Goal: Task Accomplishment & Management: Manage account settings

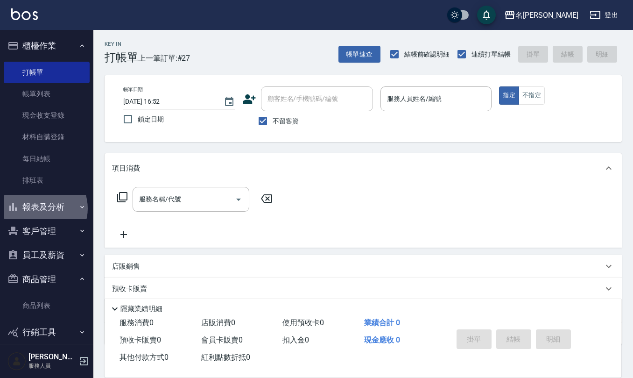
click at [40, 208] on button "報表及分析" at bounding box center [47, 207] width 86 height 24
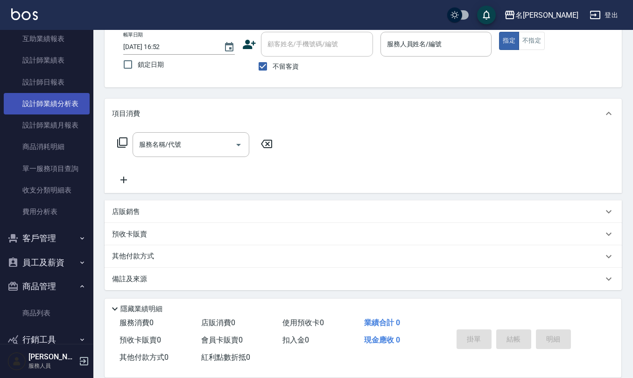
scroll to position [343, 0]
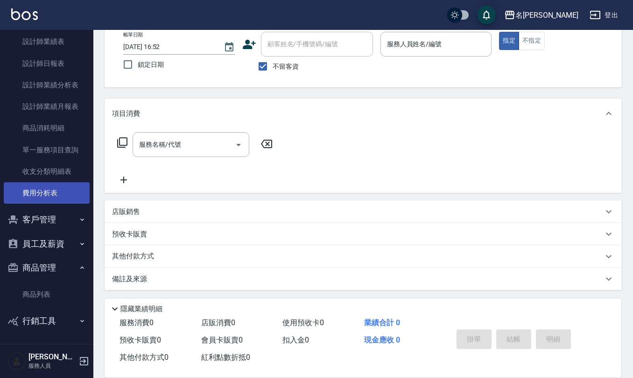
click at [57, 183] on link "費用分析表" at bounding box center [47, 192] width 86 height 21
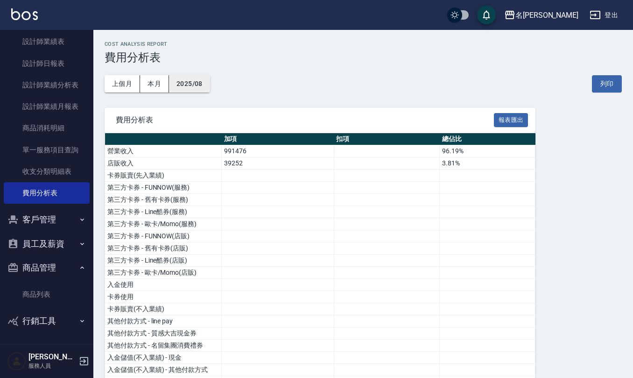
click at [192, 85] on button "2025/08" at bounding box center [189, 83] width 41 height 17
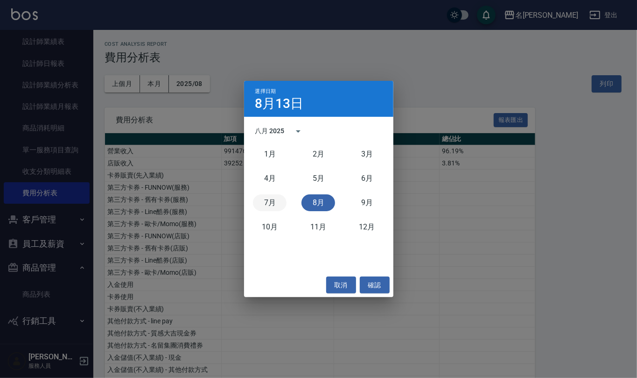
click at [267, 205] on button "7月" at bounding box center [270, 202] width 34 height 17
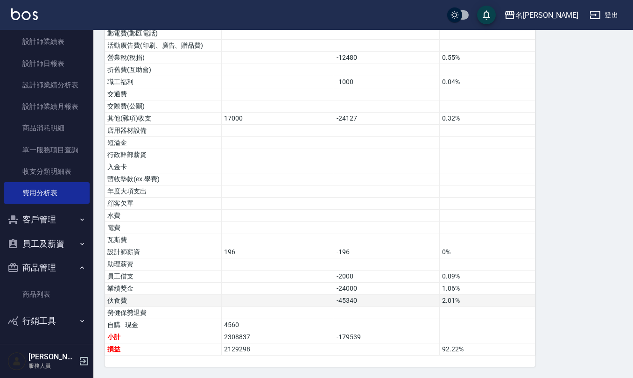
scroll to position [491, 0]
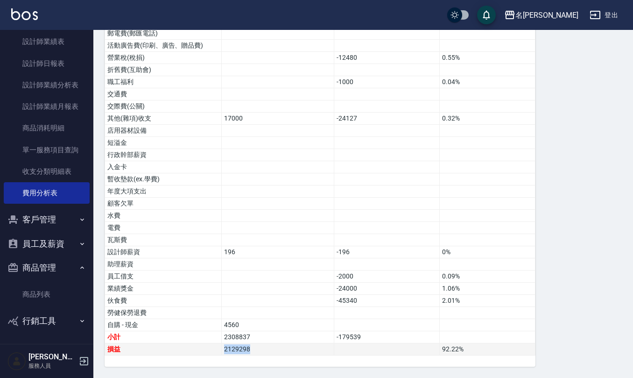
drag, startPoint x: 258, startPoint y: 346, endPoint x: 234, endPoint y: 347, distance: 23.8
click at [200, 341] on tbody "營業收入 2164697 95.86% 店販收入 93421 4.14% 卡券販賣(先入業績) 第三方卡券 - FUNNOW(服務) 第三方卡券 - 舊有卡券…" at bounding box center [320, 9] width 431 height 692
click at [245, 348] on td "2129298" at bounding box center [278, 349] width 113 height 12
drag, startPoint x: 251, startPoint y: 350, endPoint x: 236, endPoint y: 350, distance: 14.9
click at [219, 350] on tr "損益 2129298 92.22 %" at bounding box center [320, 349] width 431 height 12
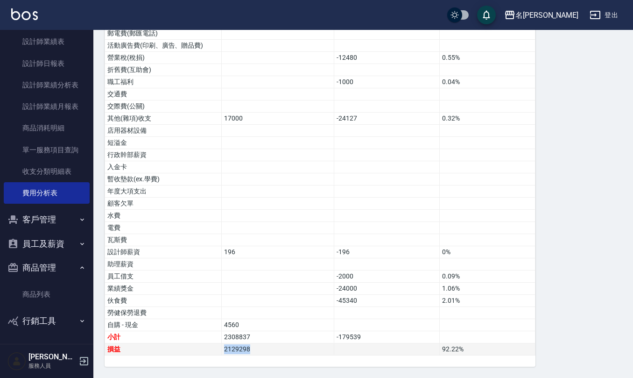
copy tr "損益 2129298"
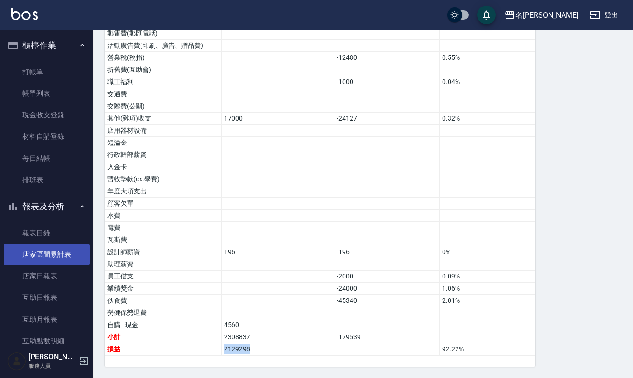
scroll to position [0, 0]
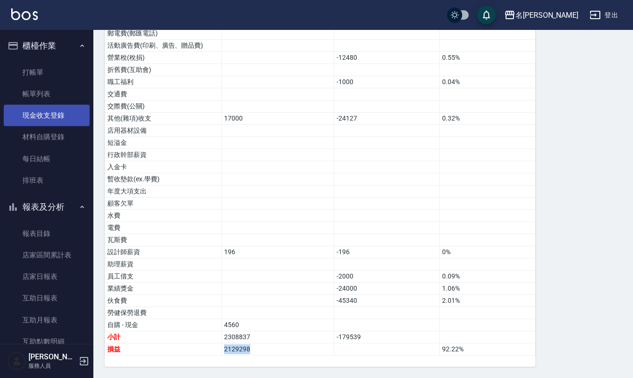
click at [79, 107] on link "現金收支登錄" at bounding box center [47, 115] width 86 height 21
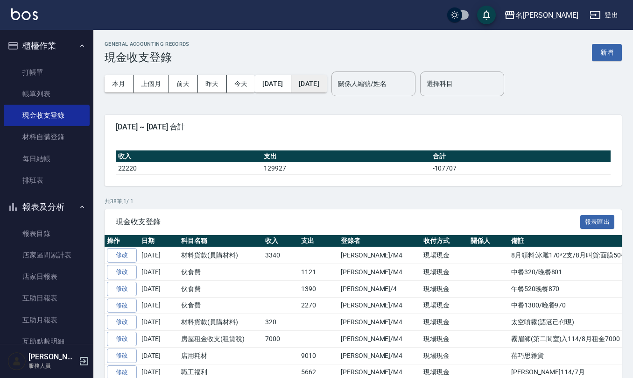
click at [326, 83] on button "2025/08/13" at bounding box center [308, 83] width 35 height 17
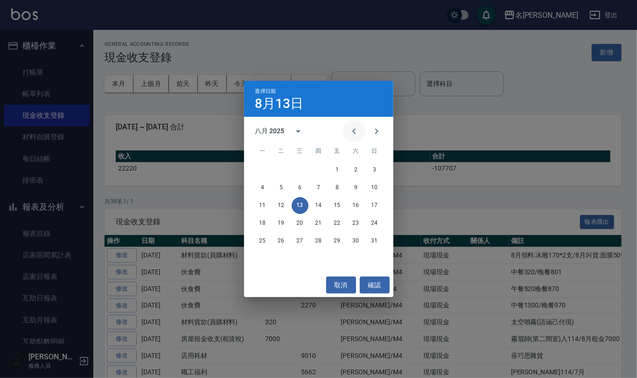
click at [347, 138] on button "Previous month" at bounding box center [354, 131] width 22 height 22
click at [285, 203] on button "15" at bounding box center [281, 205] width 17 height 17
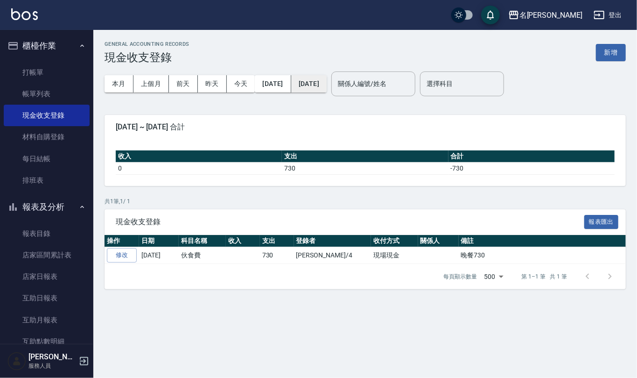
click at [327, 77] on button "2025/07/15" at bounding box center [308, 83] width 35 height 17
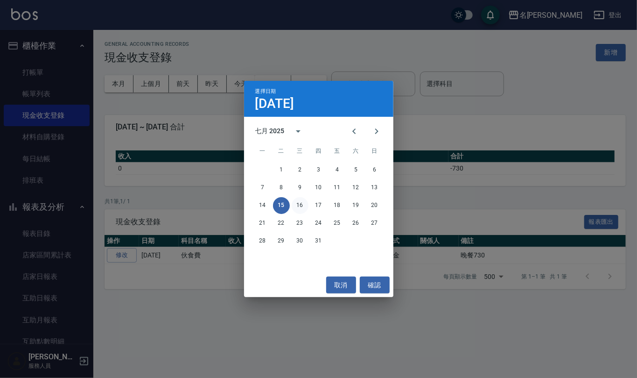
click at [299, 206] on button "16" at bounding box center [300, 205] width 17 height 17
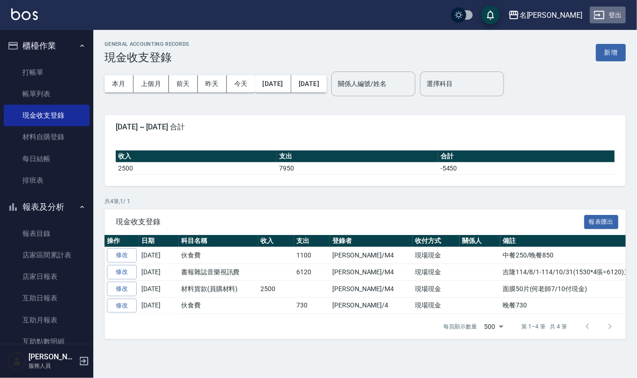
click at [605, 17] on icon "button" at bounding box center [599, 14] width 11 height 11
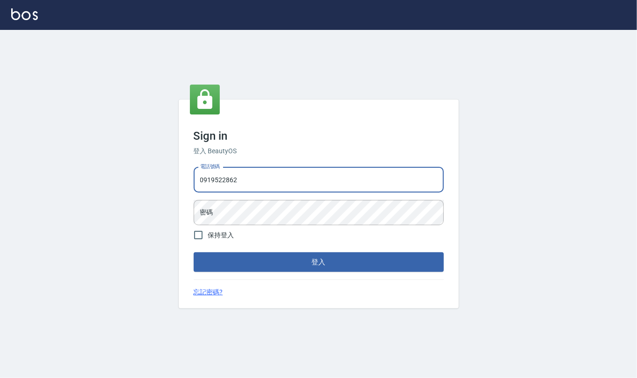
type input "0919522862"
click at [194, 252] on button "登入" at bounding box center [319, 262] width 250 height 20
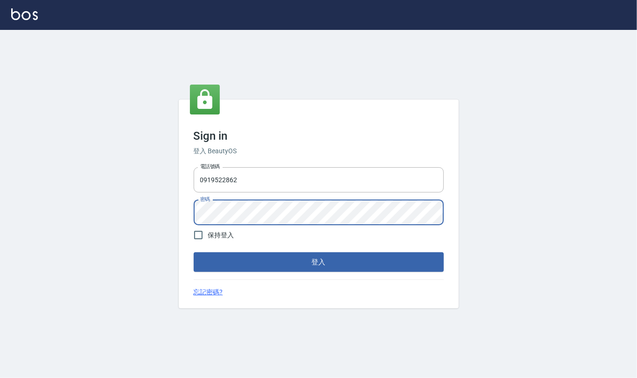
click at [194, 252] on button "登入" at bounding box center [319, 262] width 250 height 20
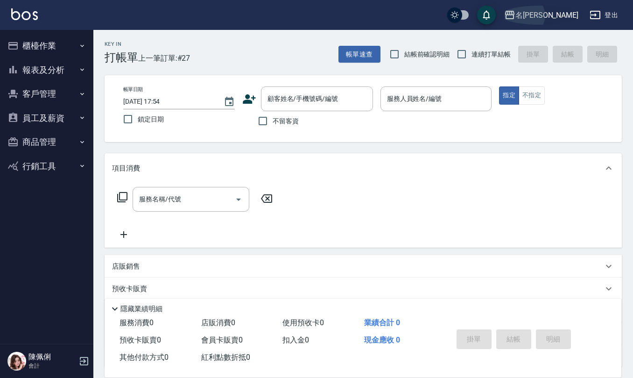
click at [563, 21] on button "名[PERSON_NAME]" at bounding box center [542, 15] width 82 height 19
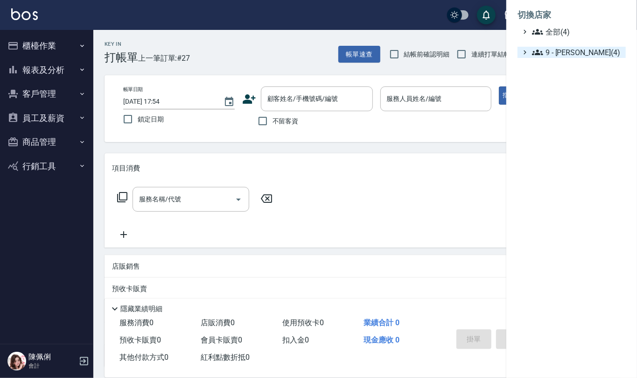
click at [559, 53] on span "9 - 何威言(4)" at bounding box center [577, 52] width 90 height 11
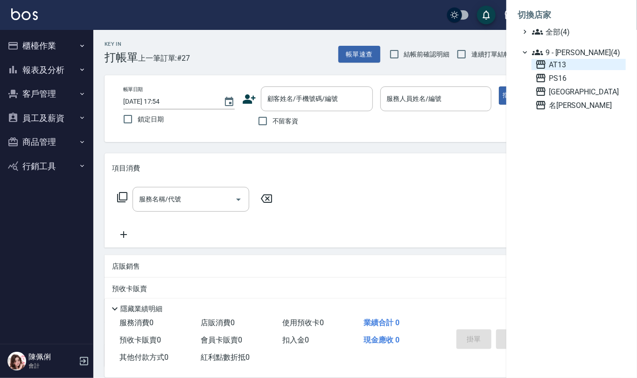
click at [570, 65] on span "AT13" at bounding box center [579, 64] width 87 height 11
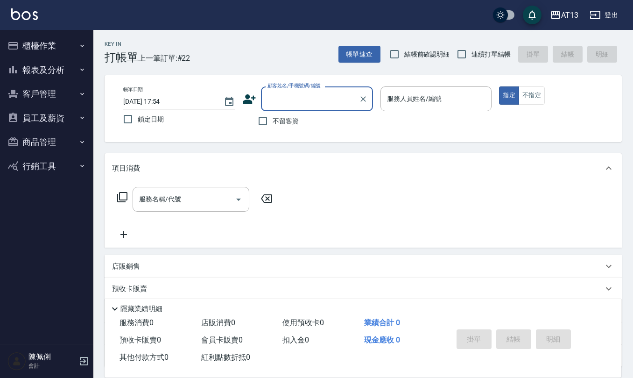
click at [42, 70] on button "報表及分析" at bounding box center [47, 70] width 86 height 24
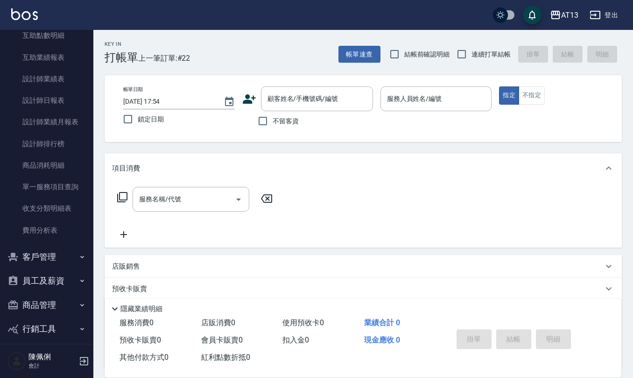
scroll to position [177, 0]
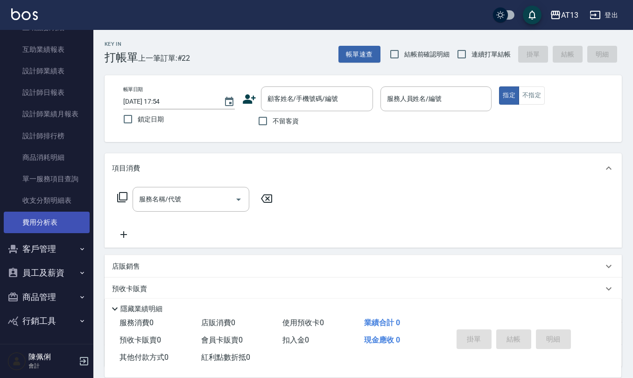
click at [36, 226] on link "費用分析表" at bounding box center [47, 222] width 86 height 21
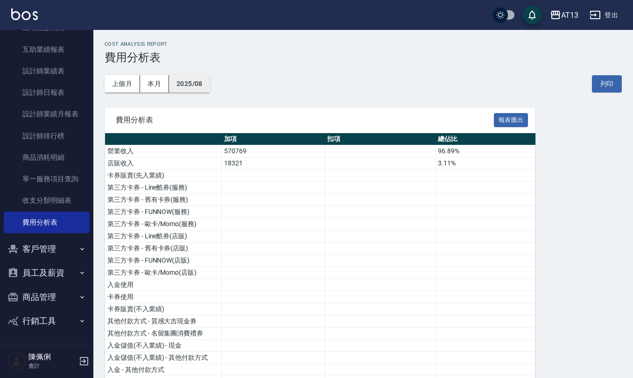
click at [193, 83] on button "2025/08" at bounding box center [189, 83] width 41 height 17
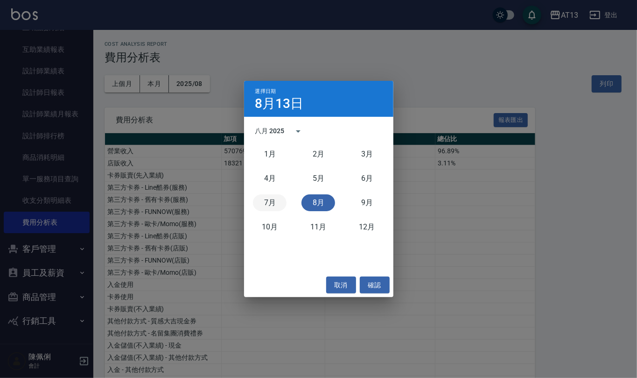
click at [278, 204] on button "7月" at bounding box center [270, 202] width 34 height 17
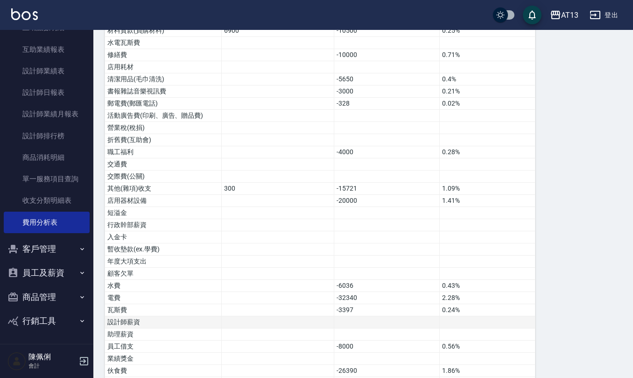
scroll to position [479, 0]
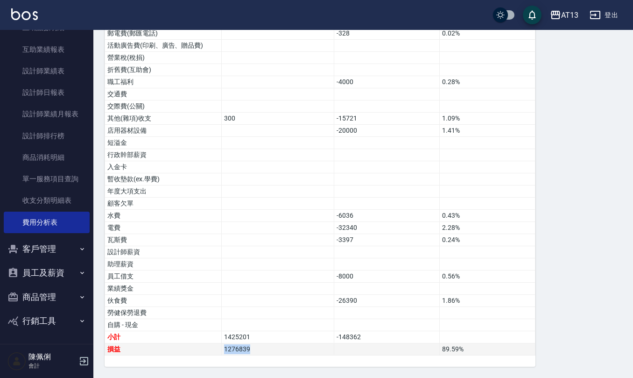
drag, startPoint x: 253, startPoint y: 351, endPoint x: 204, endPoint y: 351, distance: 49.0
click at [222, 348] on td "1276839" at bounding box center [278, 349] width 113 height 12
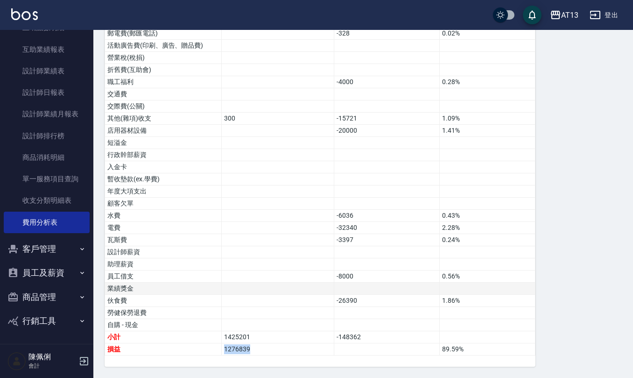
copy td "1276839"
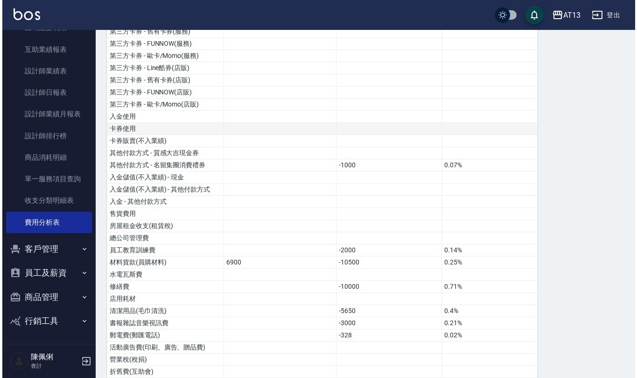
scroll to position [167, 0]
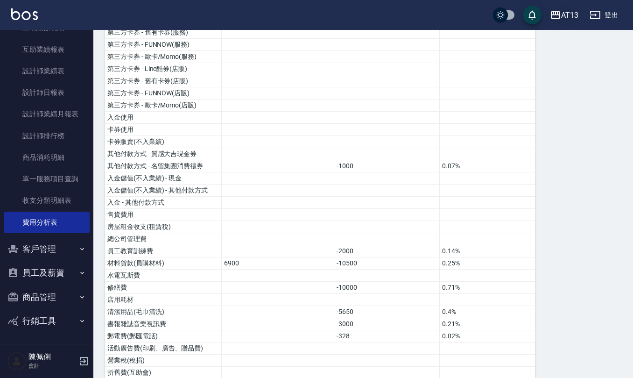
click at [566, 19] on div "AT13" at bounding box center [569, 15] width 17 height 12
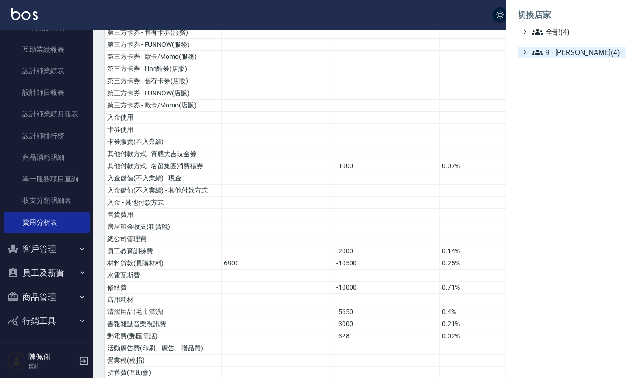
click at [578, 47] on span "9 - 何威言(4)" at bounding box center [577, 52] width 90 height 11
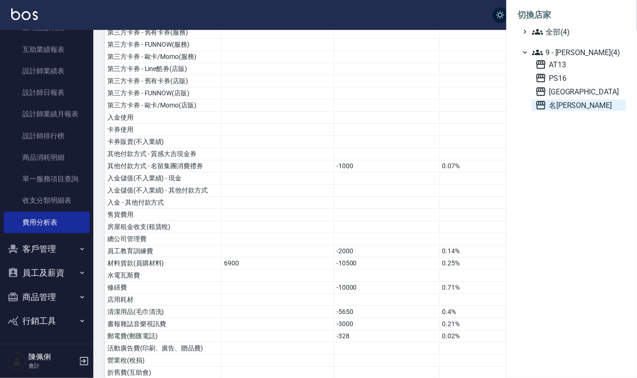
click at [572, 99] on span "名[PERSON_NAME]" at bounding box center [579, 104] width 87 height 11
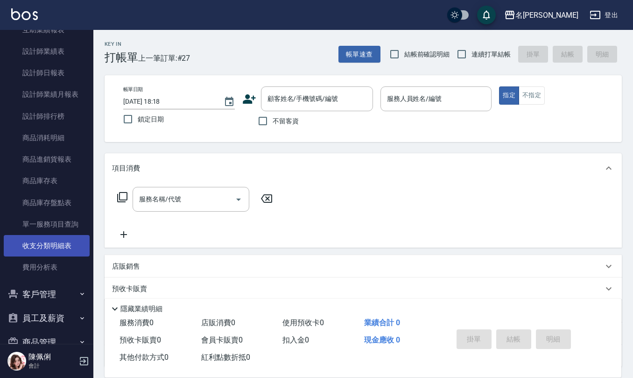
scroll to position [241, 0]
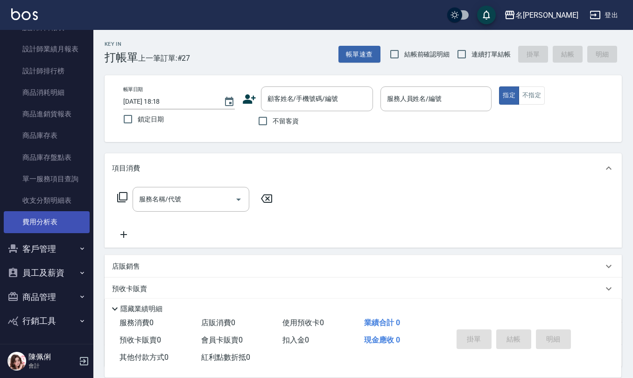
click at [70, 215] on link "費用分析表" at bounding box center [47, 221] width 86 height 21
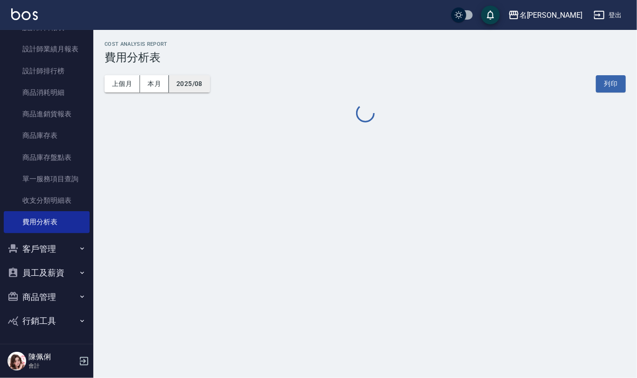
click at [197, 77] on button "2025/08" at bounding box center [189, 83] width 41 height 17
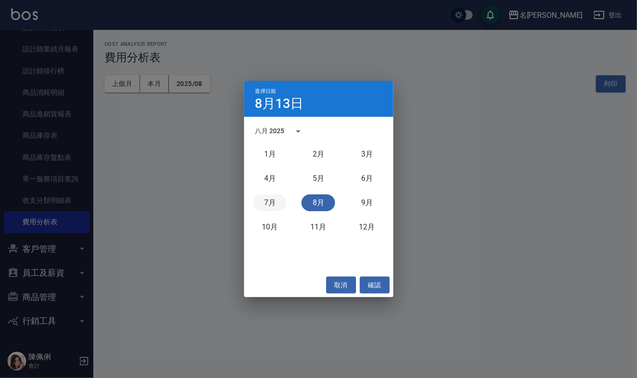
click at [267, 203] on button "7月" at bounding box center [270, 202] width 34 height 17
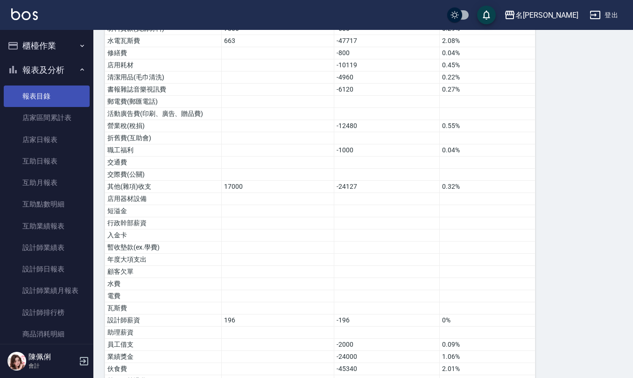
scroll to position [304, 0]
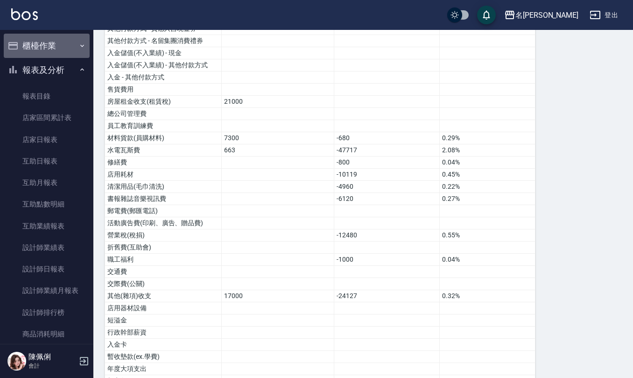
click at [54, 48] on button "櫃檯作業" at bounding box center [47, 46] width 86 height 24
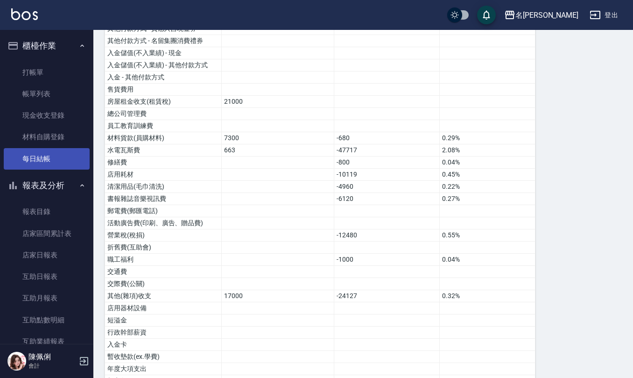
click at [54, 154] on link "每日結帳" at bounding box center [47, 158] width 86 height 21
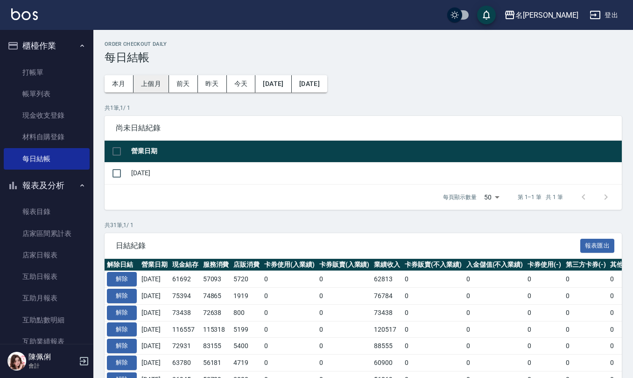
click at [154, 80] on button "上個月" at bounding box center [151, 83] width 35 height 17
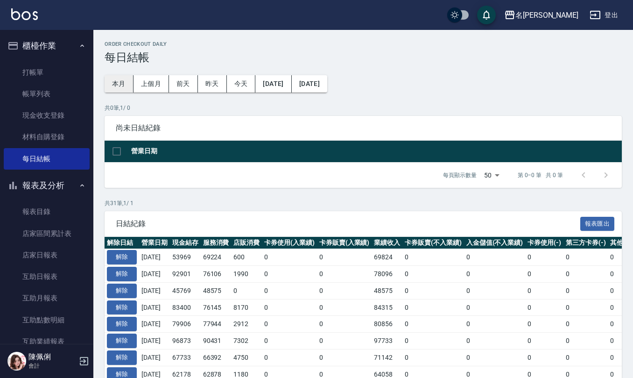
click at [117, 83] on button "本月" at bounding box center [119, 83] width 29 height 17
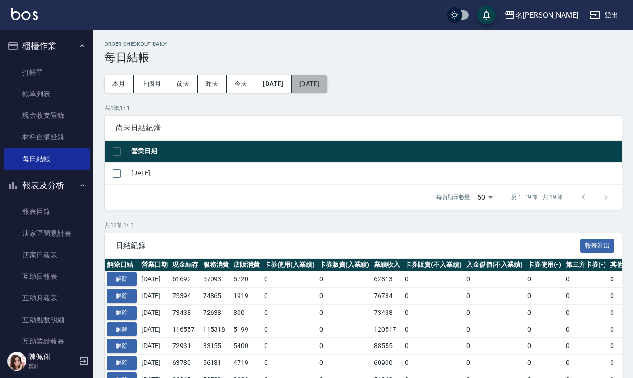
click at [327, 86] on button "2025/08/31" at bounding box center [309, 83] width 35 height 17
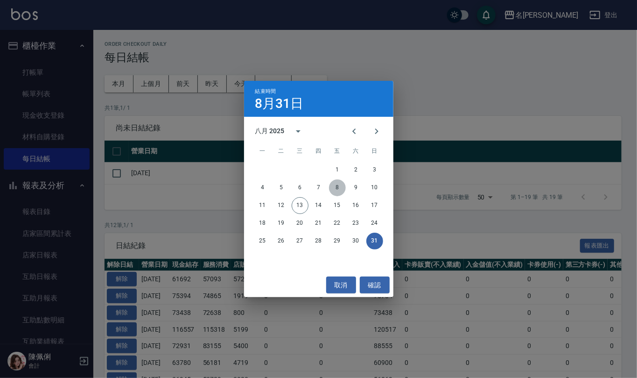
click at [338, 185] on button "8" at bounding box center [337, 187] width 17 height 17
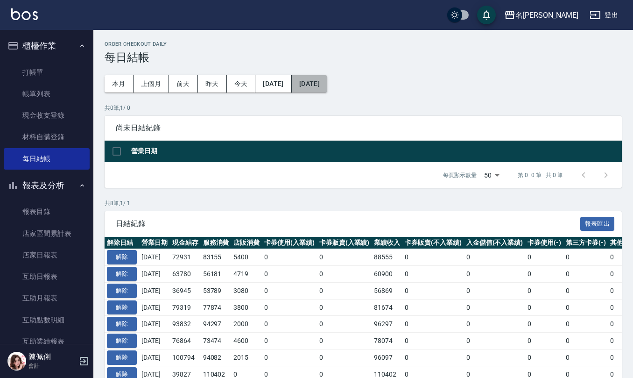
click at [327, 84] on button "[DATE]" at bounding box center [309, 83] width 35 height 17
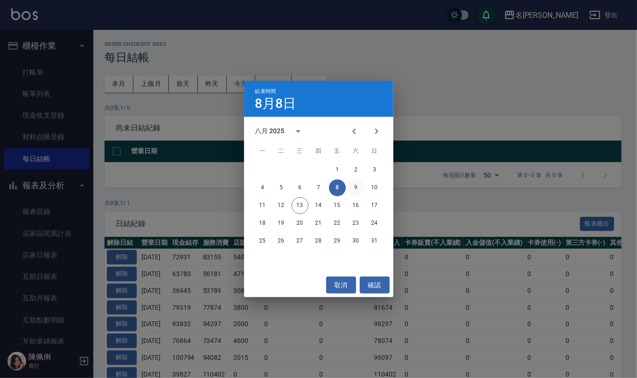
click at [352, 189] on button "9" at bounding box center [356, 187] width 17 height 17
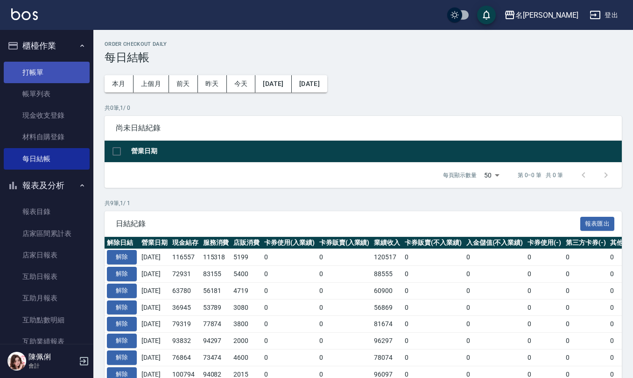
click at [32, 71] on link "打帳單" at bounding box center [47, 72] width 86 height 21
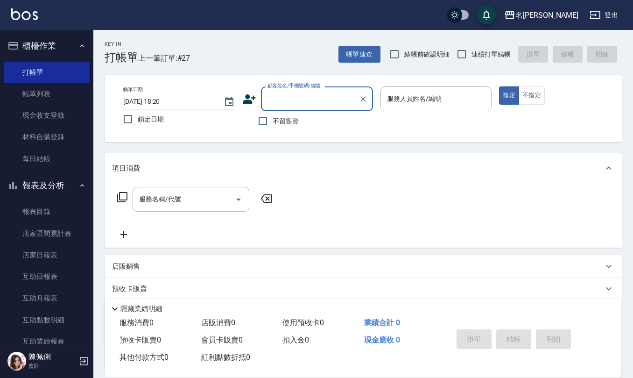
click at [554, 19] on div "名[PERSON_NAME]" at bounding box center [547, 15] width 63 height 12
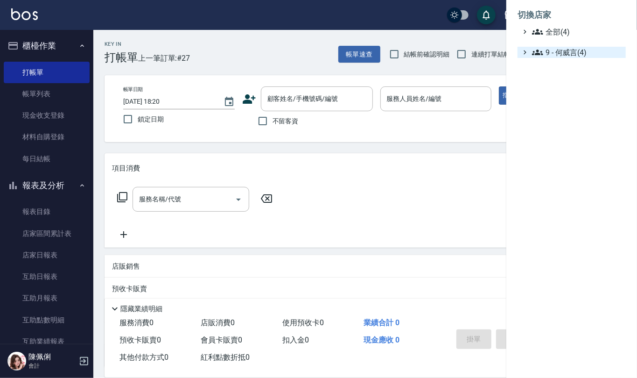
click at [558, 51] on span "9 - 何威言(4)" at bounding box center [577, 52] width 90 height 11
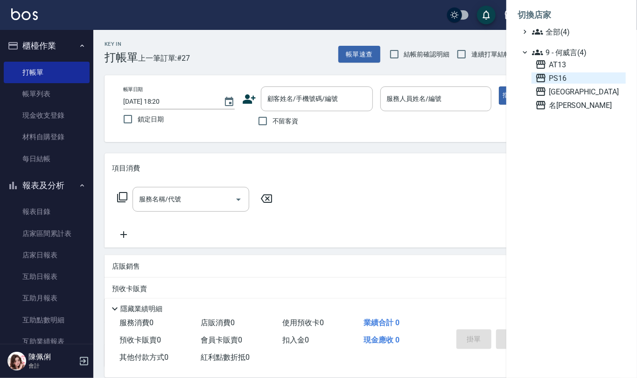
click at [568, 77] on span "PS16" at bounding box center [579, 77] width 87 height 11
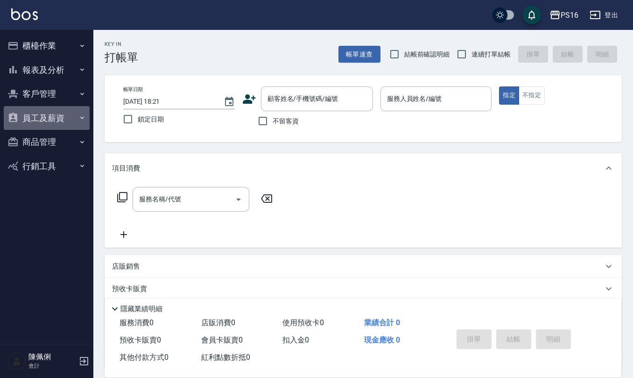
click at [45, 119] on button "員工及薪資" at bounding box center [47, 118] width 86 height 24
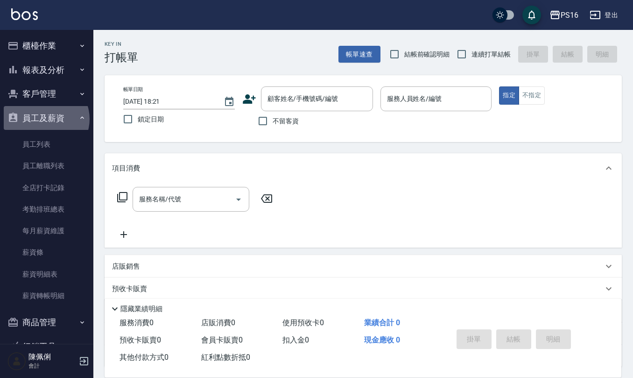
click at [45, 119] on button "員工及薪資" at bounding box center [47, 118] width 86 height 24
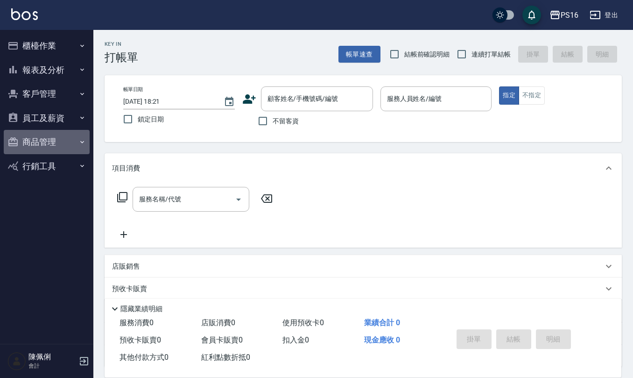
click at [51, 138] on button "商品管理" at bounding box center [47, 142] width 86 height 24
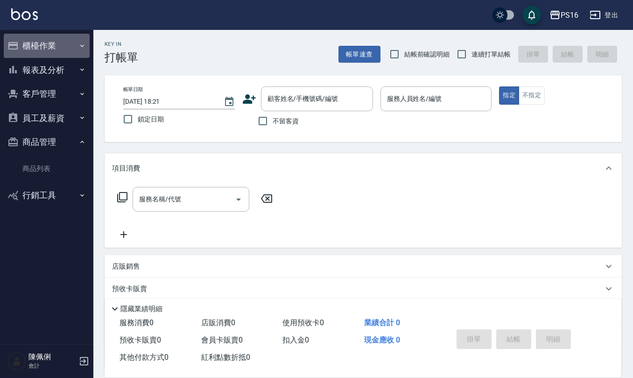
click at [49, 45] on button "櫃檯作業" at bounding box center [47, 46] width 86 height 24
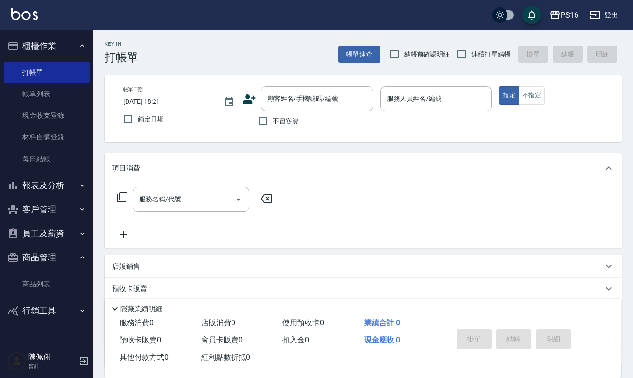
click at [62, 180] on button "報表及分析" at bounding box center [47, 185] width 86 height 24
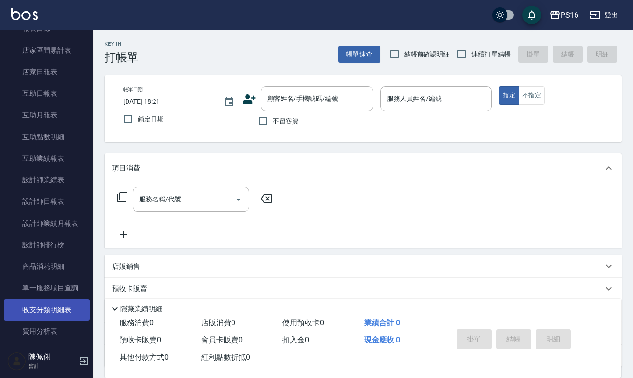
scroll to position [249, 0]
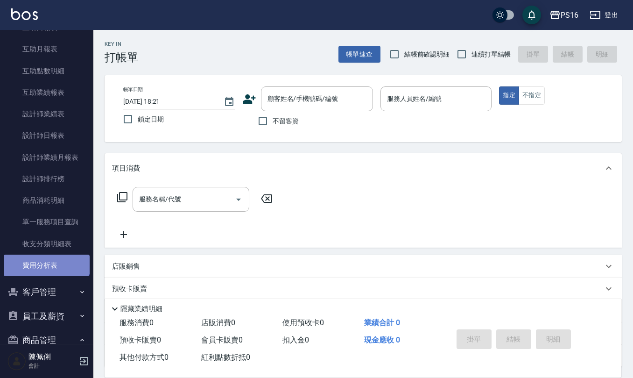
click at [46, 257] on link "費用分析表" at bounding box center [47, 264] width 86 height 21
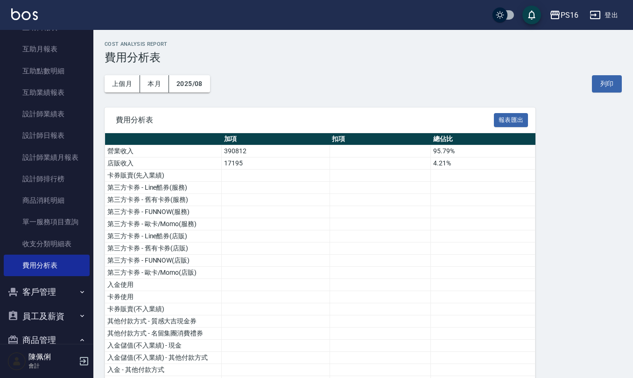
click at [188, 81] on button "2025/08" at bounding box center [189, 83] width 41 height 17
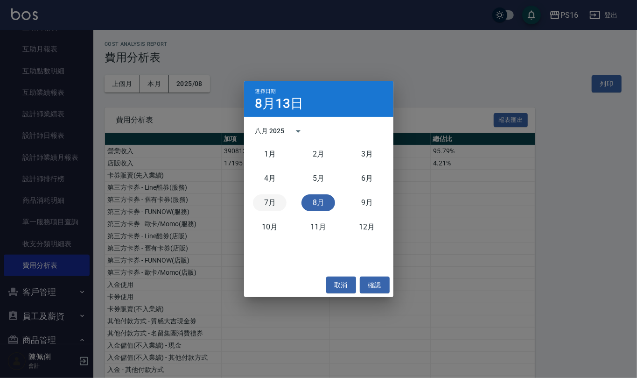
click at [273, 204] on button "7月" at bounding box center [270, 202] width 34 height 17
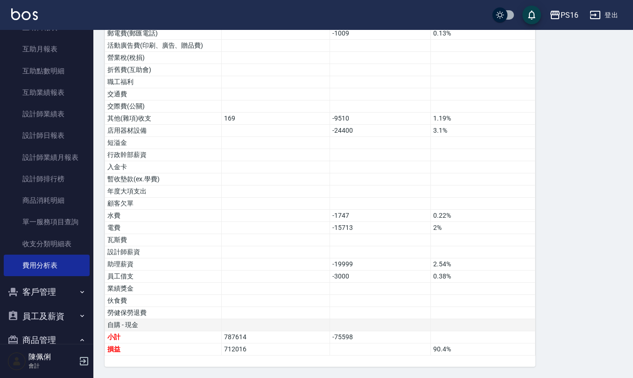
scroll to position [479, 0]
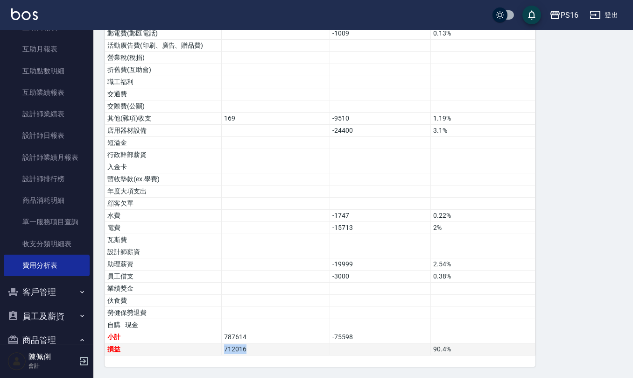
drag, startPoint x: 249, startPoint y: 347, endPoint x: 218, endPoint y: 349, distance: 31.3
click at [218, 349] on tr "損益 712016 90.4 %" at bounding box center [320, 349] width 431 height 12
copy tr "損益 712016"
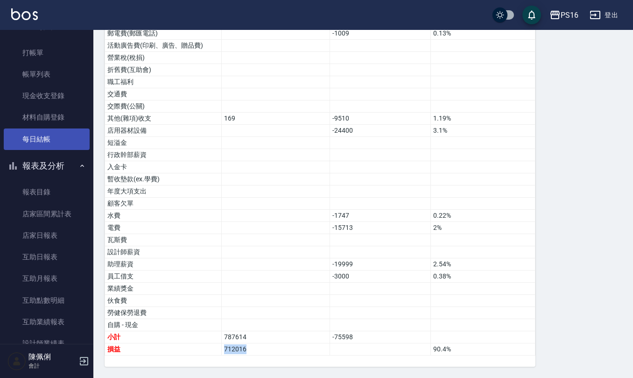
scroll to position [0, 0]
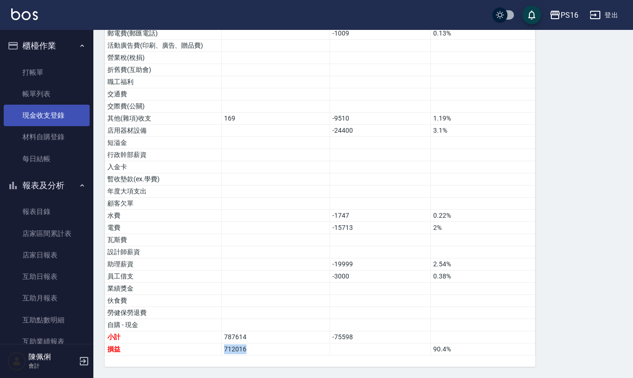
click at [49, 112] on link "現金收支登錄" at bounding box center [47, 115] width 86 height 21
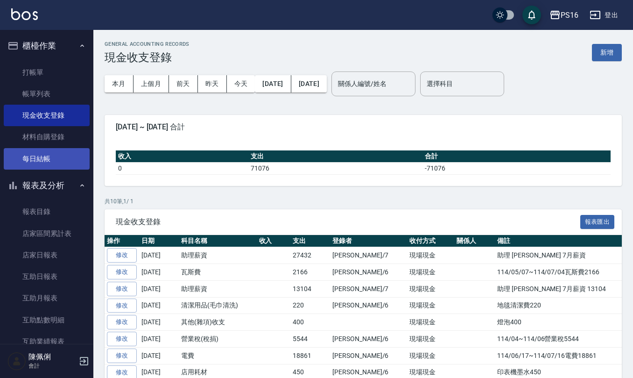
click at [53, 167] on link "每日結帳" at bounding box center [47, 158] width 86 height 21
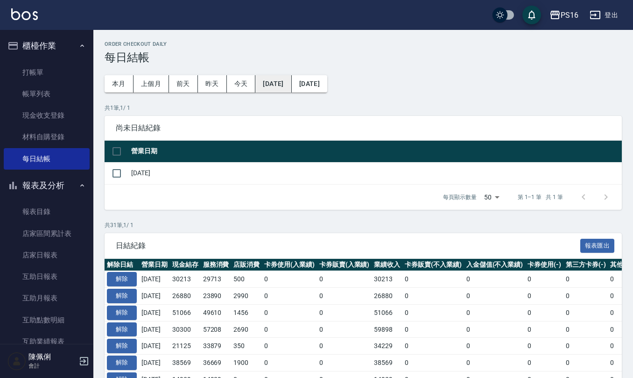
click at [291, 81] on button "2025/07/13" at bounding box center [273, 83] width 36 height 17
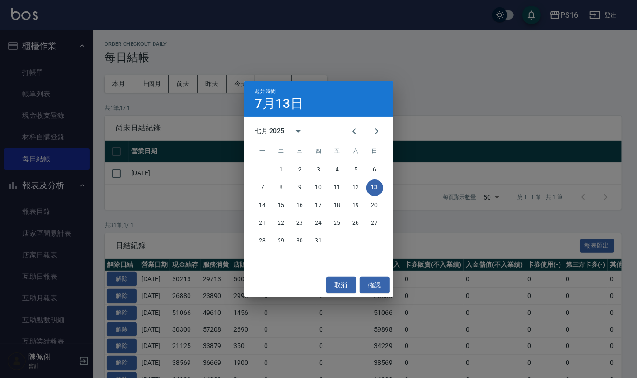
click at [231, 35] on div "起始時間 7月13日 七月 2025 一 二 三 四 五 六 日 1 2 3 4 5 6 7 8 9 10 11 12 13 14 15 16 17 18 1…" at bounding box center [318, 189] width 637 height 378
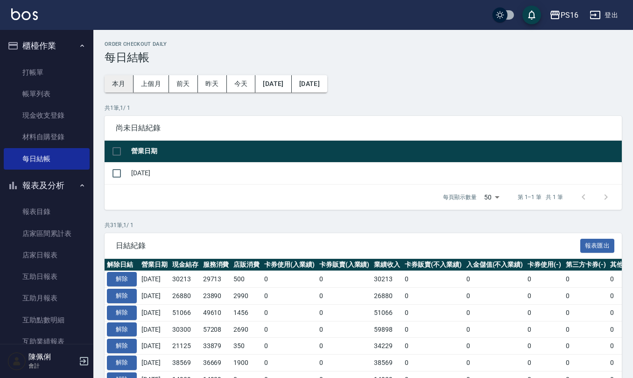
click at [119, 86] on button "本月" at bounding box center [119, 83] width 29 height 17
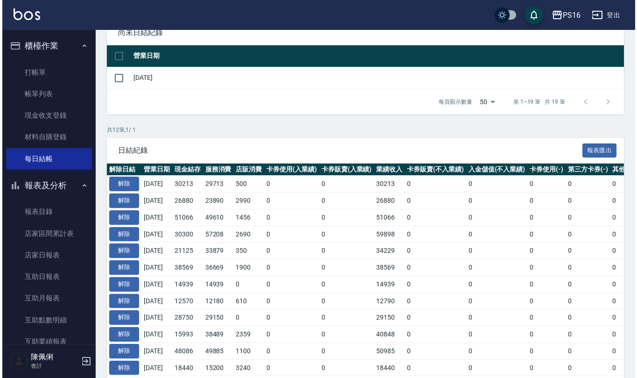
scroll to position [30, 0]
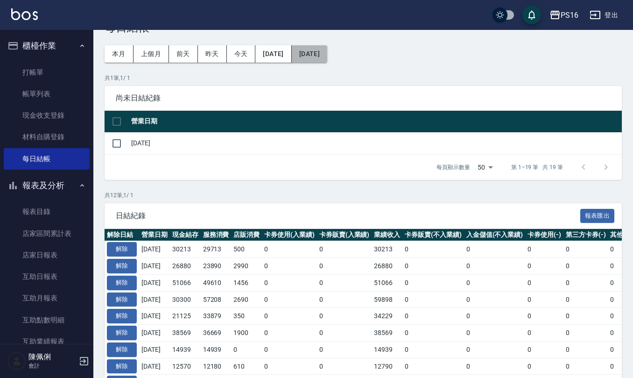
click at [327, 55] on button "2025/08/31" at bounding box center [309, 53] width 35 height 17
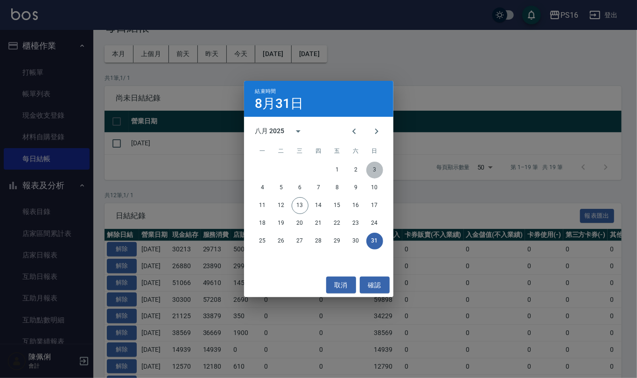
click at [378, 172] on button "3" at bounding box center [375, 170] width 17 height 17
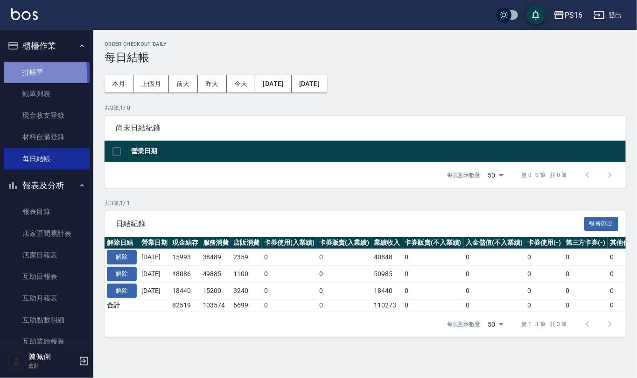
click at [17, 75] on link "打帳單" at bounding box center [47, 72] width 86 height 21
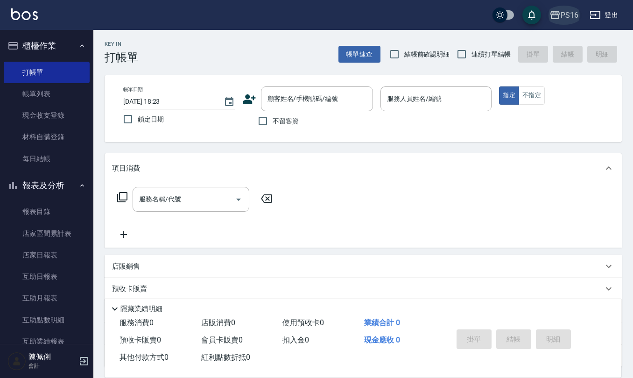
click at [566, 15] on div "PS16" at bounding box center [570, 15] width 18 height 12
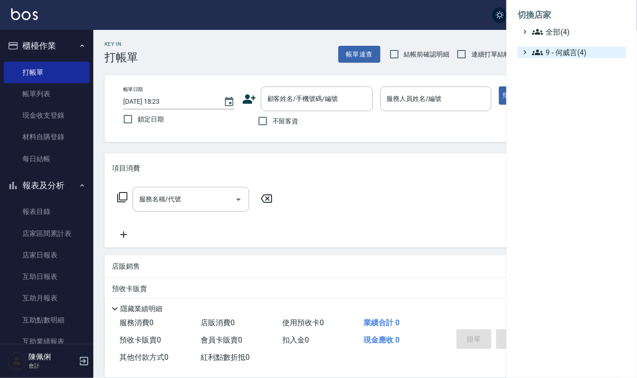
click at [568, 54] on span "9 - 何威言(4)" at bounding box center [577, 52] width 90 height 11
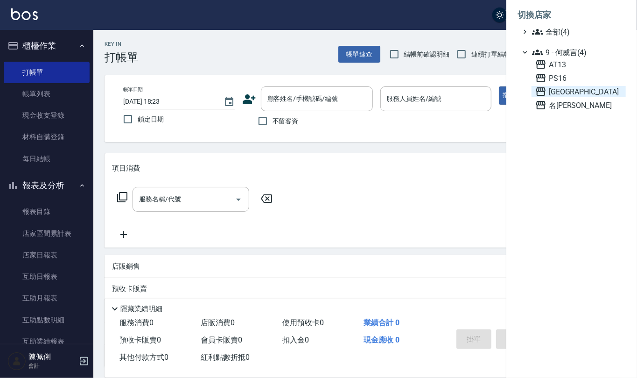
click at [568, 87] on span "上越新廟口" at bounding box center [579, 91] width 87 height 11
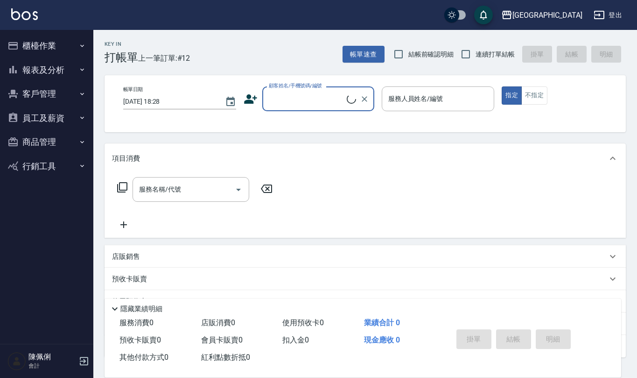
click at [57, 66] on button "報表及分析" at bounding box center [47, 70] width 86 height 24
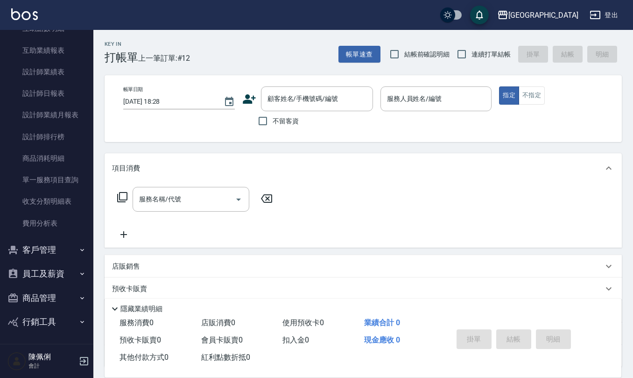
scroll to position [177, 0]
click at [42, 219] on link "費用分析表" at bounding box center [47, 222] width 86 height 21
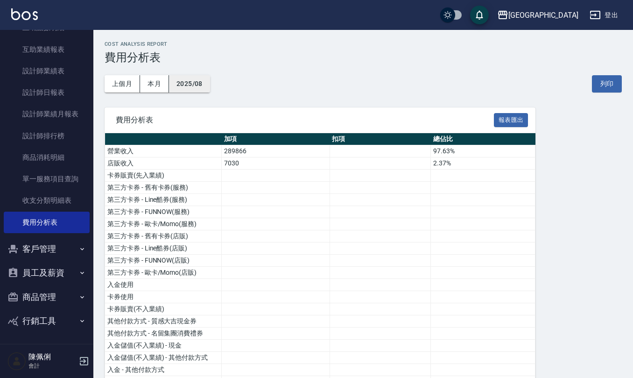
click at [189, 79] on button "2025/08" at bounding box center [189, 83] width 41 height 17
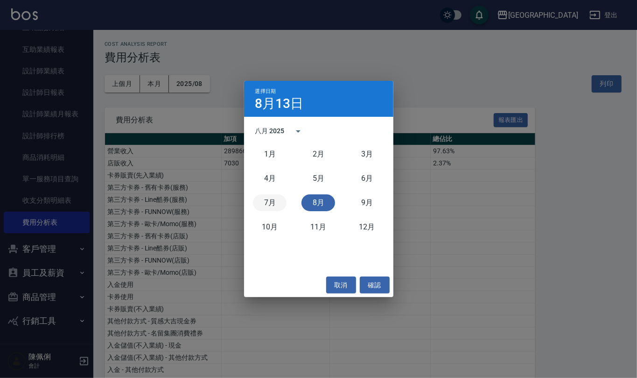
click at [272, 202] on button "7月" at bounding box center [270, 202] width 34 height 17
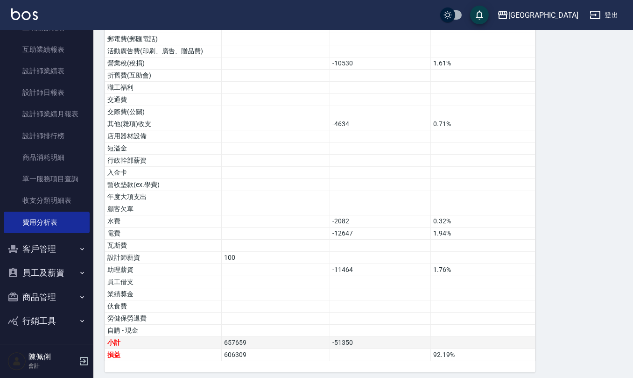
scroll to position [479, 0]
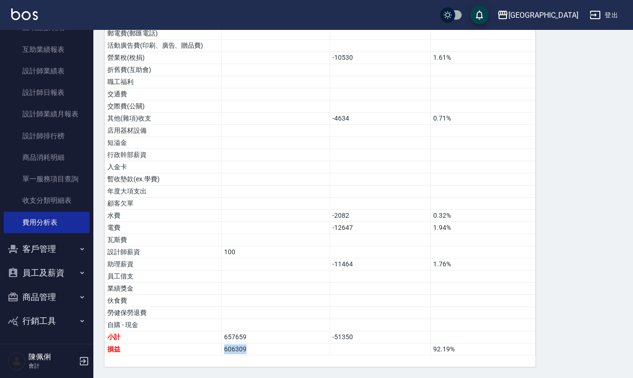
drag, startPoint x: 249, startPoint y: 347, endPoint x: 193, endPoint y: 358, distance: 57.4
click at [206, 350] on tr "損益 606309 92.19 %" at bounding box center [320, 349] width 431 height 12
copy tr "損益 606309"
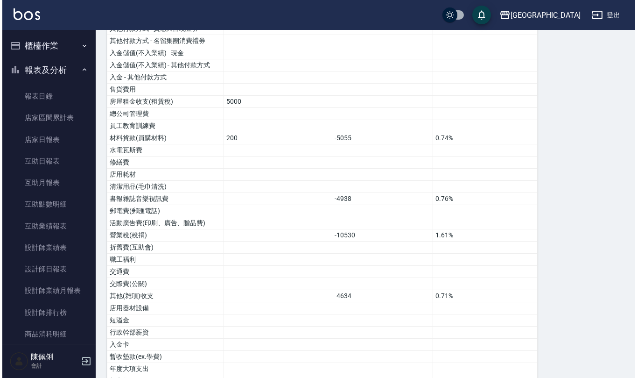
scroll to position [292, 0]
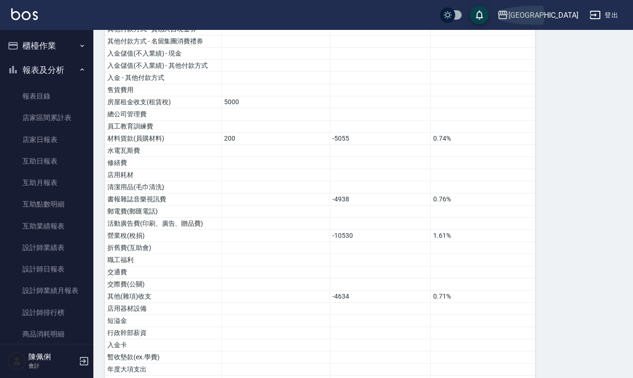
click at [562, 12] on div "上越新廟口" at bounding box center [544, 15] width 70 height 12
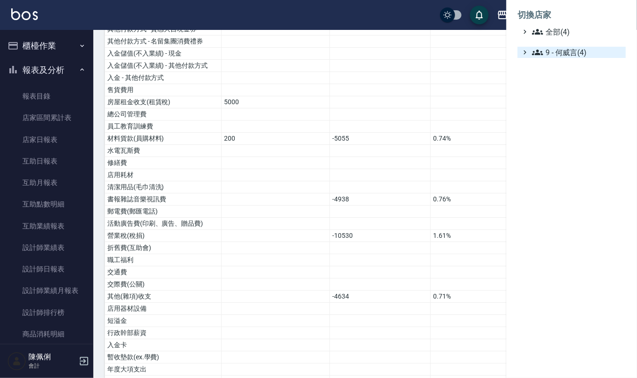
click at [569, 49] on span "9 - 何威言(4)" at bounding box center [577, 52] width 90 height 11
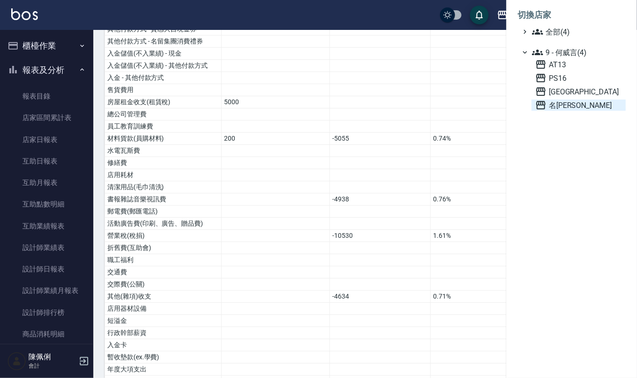
click at [569, 108] on span "名[PERSON_NAME]" at bounding box center [579, 104] width 87 height 11
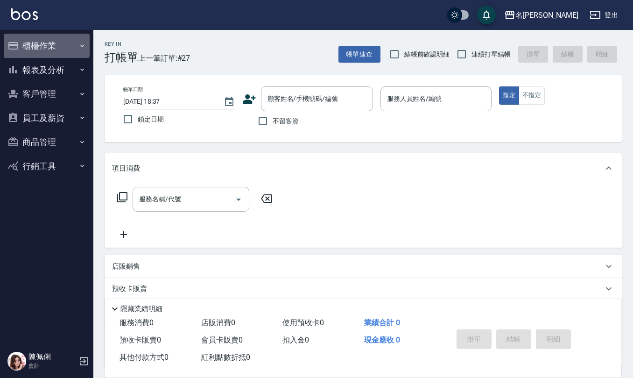
click at [50, 42] on button "櫃檯作業" at bounding box center [47, 46] width 86 height 24
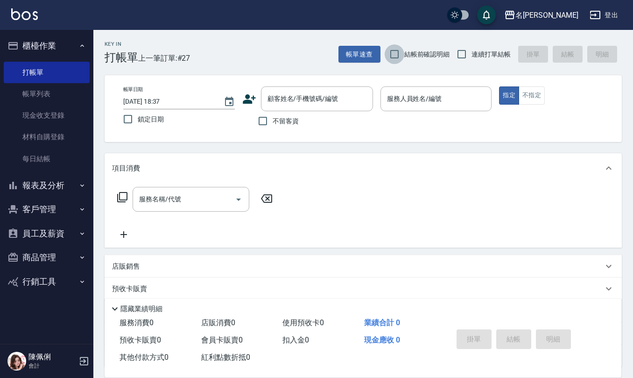
click at [398, 57] on input "結帳前確認明細" at bounding box center [395, 54] width 20 height 20
checkbox input "true"
click at [462, 60] on input "連續打單結帳" at bounding box center [462, 54] width 20 height 20
checkbox input "true"
drag, startPoint x: 259, startPoint y: 121, endPoint x: 483, endPoint y: 265, distance: 266.3
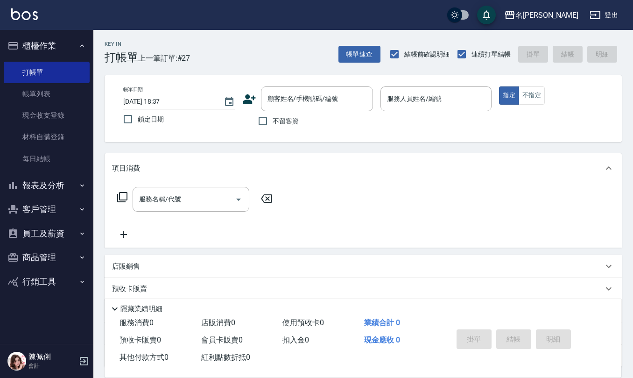
click at [259, 122] on input "不留客資" at bounding box center [263, 121] width 20 height 20
checkbox input "true"
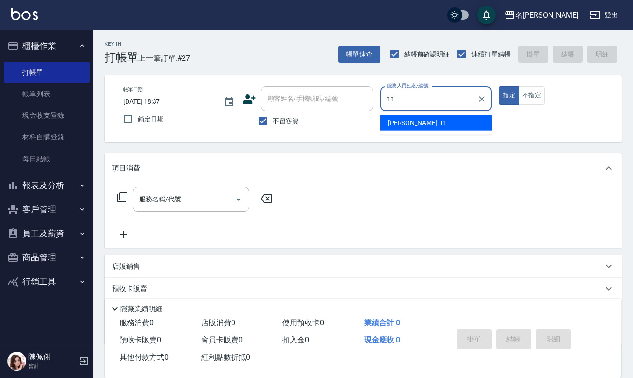
type input "[PERSON_NAME]-11"
type button "true"
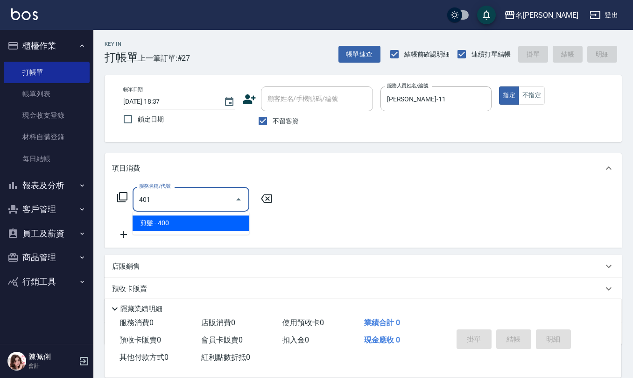
type input "剪髮(401)"
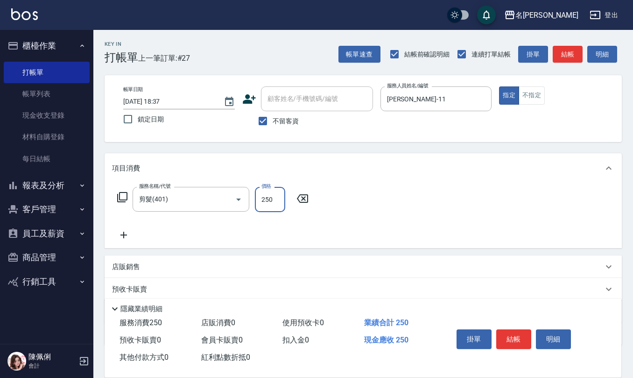
type input "250"
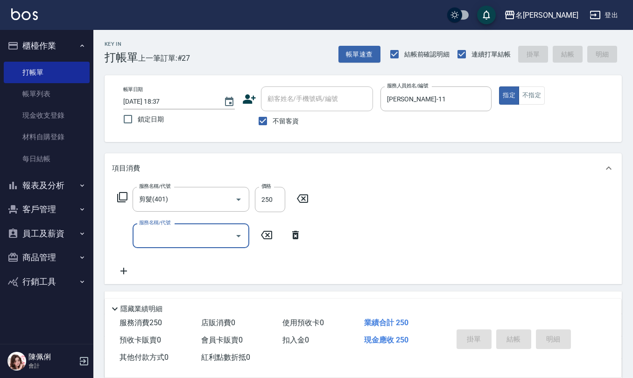
type input "[DATE] 18:38"
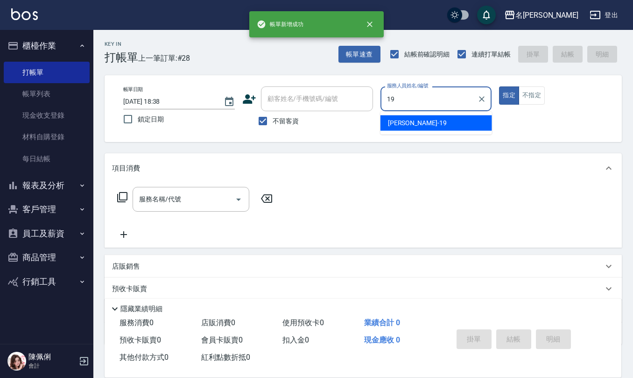
type input "[PERSON_NAME]-19"
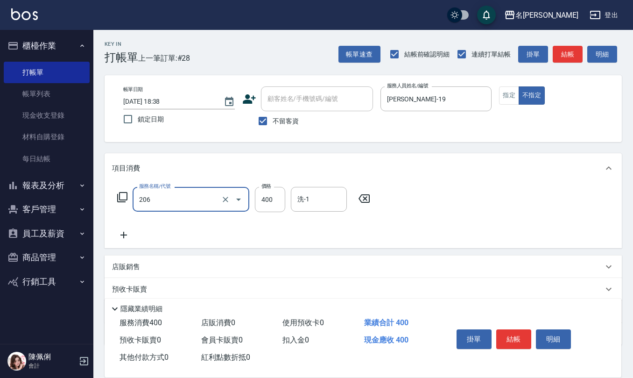
type input "健康洗(206)"
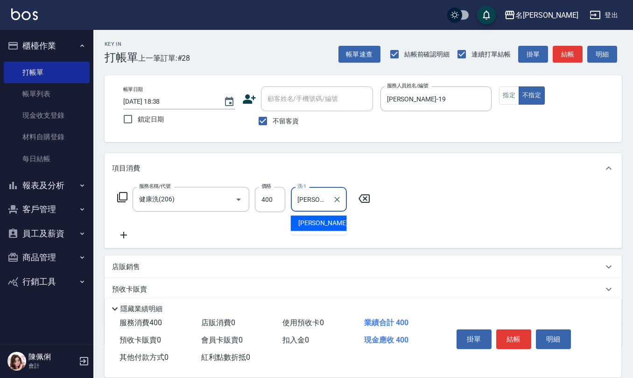
type input "[PERSON_NAME]-26"
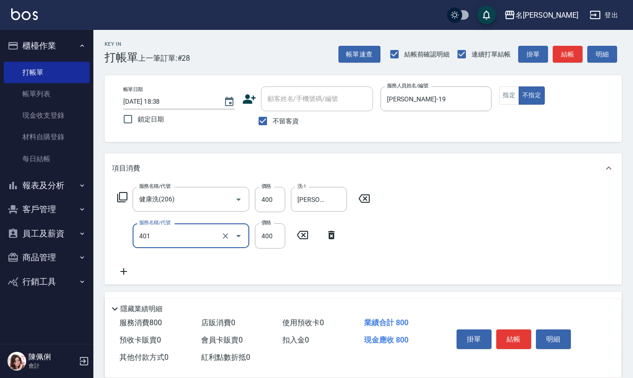
type input "剪髮(401)"
type input "200"
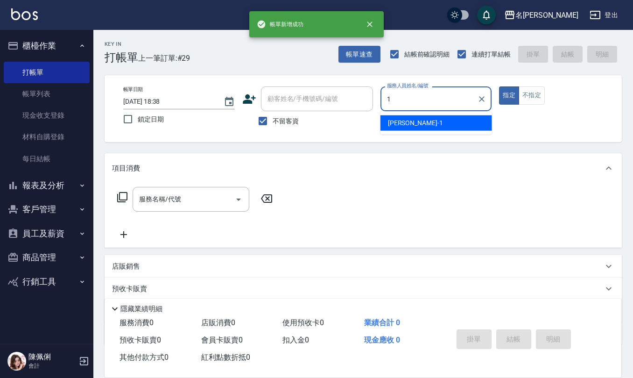
type input "[PERSON_NAME]1"
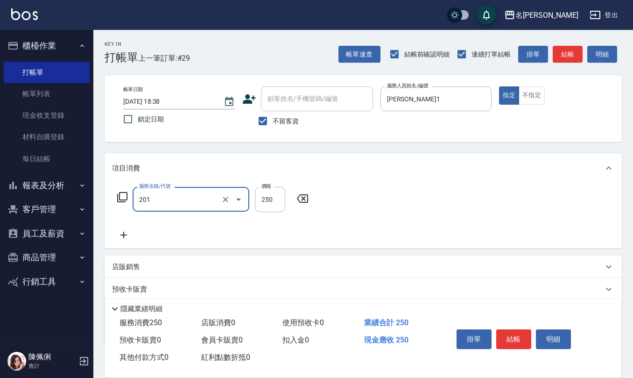
type input "洗髮(201)"
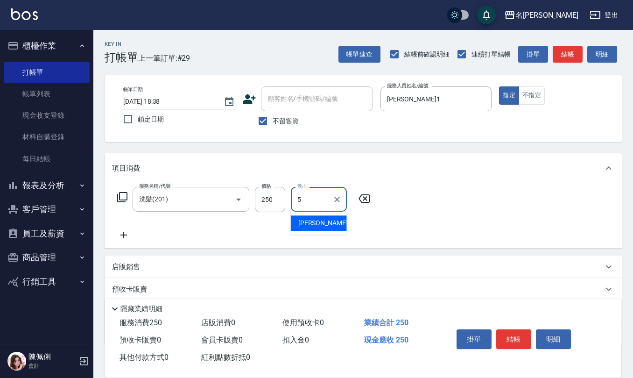
type input "[PERSON_NAME]5"
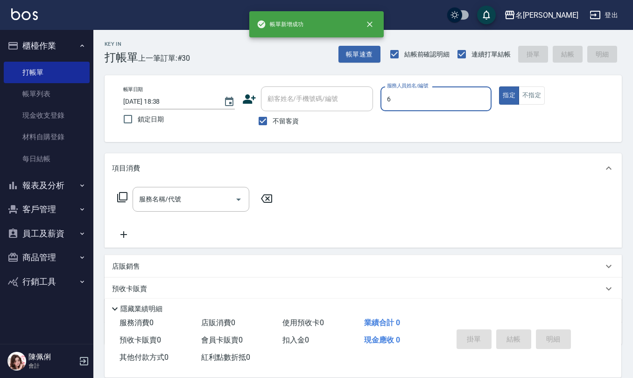
type input "[PERSON_NAME]-6"
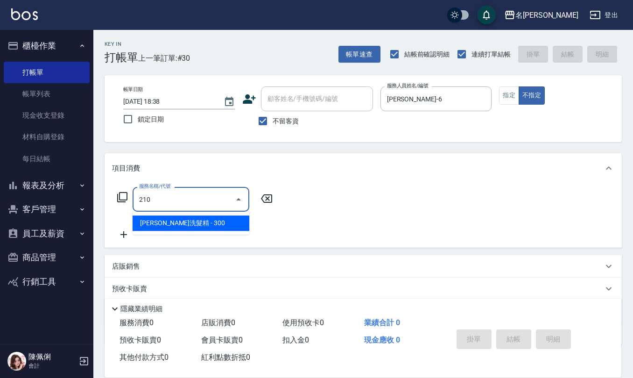
type input "[PERSON_NAME]洗髮精(210)"
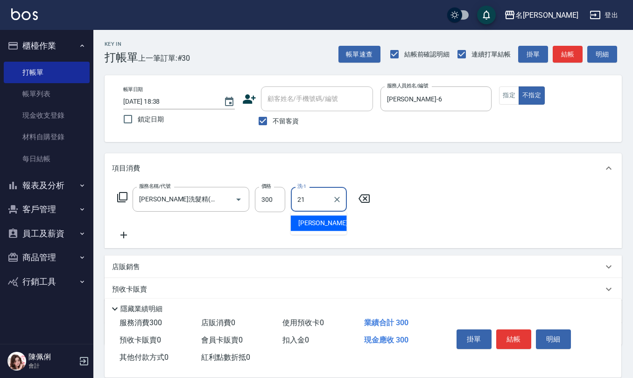
type input "[PERSON_NAME]-21"
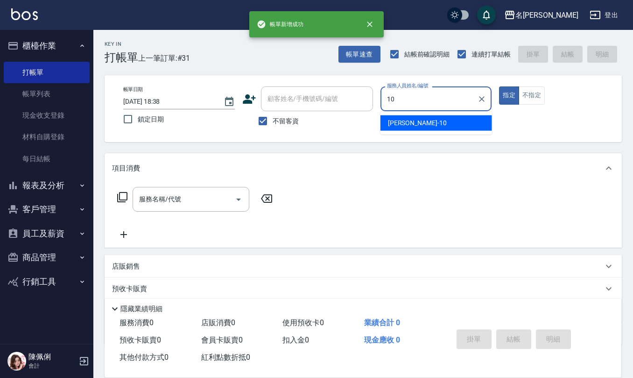
type input "[PERSON_NAME]-10"
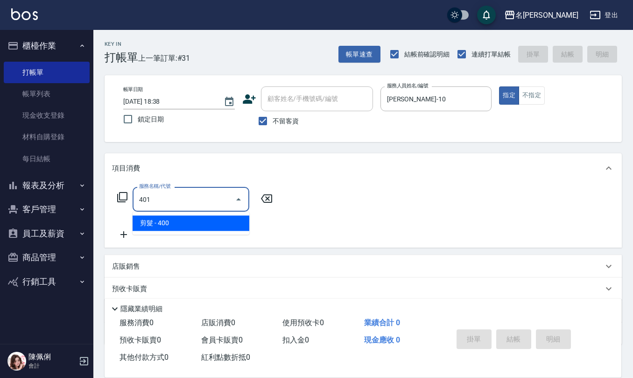
type input "剪髮(401)"
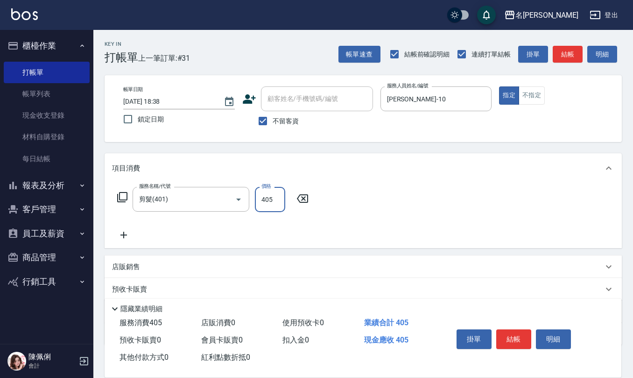
type input "405"
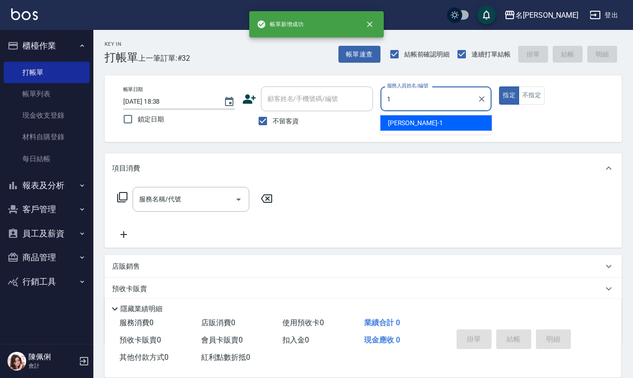
type input "[PERSON_NAME]1"
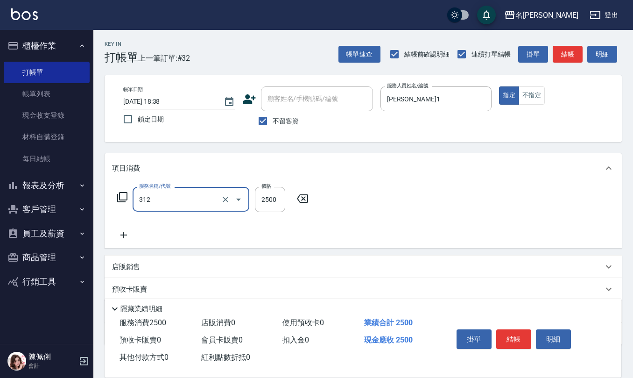
type input "有氧水離子燙2500(312)"
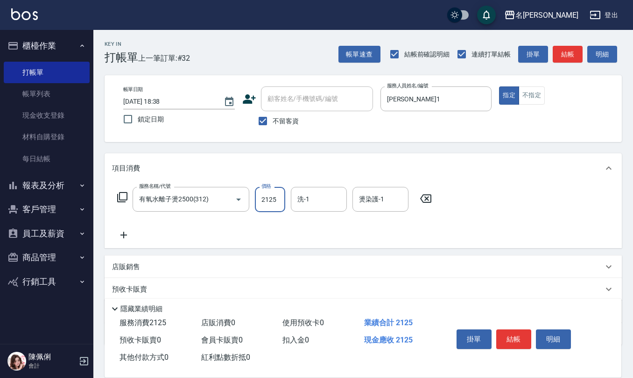
type input "2125"
type input "[PERSON_NAME]-20"
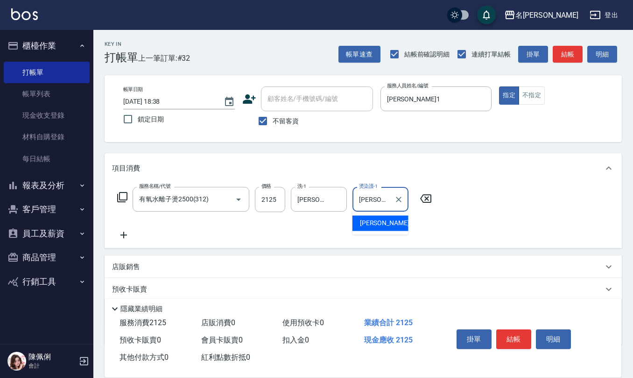
type input "[PERSON_NAME]-20"
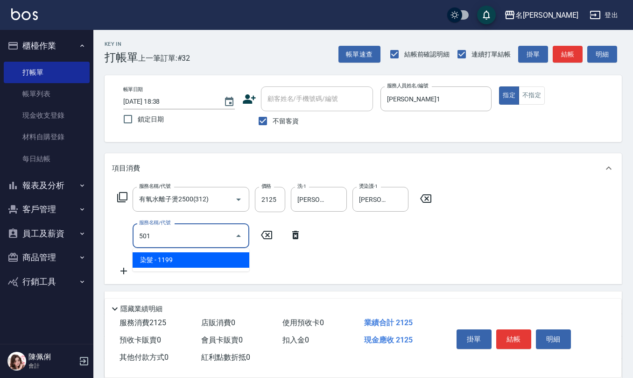
type input "染髮(501)"
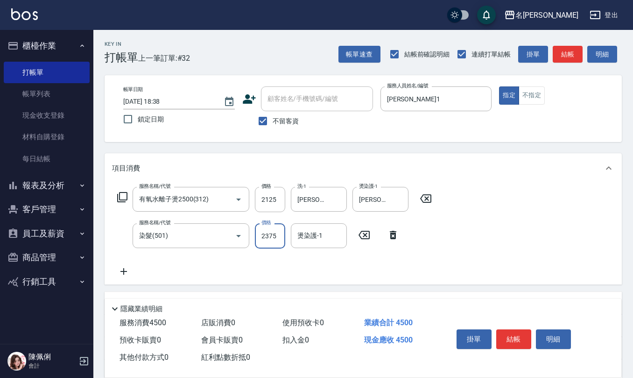
type input "2375"
type input "[PERSON_NAME]-20"
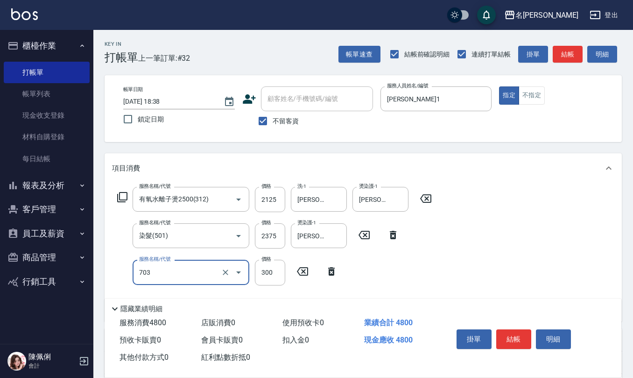
type input "(1236)設計師(703)"
type input "500"
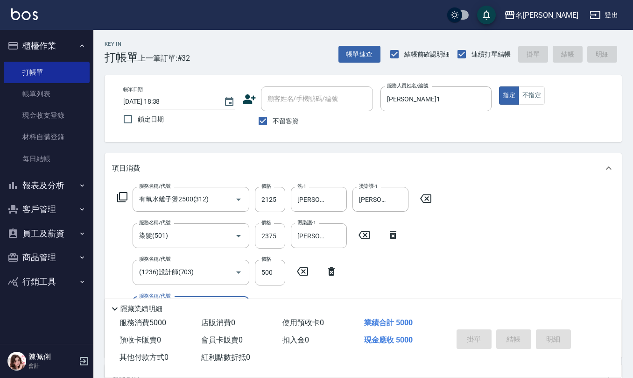
type input "[DATE] 18:39"
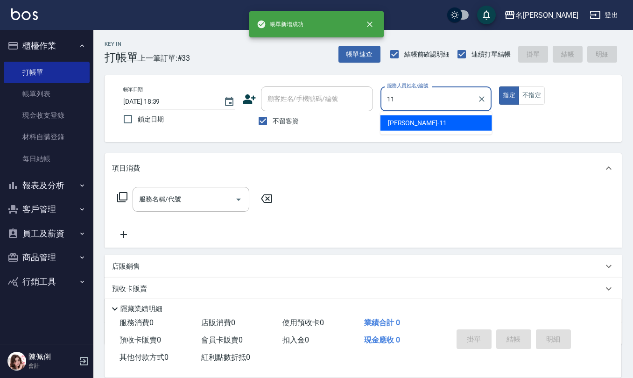
type input "[PERSON_NAME]-11"
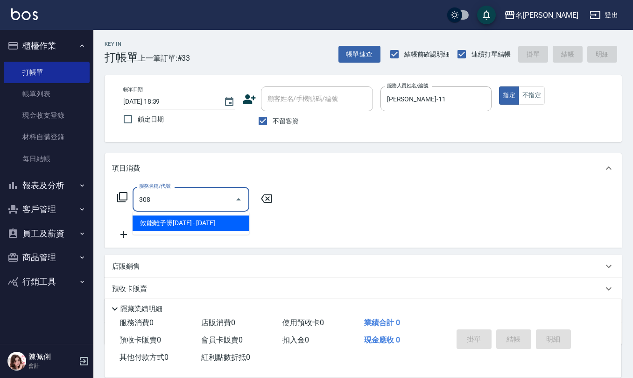
type input "效能離子燙1500(308)"
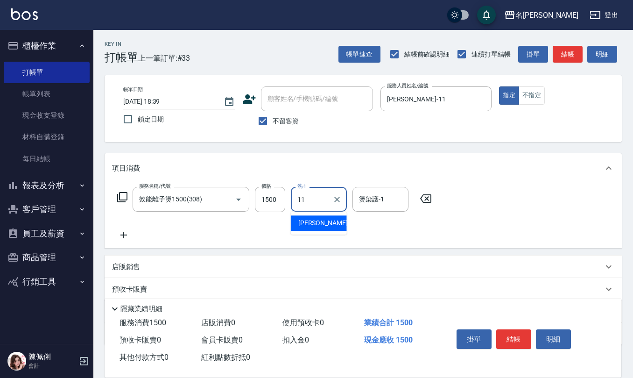
type input "[PERSON_NAME]-11"
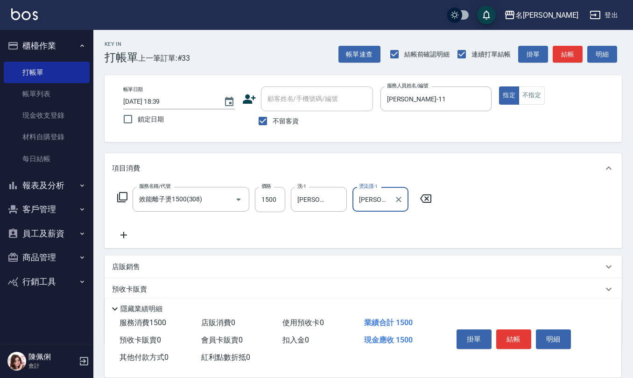
type input "[PERSON_NAME]-11"
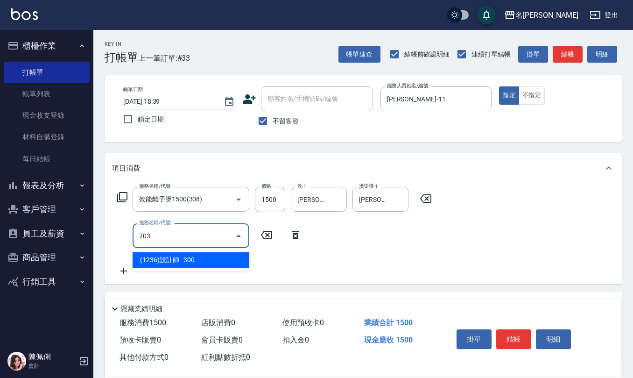
type input "(1236)設計師(703)"
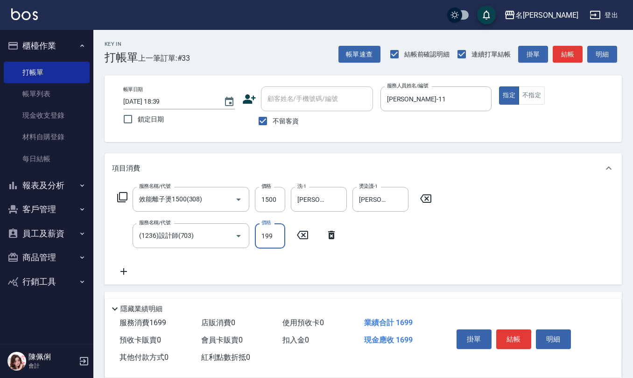
type input "199"
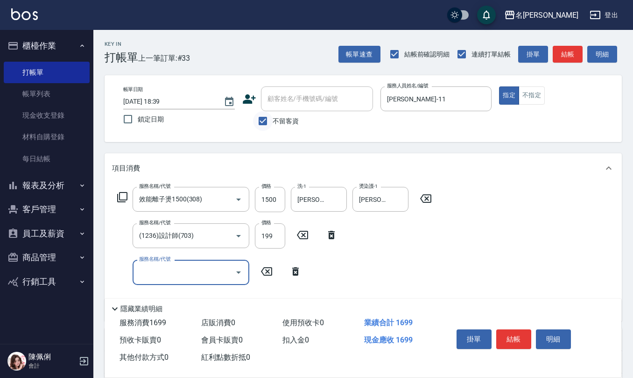
click at [262, 122] on input "不留客資" at bounding box center [263, 121] width 20 height 20
checkbox input "false"
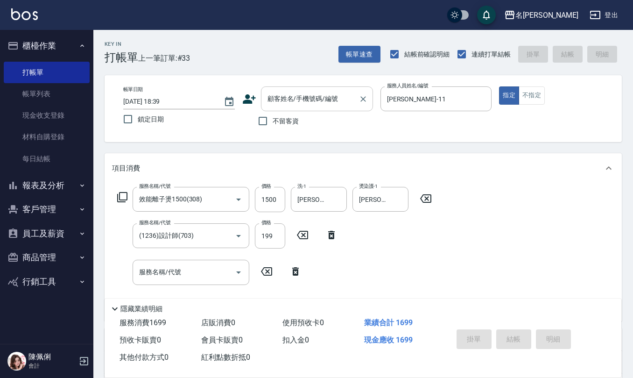
click at [284, 105] on input "顧客姓名/手機號碼/編號" at bounding box center [310, 99] width 90 height 16
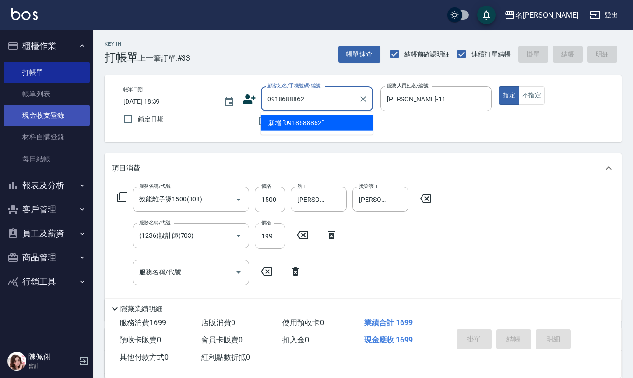
drag, startPoint x: 119, startPoint y: 109, endPoint x: 80, endPoint y: 107, distance: 38.3
click at [91, 107] on div "名留仁二 登出 櫃檯作業 打帳單 帳單列表 現金收支登錄 材料自購登錄 每日結帳 報表及分析 報表目錄 店家區間累計表 店家日報表 互助日報表 互助月報表 互…" at bounding box center [316, 264] width 633 height 528
type input "0918688862"
click at [245, 95] on icon at bounding box center [249, 99] width 14 height 14
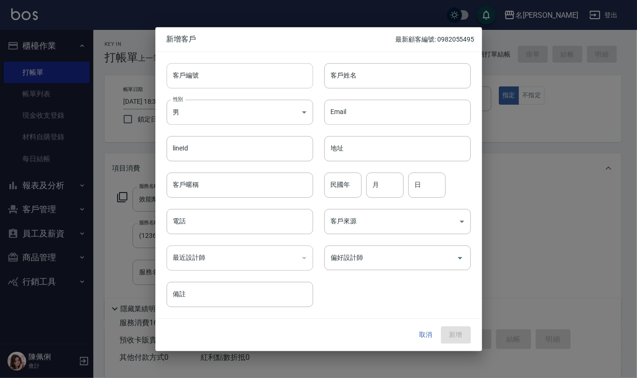
click at [255, 78] on input "客戶編號" at bounding box center [240, 75] width 147 height 25
paste input "0918688862"
type input "0918688862"
click at [225, 217] on input "電話" at bounding box center [240, 221] width 147 height 25
paste input "0918688862"
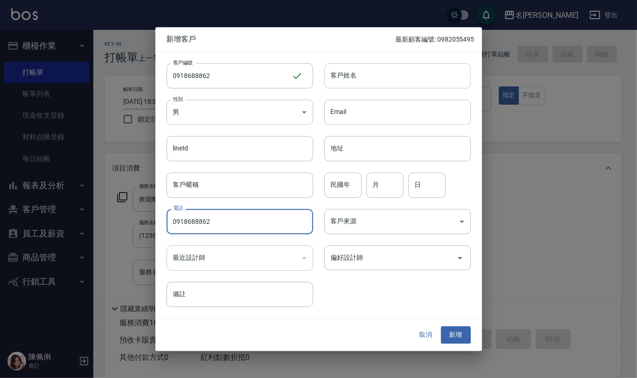
type input "0918688862"
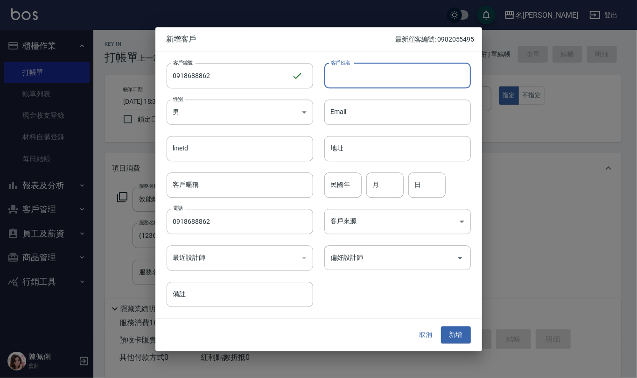
click at [346, 71] on input "客戶姓名" at bounding box center [398, 75] width 147 height 25
type input "[PERSON_NAME]"
click at [329, 182] on input "民國年" at bounding box center [343, 184] width 37 height 25
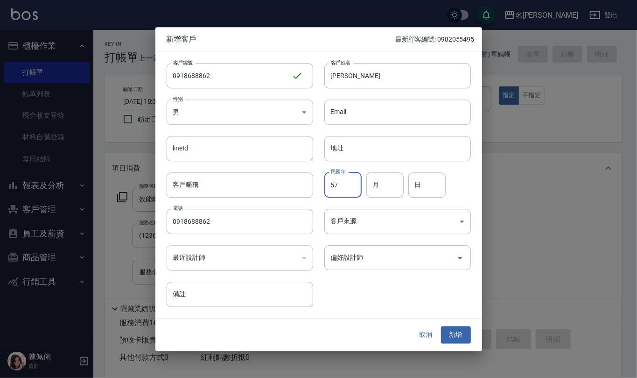
type input "57"
type input "7"
type input "9"
click at [454, 334] on button "新增" at bounding box center [456, 334] width 30 height 17
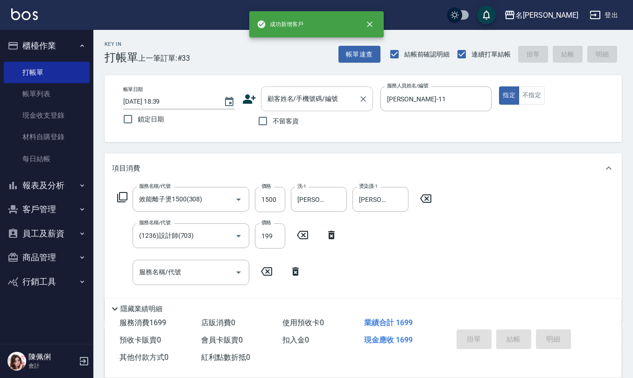
click at [304, 103] on input "顧客姓名/手機號碼/編號" at bounding box center [310, 99] width 90 height 16
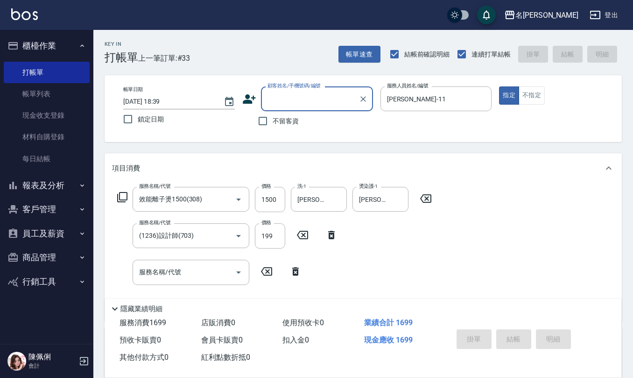
paste input "0918688862"
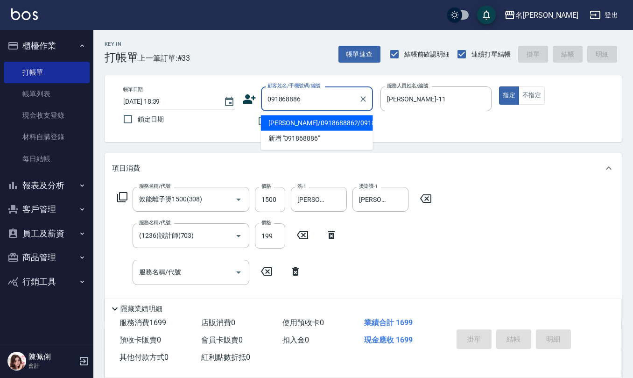
type input "[PERSON_NAME]/0918688862/0918688862"
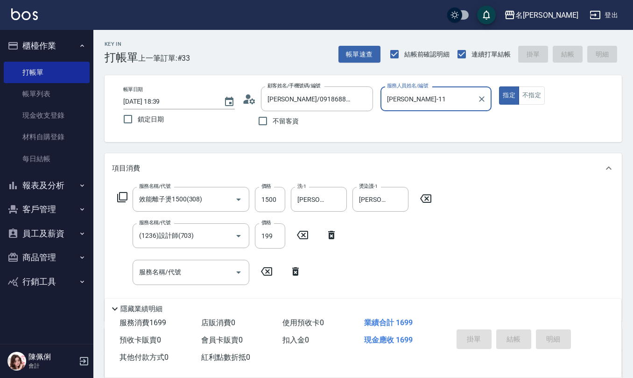
type input "[DATE] 18:40"
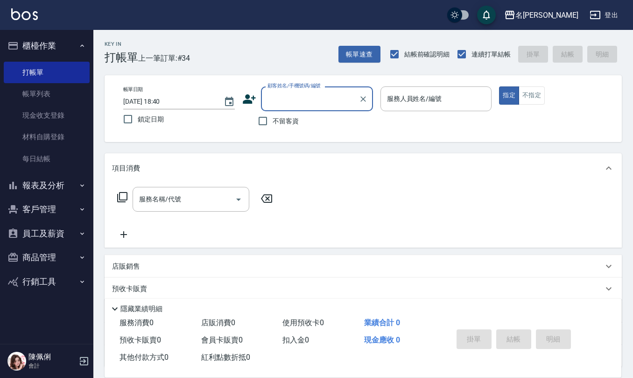
click at [297, 124] on span "不留客資" at bounding box center [286, 121] width 26 height 10
click at [273, 124] on input "不留客資" at bounding box center [263, 121] width 20 height 20
checkbox input "true"
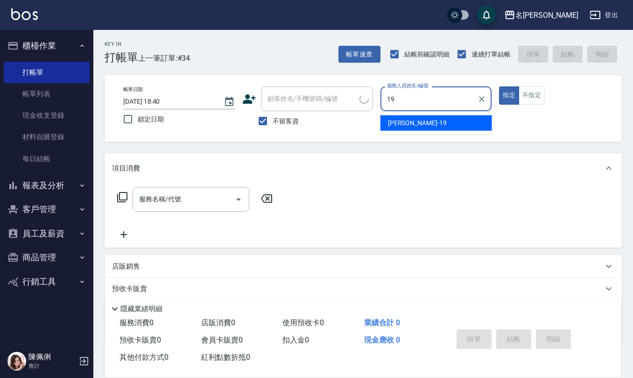
type input "[PERSON_NAME]-19"
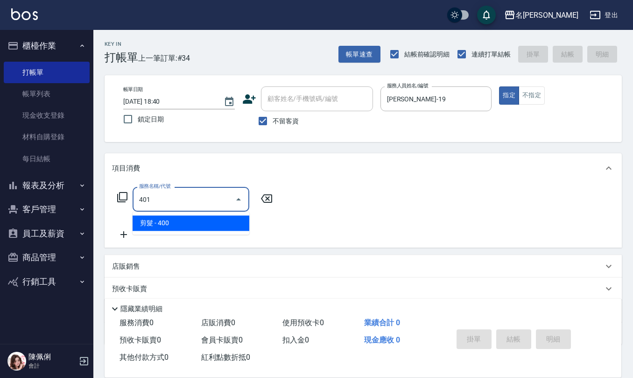
type input "剪髮(401)"
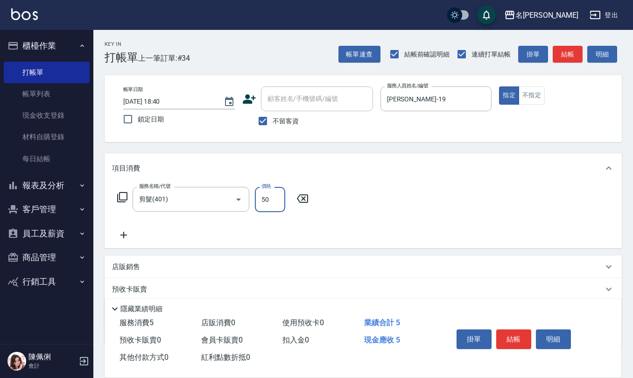
type input "50"
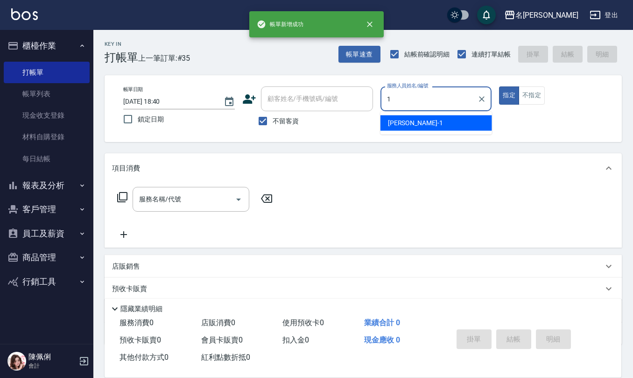
type input "[PERSON_NAME]1"
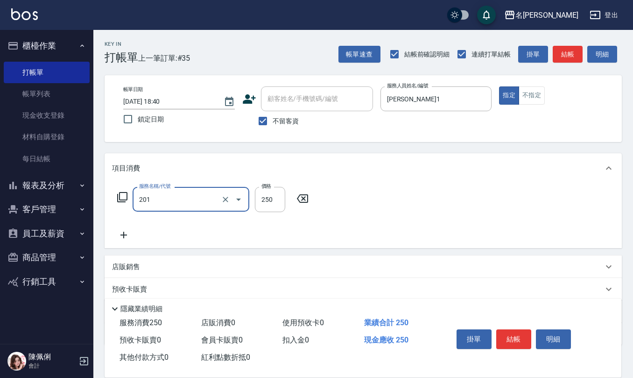
type input "洗髮(201)"
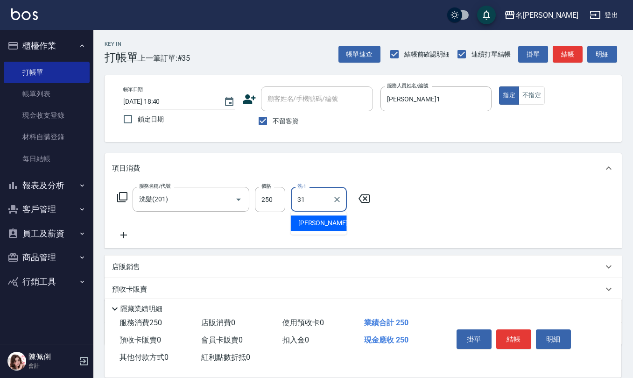
type input "[PERSON_NAME]-31"
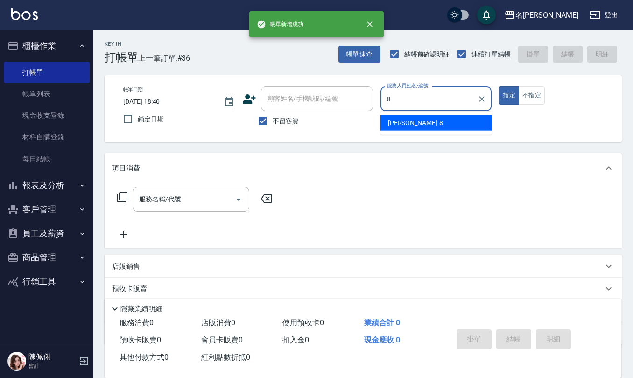
type input "[PERSON_NAME]-8"
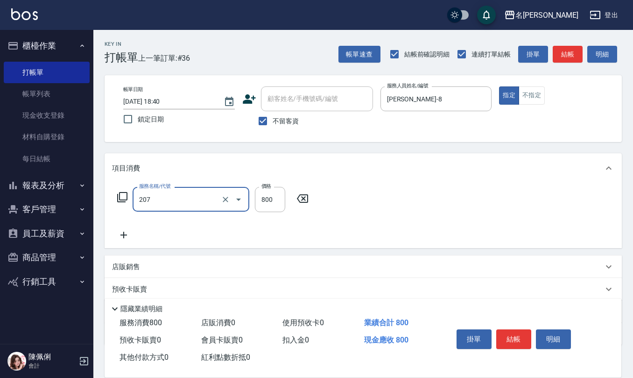
type input "清潔洗(207)"
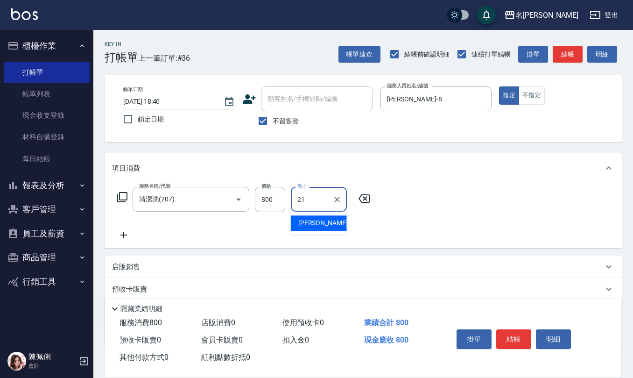
type input "[PERSON_NAME]-21"
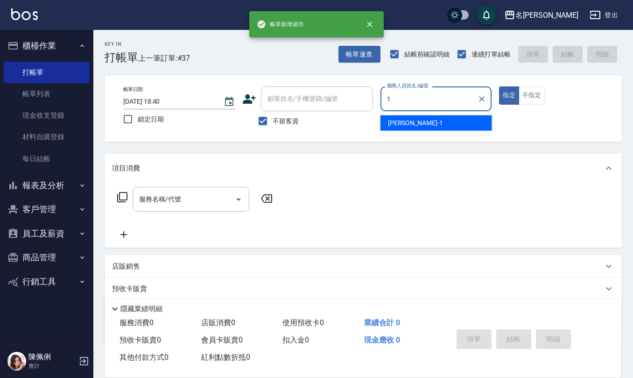
type input "[PERSON_NAME]1"
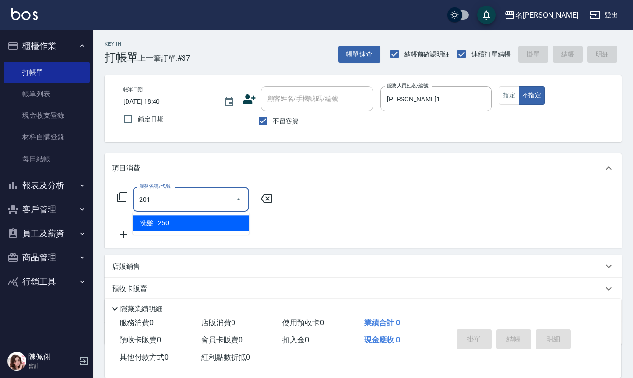
type input "洗髮(201)"
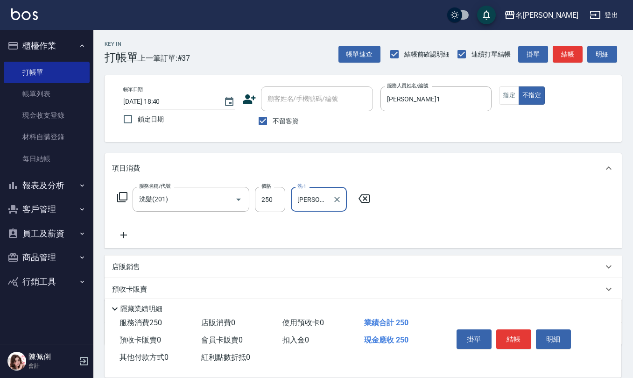
type input "[PERSON_NAME]-33"
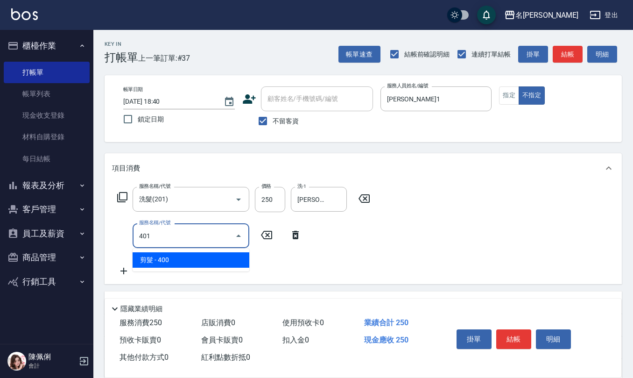
type input "剪髮(401)"
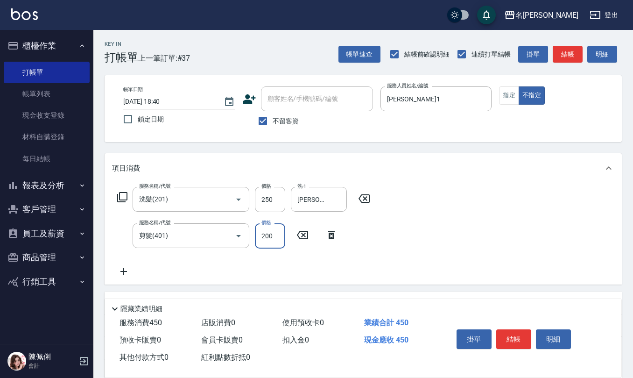
type input "200"
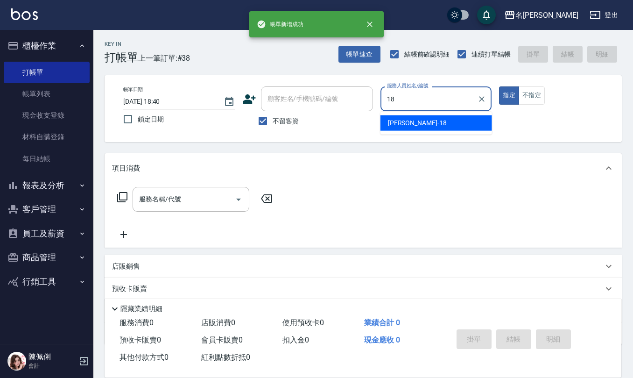
type input "[PERSON_NAME]-18"
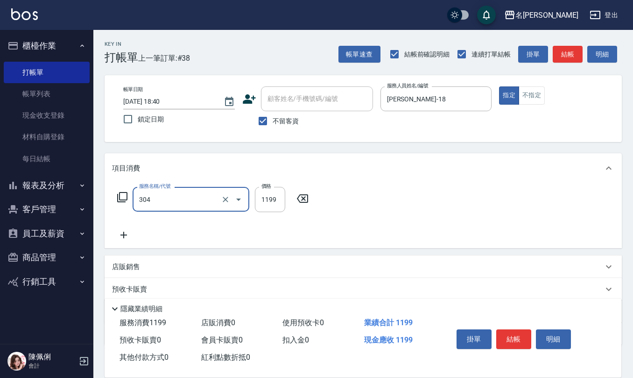
type input "離子燙(特價)(304)"
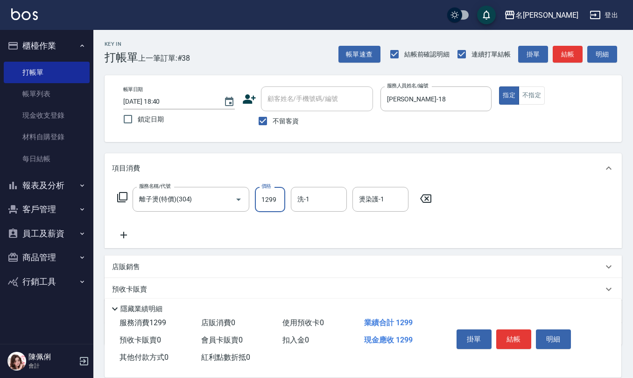
type input "1299"
type input "[PERSON_NAME]-32"
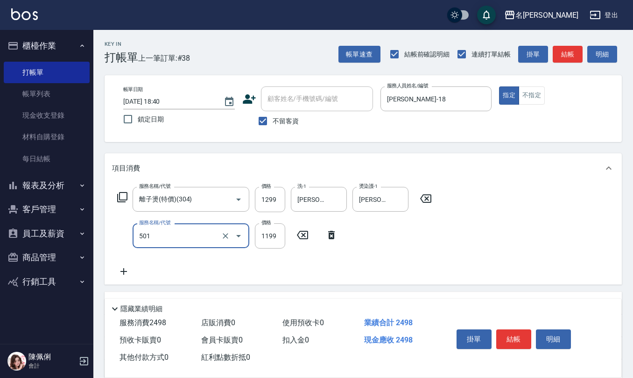
type input "染髮(501)"
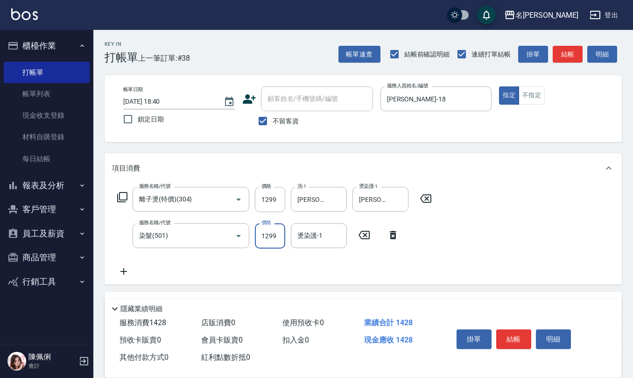
type input "1299"
type input "[PERSON_NAME]-32"
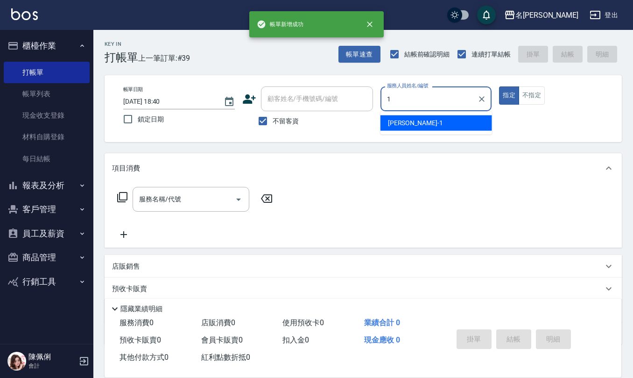
type input "[PERSON_NAME]1"
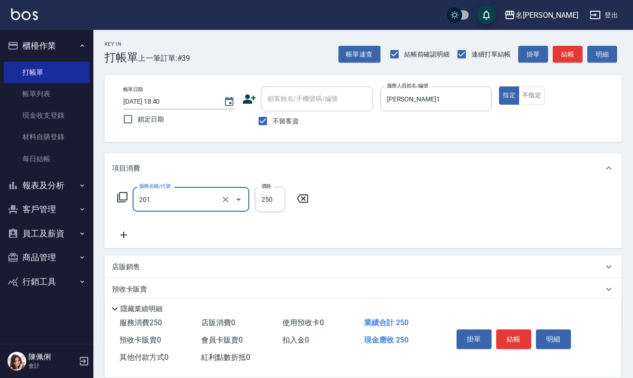
type input "洗髮(201)"
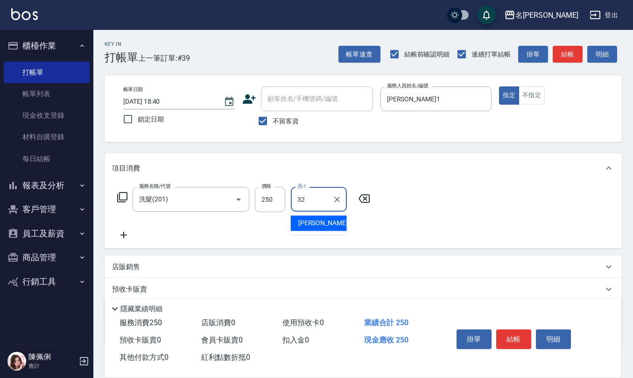
type input "[PERSON_NAME]-32"
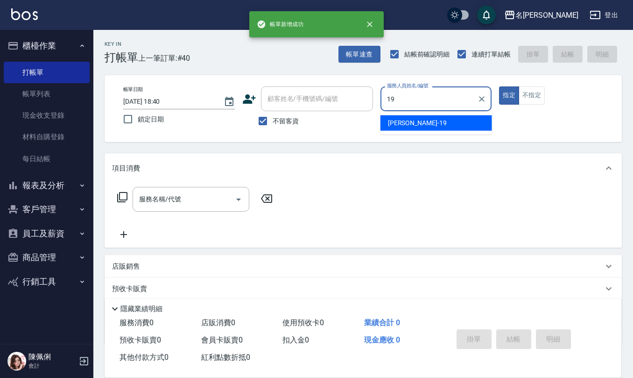
type input "[PERSON_NAME]-19"
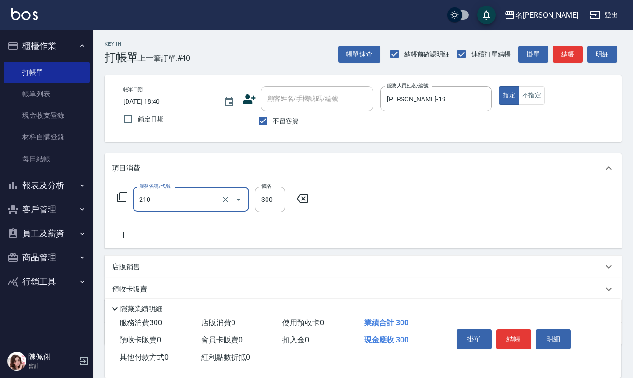
type input "[PERSON_NAME]洗髮精(210)"
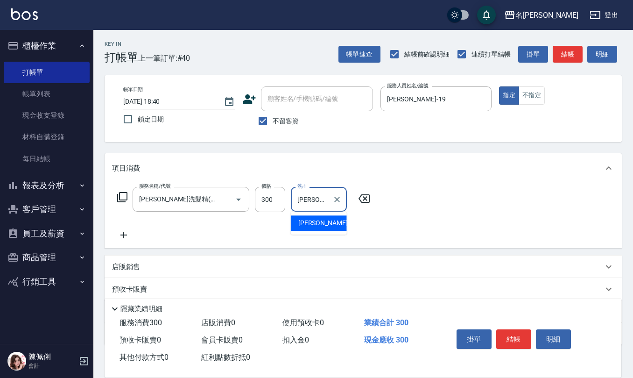
type input "[PERSON_NAME]-26"
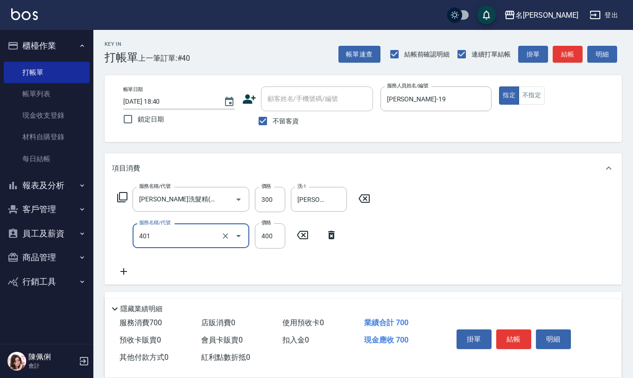
type input "剪髮(401)"
type input "500"
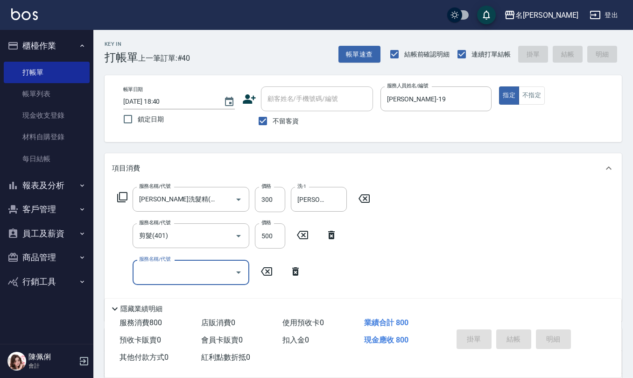
type input "[DATE] 18:41"
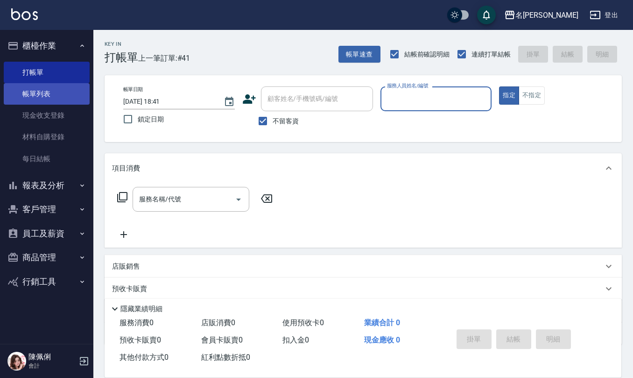
click at [42, 92] on link "帳單列表" at bounding box center [47, 93] width 86 height 21
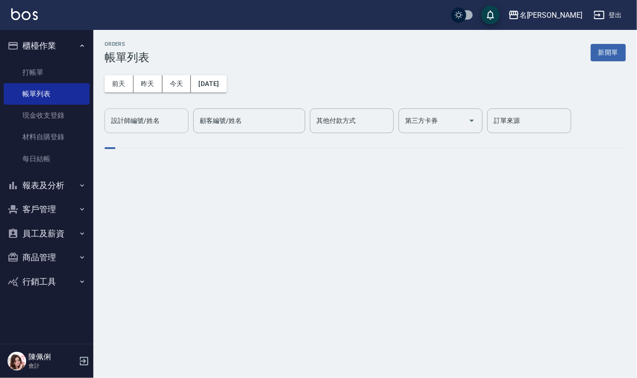
click at [155, 126] on input "設計師編號/姓名" at bounding box center [147, 121] width 76 height 16
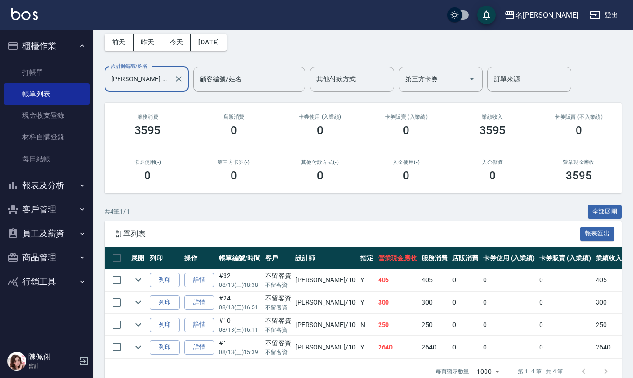
scroll to position [70, 0]
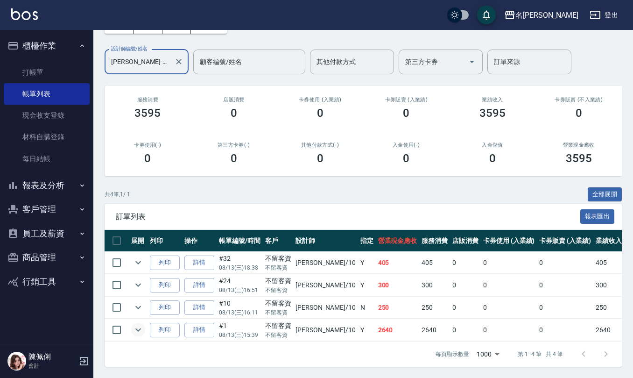
type input "[PERSON_NAME]-10"
click at [141, 324] on icon "expand row" at bounding box center [138, 329] width 11 height 11
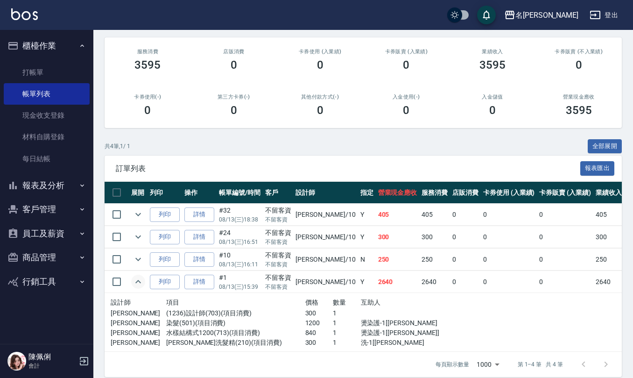
scroll to position [127, 0]
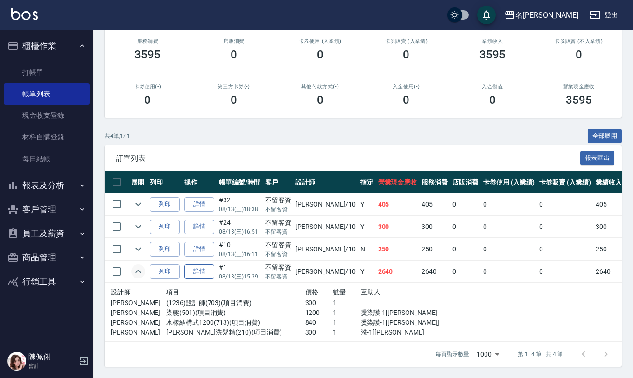
click at [208, 266] on link "詳情" at bounding box center [199, 271] width 30 height 14
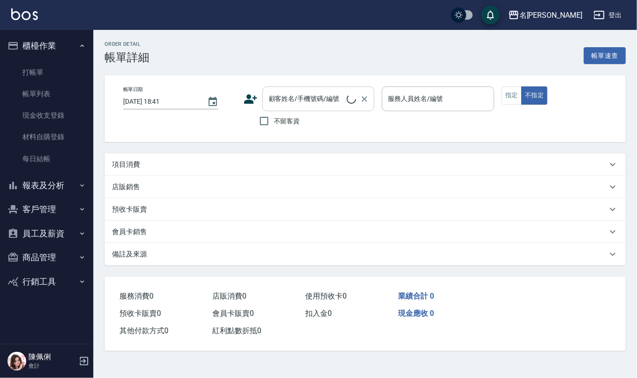
type input "[DATE] 15:39"
checkbox input "true"
type input "[PERSON_NAME]-10"
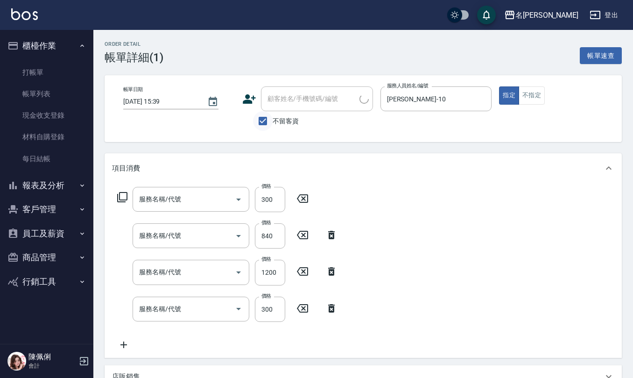
type input "[PERSON_NAME]洗髮精(210)"
type input "水樣結構式1200(713)"
type input "染髮(501)"
type input "(1236)設計師(703)"
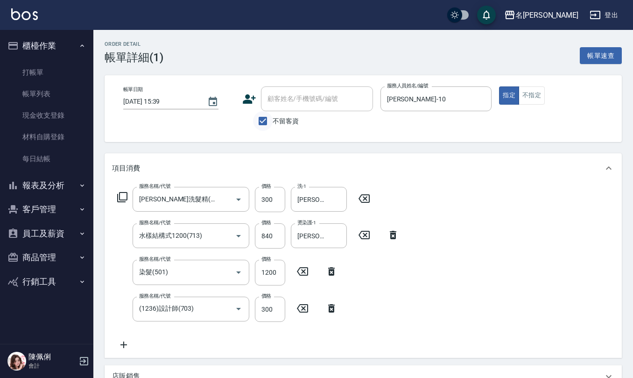
click at [263, 121] on input "不留客資" at bounding box center [263, 121] width 20 height 20
checkbox input "false"
click at [290, 101] on input "顧客姓名/手機號碼/編號" at bounding box center [310, 99] width 90 height 16
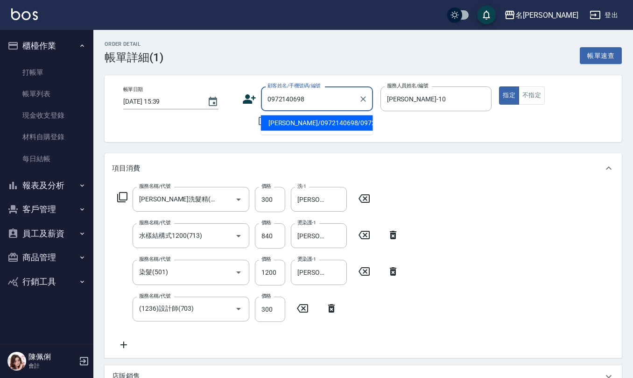
click at [279, 123] on li "[PERSON_NAME]/0972140698/0972140698" at bounding box center [317, 122] width 112 height 15
type input "[PERSON_NAME]/0972140698/0972140698"
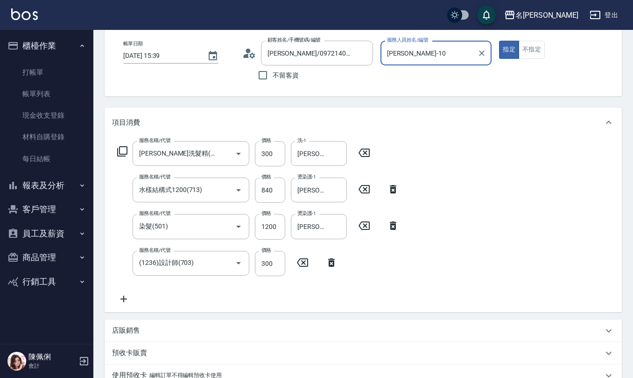
scroll to position [187, 0]
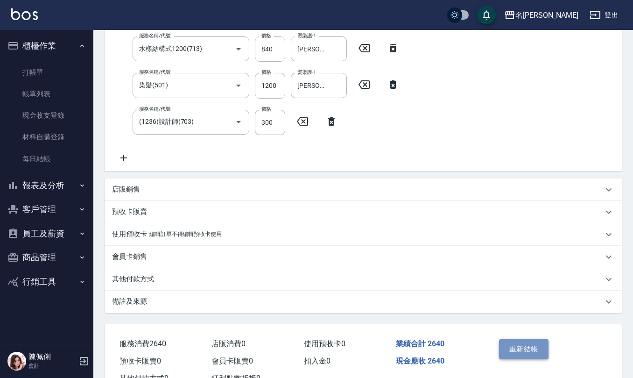
click at [510, 346] on button "重新結帳" at bounding box center [523, 349] width 49 height 20
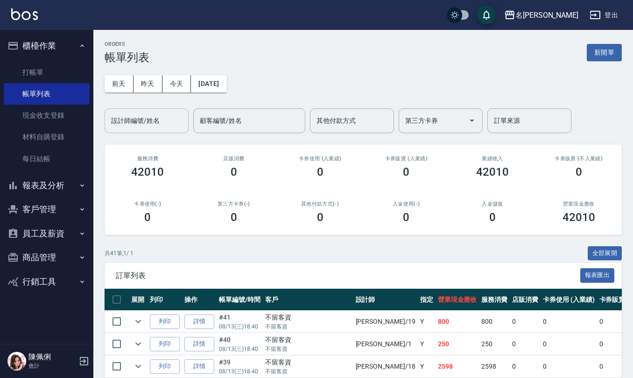
click at [129, 111] on div "設計師編號/姓名" at bounding box center [147, 120] width 84 height 25
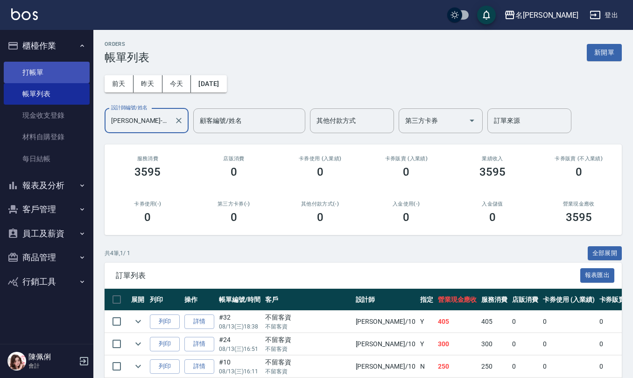
type input "[PERSON_NAME]-10"
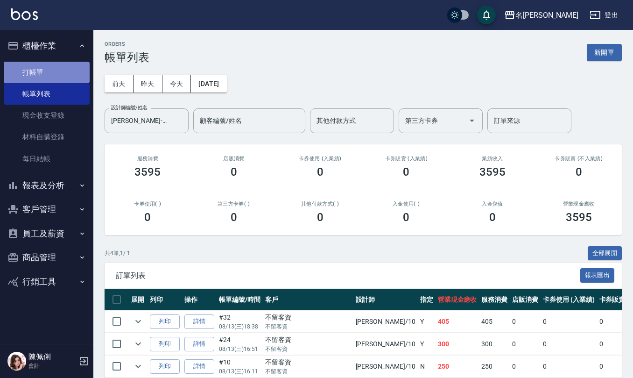
click at [68, 75] on link "打帳單" at bounding box center [47, 72] width 86 height 21
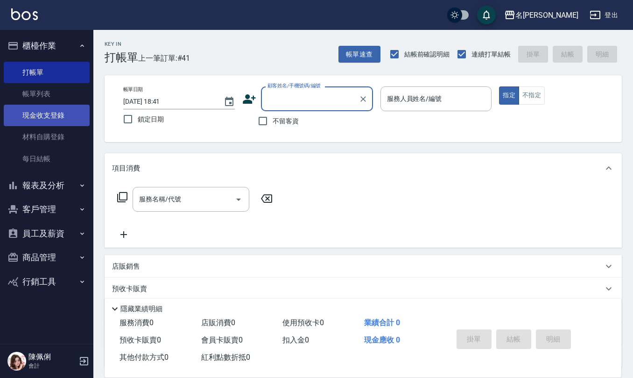
click at [44, 120] on link "現金收支登錄" at bounding box center [47, 115] width 86 height 21
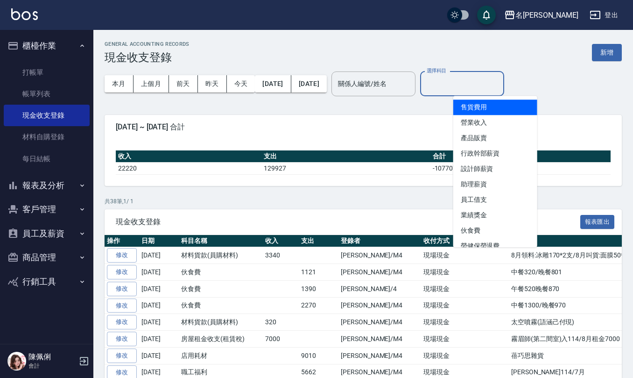
click at [484, 76] on input "選擇科目" at bounding box center [462, 84] width 76 height 16
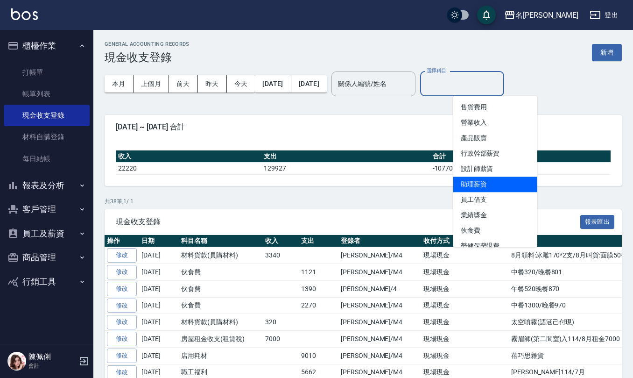
scroll to position [62, 0]
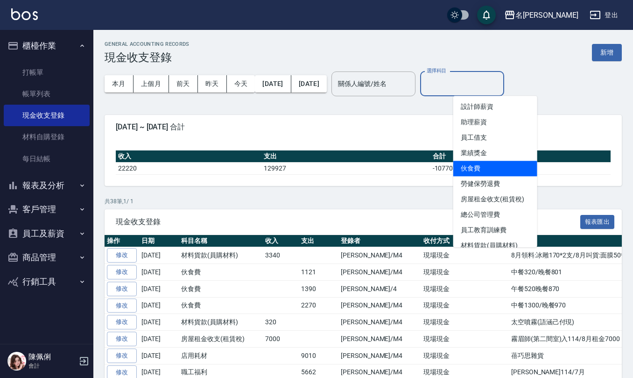
click at [489, 172] on li "伙食費" at bounding box center [495, 168] width 84 height 15
type input "伙食費"
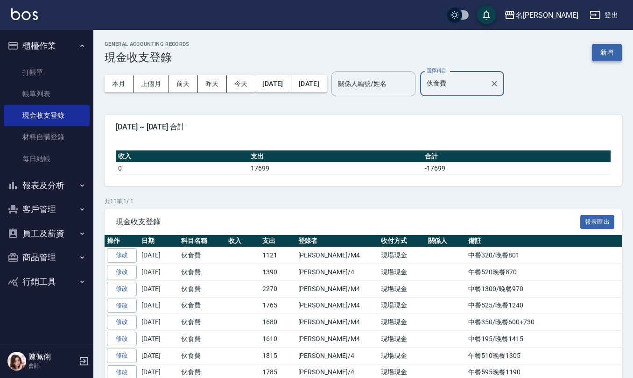
click at [610, 49] on button "新增" at bounding box center [607, 52] width 30 height 17
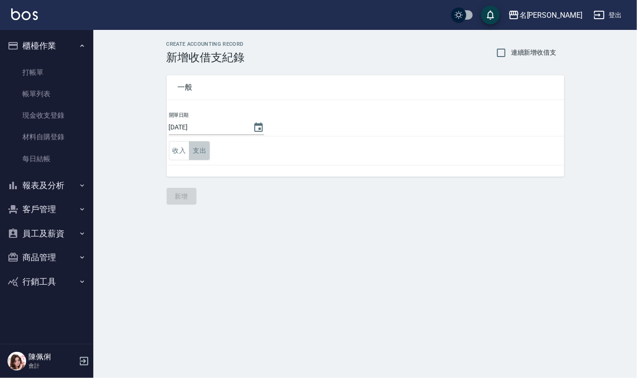
click at [205, 156] on button "支出" at bounding box center [199, 150] width 21 height 19
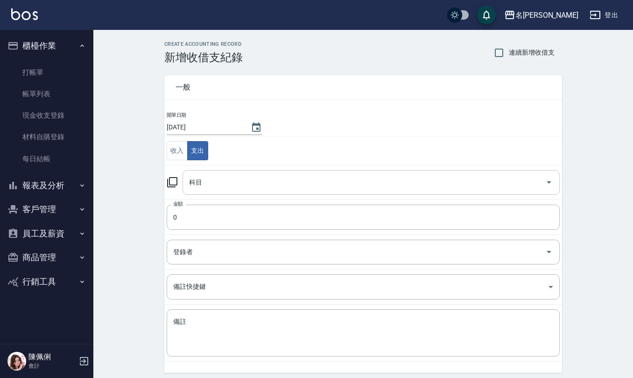
click at [206, 183] on input "科目" at bounding box center [364, 182] width 355 height 16
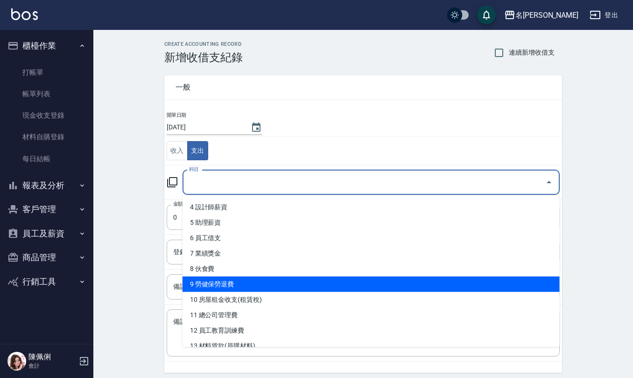
scroll to position [62, 0]
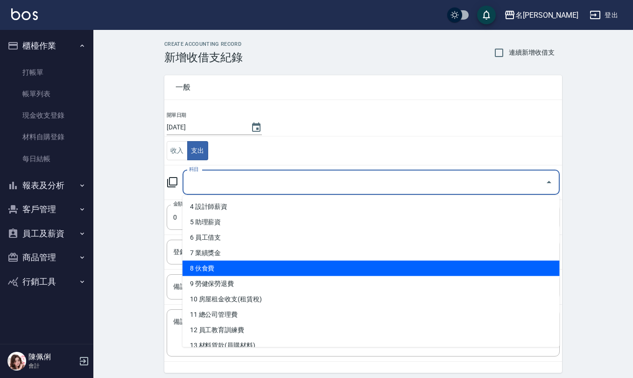
click at [221, 269] on li "8 伙食費" at bounding box center [371, 268] width 377 height 15
type input "8 伙食費"
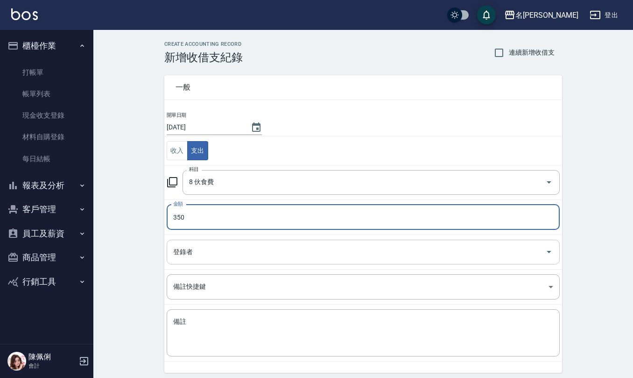
type input "350"
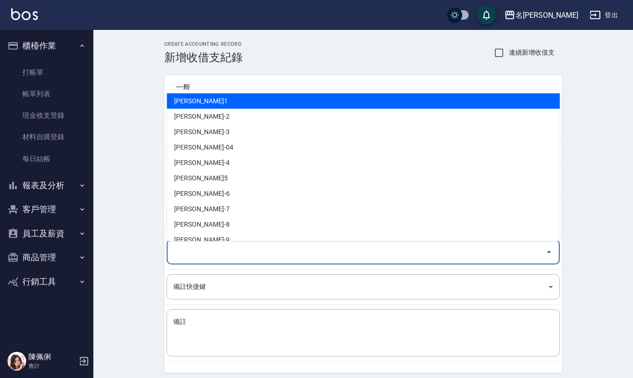
click at [200, 248] on input "登錄者" at bounding box center [356, 252] width 371 height 16
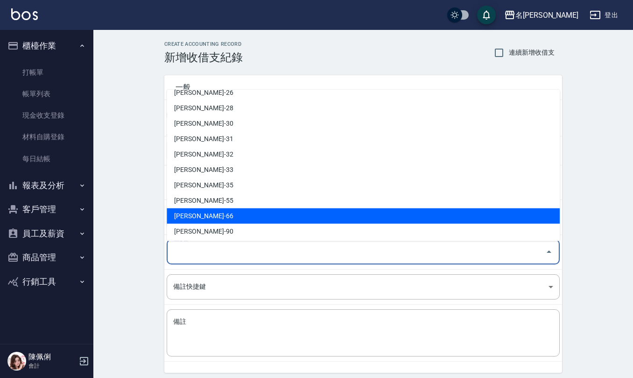
scroll to position [411, 0]
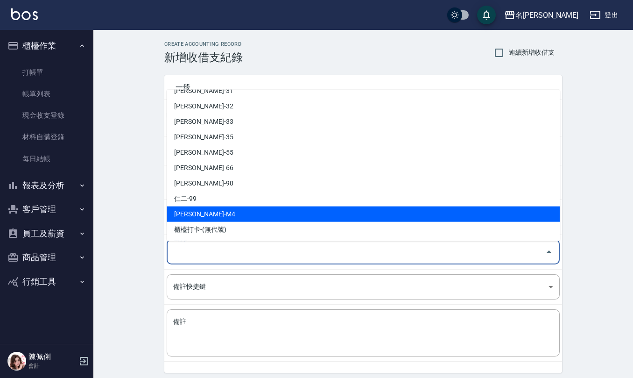
click at [230, 211] on li "[PERSON_NAME]-M4" at bounding box center [363, 213] width 393 height 15
type input "[PERSON_NAME]-M4"
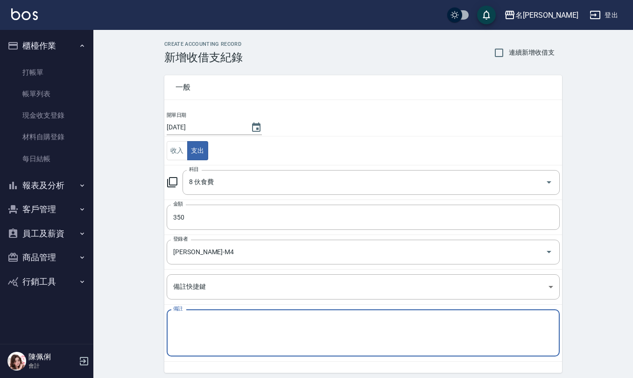
click at [237, 338] on textarea "備註" at bounding box center [363, 333] width 380 height 32
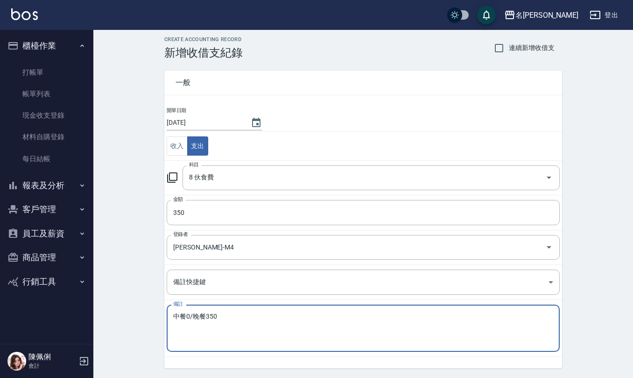
scroll to position [35, 0]
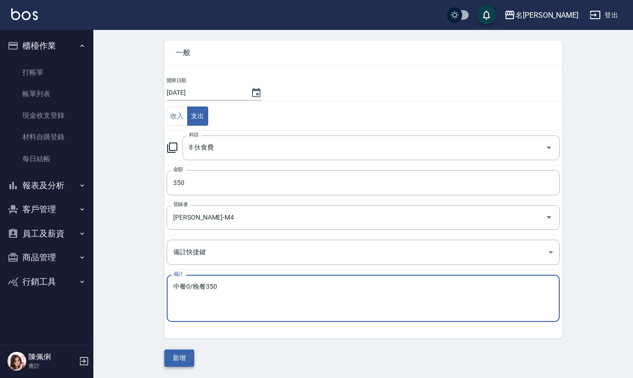
type textarea "中餐0/晚餐350"
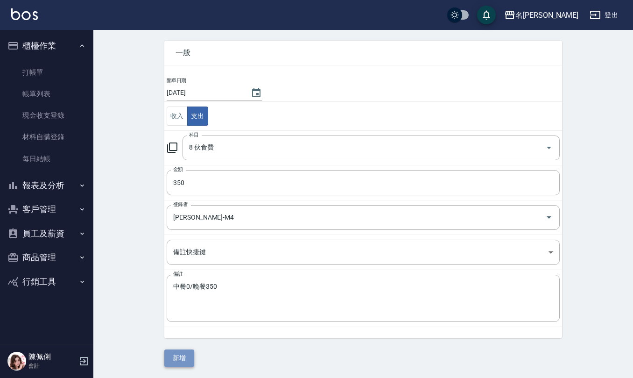
click at [184, 360] on button "新增" at bounding box center [179, 357] width 30 height 17
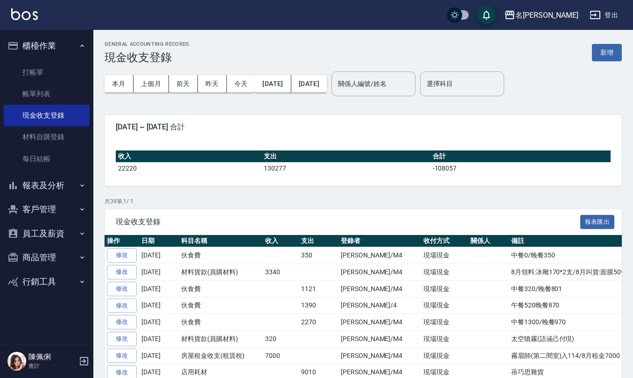
click at [40, 233] on button "員工及薪資" at bounding box center [47, 233] width 86 height 24
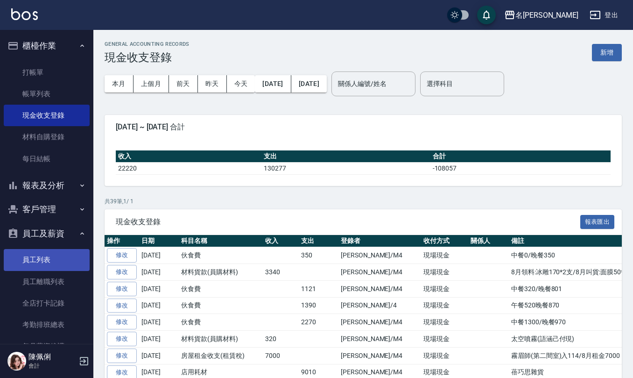
click at [49, 249] on link "員工列表" at bounding box center [47, 259] width 86 height 21
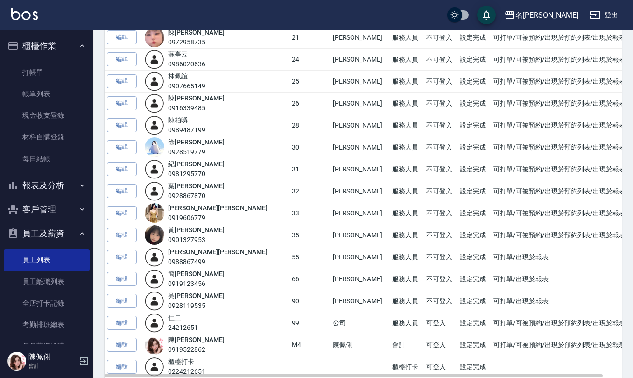
scroll to position [575, 0]
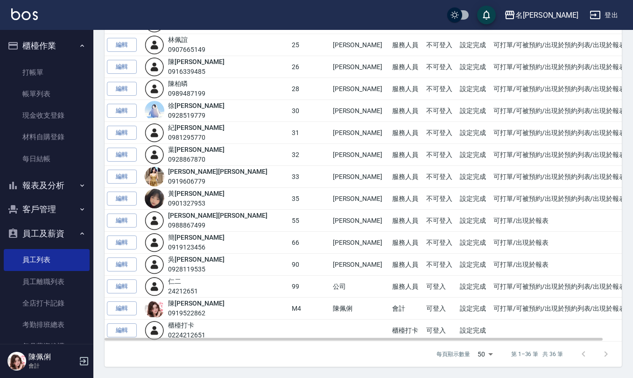
click at [187, 133] on div "0981295770" at bounding box center [196, 138] width 56 height 10
click at [187, 125] on link "[PERSON_NAME]" at bounding box center [196, 127] width 56 height 7
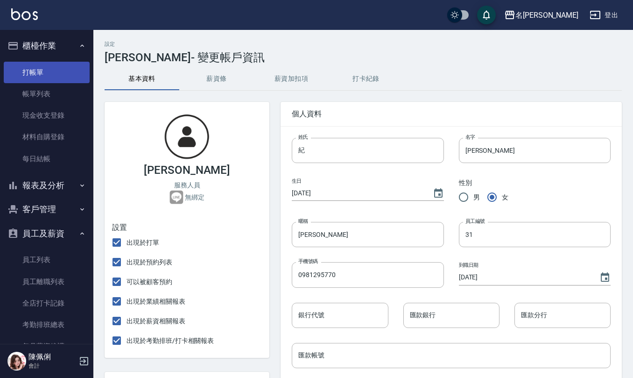
click at [25, 75] on link "打帳單" at bounding box center [47, 72] width 86 height 21
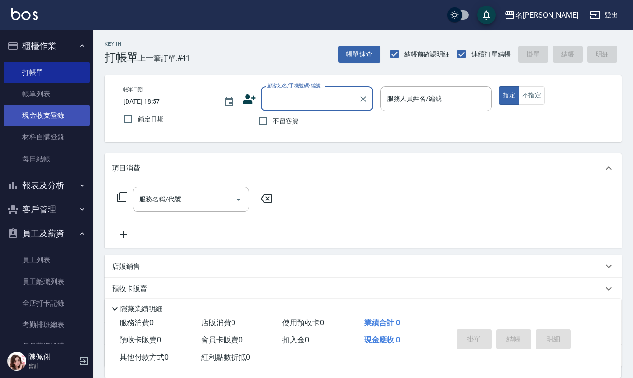
click at [58, 113] on link "現金收支登錄" at bounding box center [47, 115] width 86 height 21
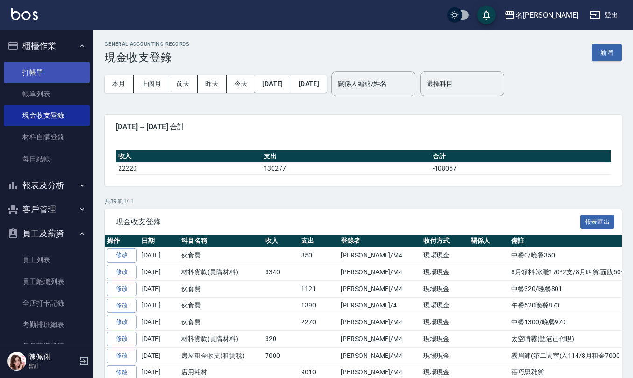
click at [40, 73] on link "打帳單" at bounding box center [47, 72] width 86 height 21
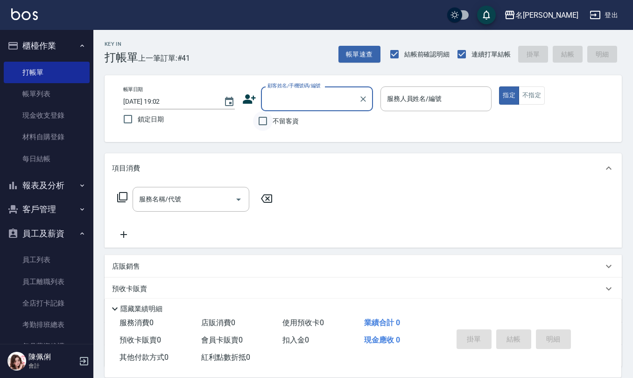
click at [267, 122] on input "不留客資" at bounding box center [263, 121] width 20 height 20
checkbox input "true"
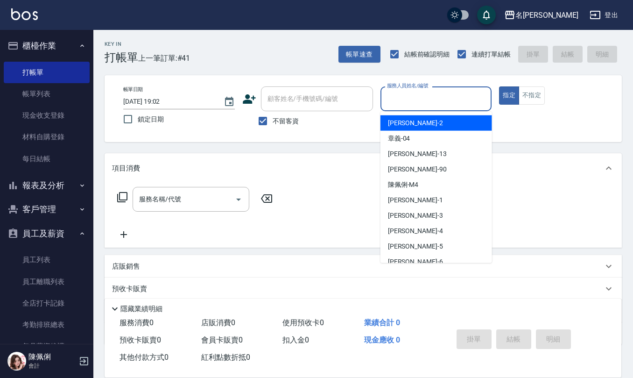
click at [398, 106] on input "服務人員姓名/編號" at bounding box center [436, 99] width 103 height 16
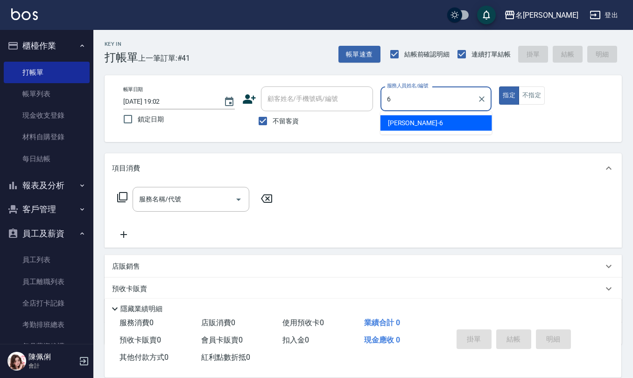
type input "[PERSON_NAME]-6"
type button "true"
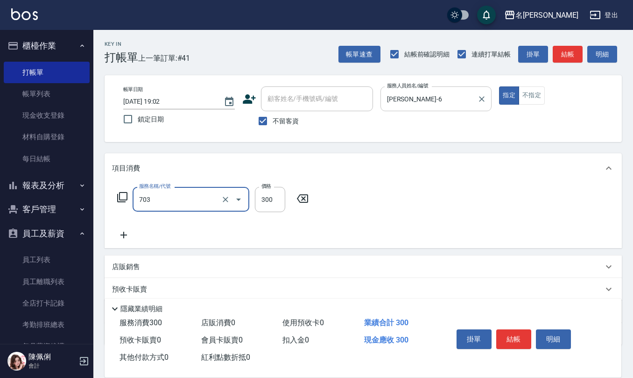
type input "(1236)設計師(703)"
type input "300"
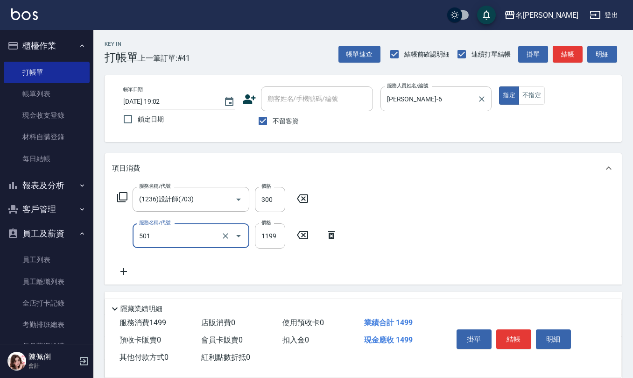
type input "染髮(501)"
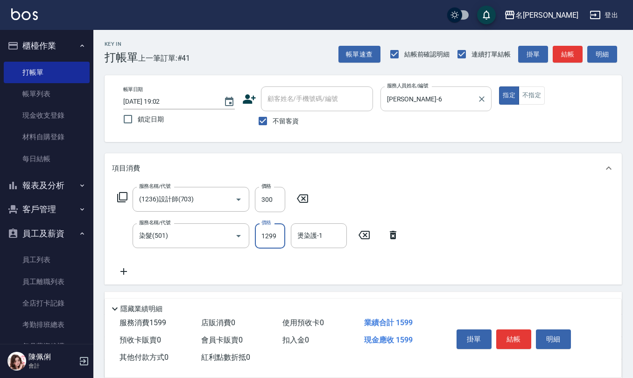
type input "1299"
type input "[PERSON_NAME]-20"
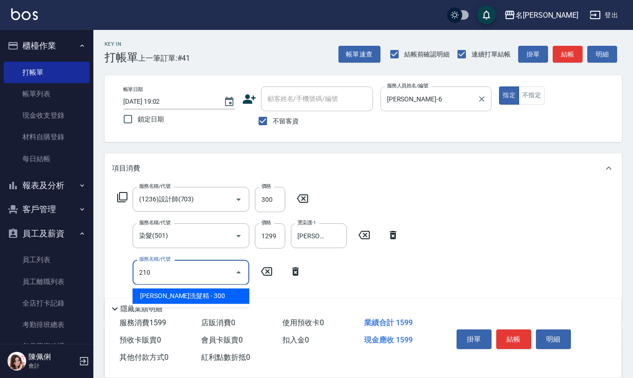
type input "[PERSON_NAME]洗髮精(210)"
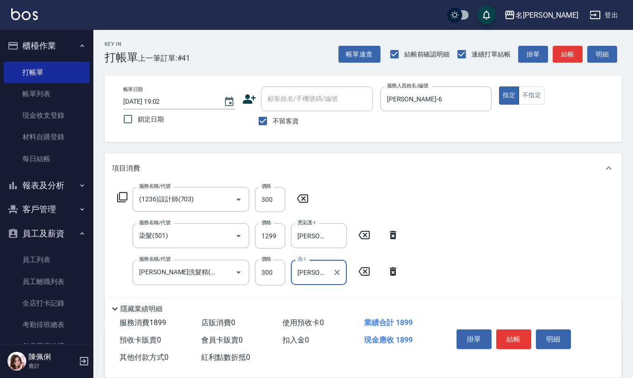
type input "[PERSON_NAME]-20"
click at [304, 196] on icon at bounding box center [302, 198] width 23 height 11
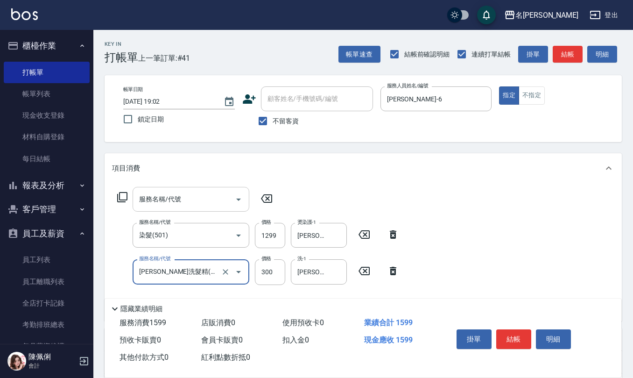
click at [222, 202] on input "服務名稱/代號" at bounding box center [184, 199] width 94 height 16
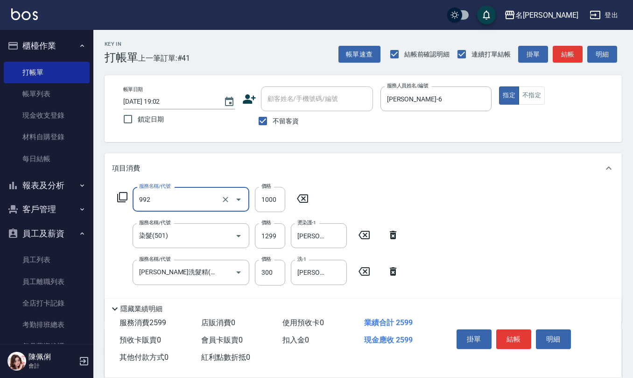
type input "接髮(992)"
click at [281, 198] on input "1000" at bounding box center [270, 199] width 30 height 25
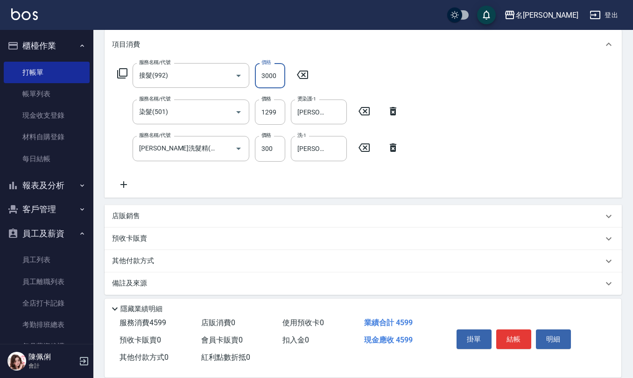
scroll to position [128, 0]
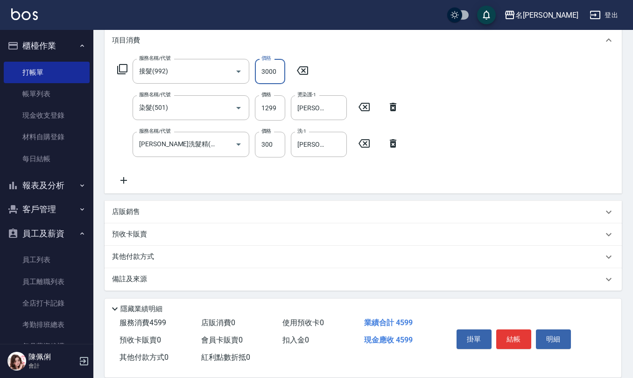
type input "3000"
click at [147, 286] on div "備註及來源" at bounding box center [363, 279] width 517 height 22
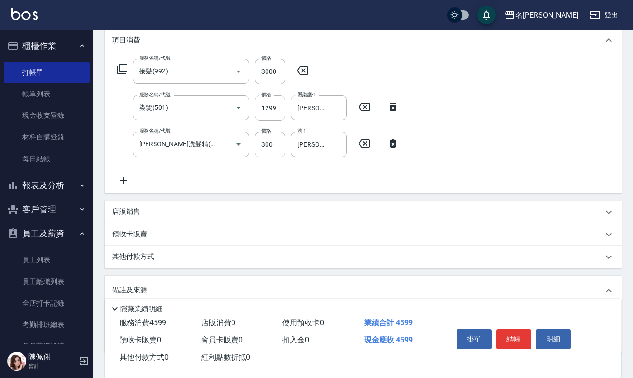
scroll to position [191, 0]
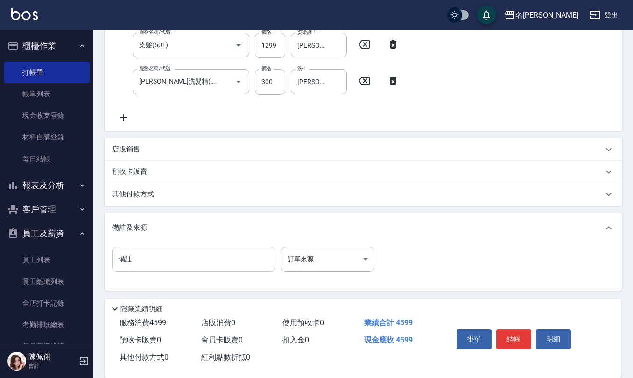
click at [178, 256] on input "備註" at bounding box center [193, 259] width 163 height 25
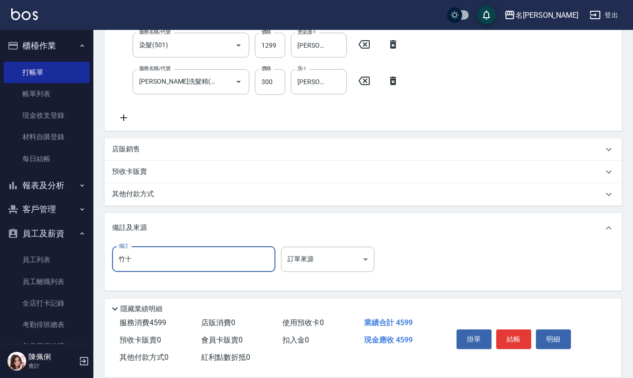
type input "竹"
type input "卸髮片3000"
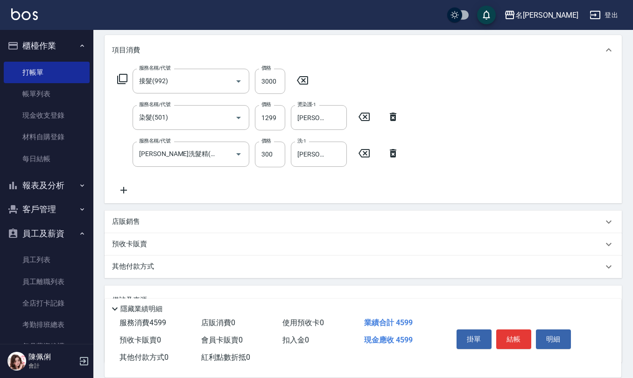
scroll to position [0, 0]
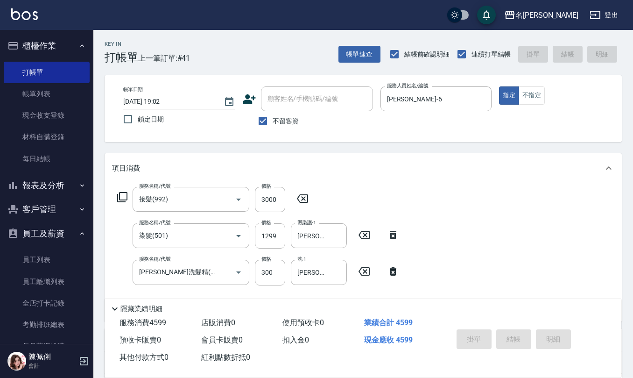
type input "[DATE] 19:07"
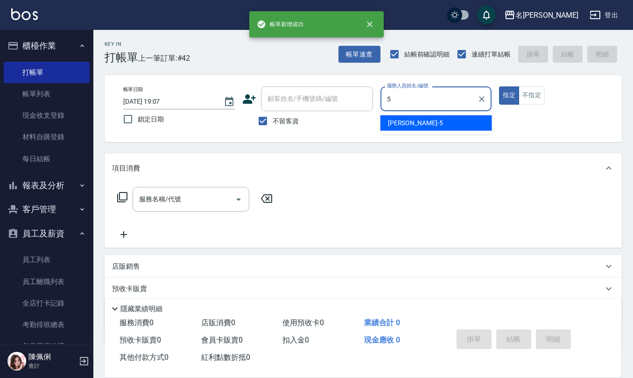
type input "[PERSON_NAME]5"
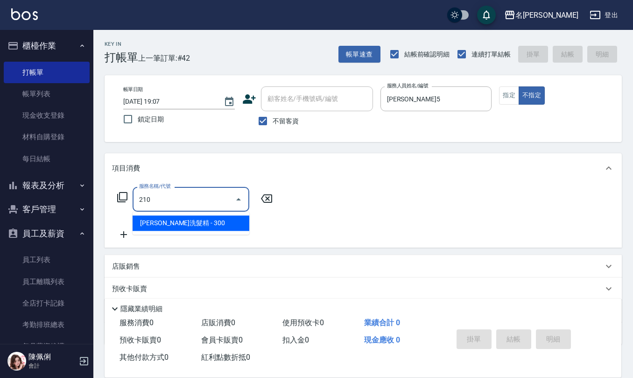
type input "[PERSON_NAME]洗髮精(210)"
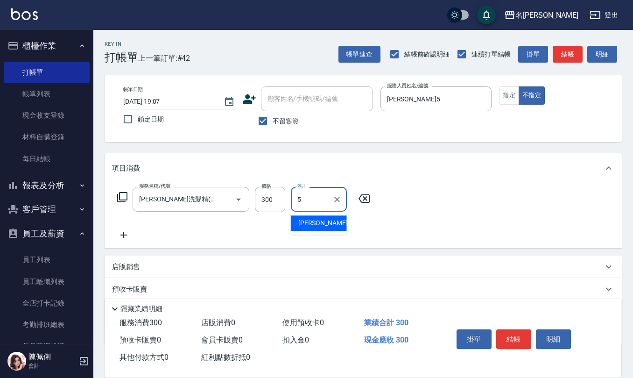
type input "[PERSON_NAME]5"
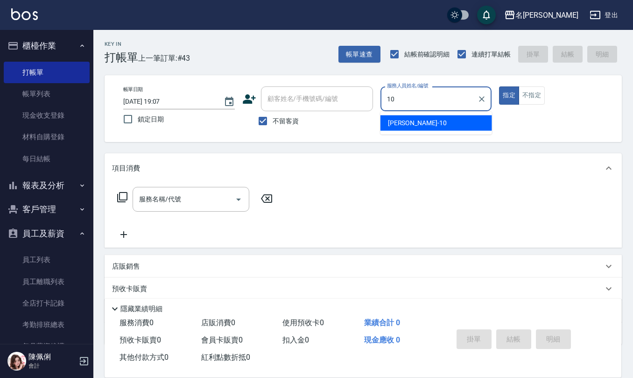
type input "[PERSON_NAME]-10"
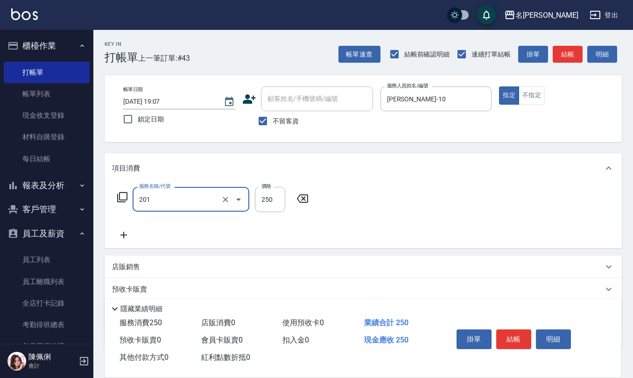
type input "洗髮(201)"
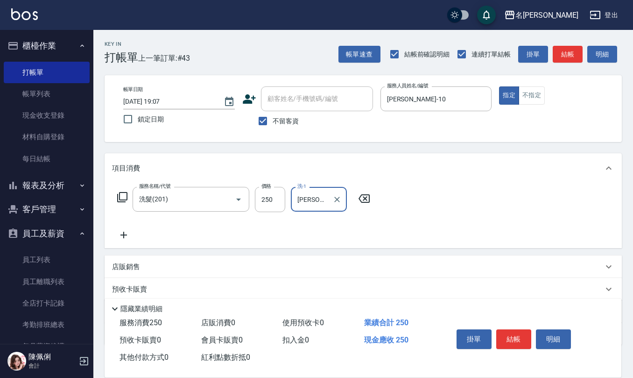
type input "[PERSON_NAME]-21"
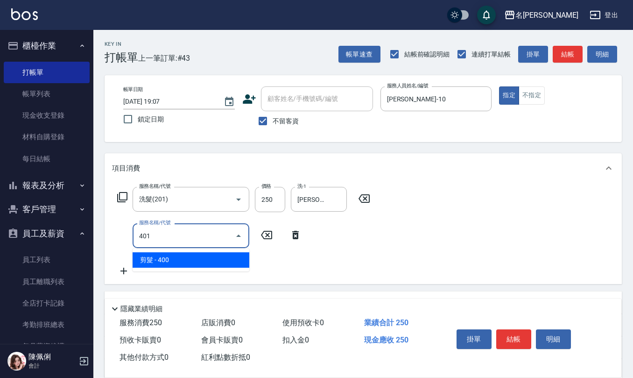
type input "剪髮(401)"
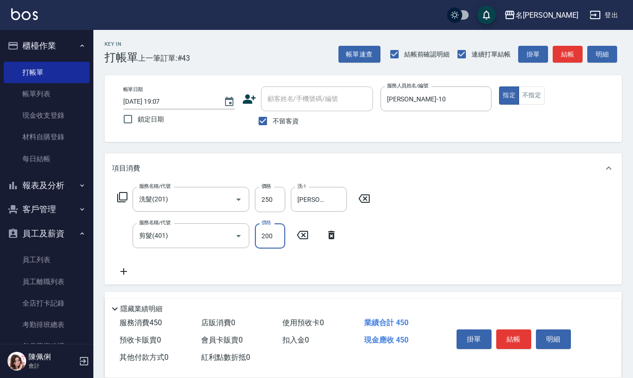
type input "200"
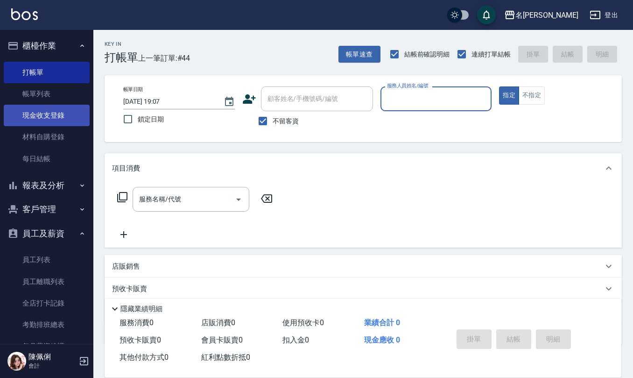
click at [33, 109] on link "現金收支登錄" at bounding box center [47, 115] width 86 height 21
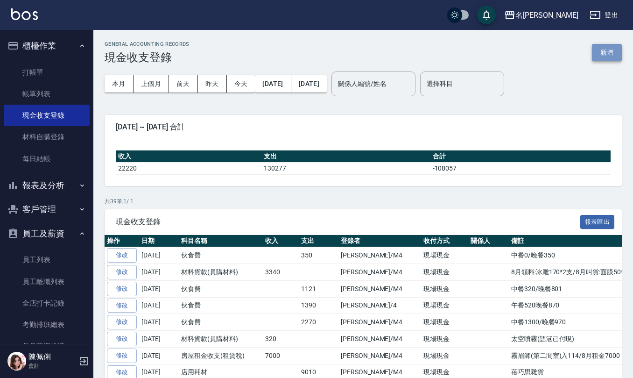
click at [609, 50] on button "新增" at bounding box center [607, 52] width 30 height 17
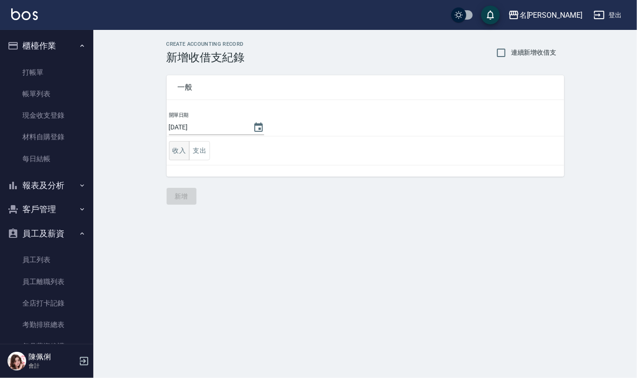
click at [178, 148] on button "收入" at bounding box center [179, 150] width 21 height 19
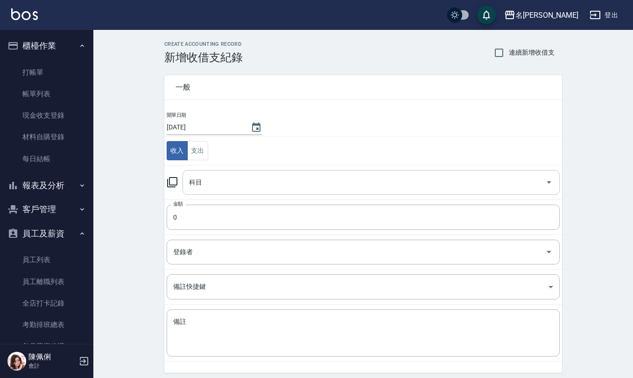
click at [212, 176] on input "科目" at bounding box center [364, 182] width 355 height 16
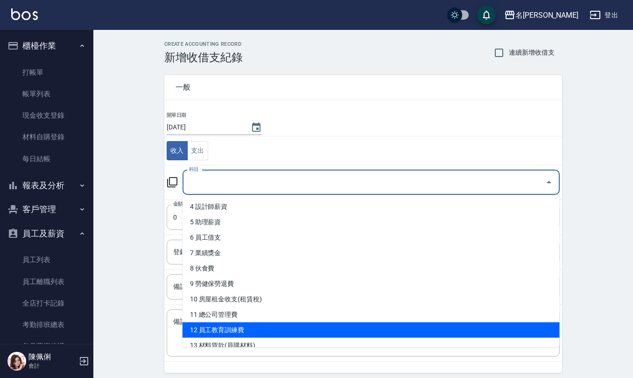
scroll to position [124, 0]
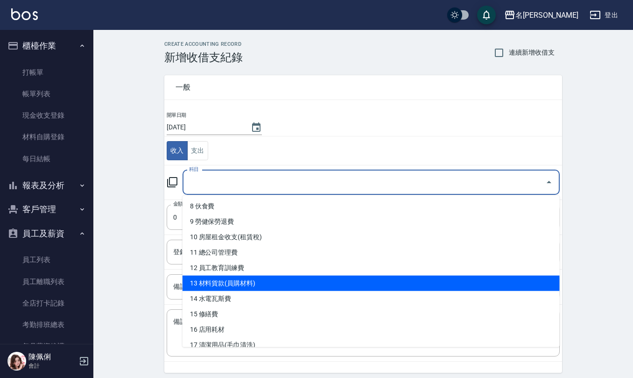
click at [234, 287] on li "13 材料貨款(員購材料)" at bounding box center [371, 282] width 377 height 15
type input "13 材料貨款(員購材料)"
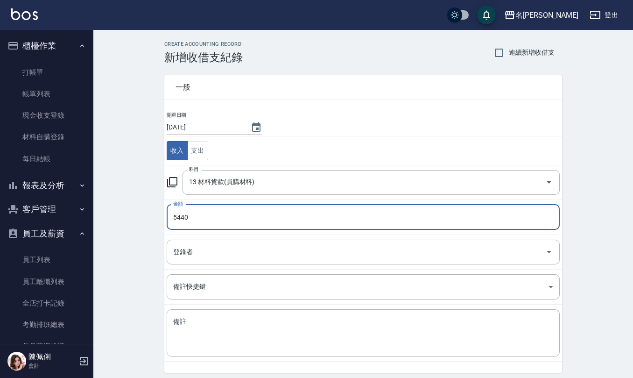
scroll to position [35, 0]
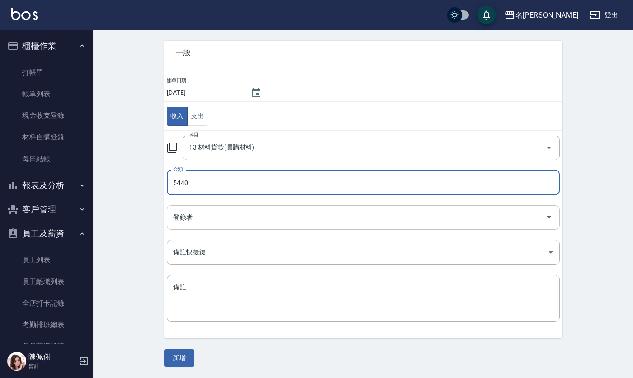
type input "5440"
click at [213, 215] on input "登錄者" at bounding box center [356, 217] width 371 height 16
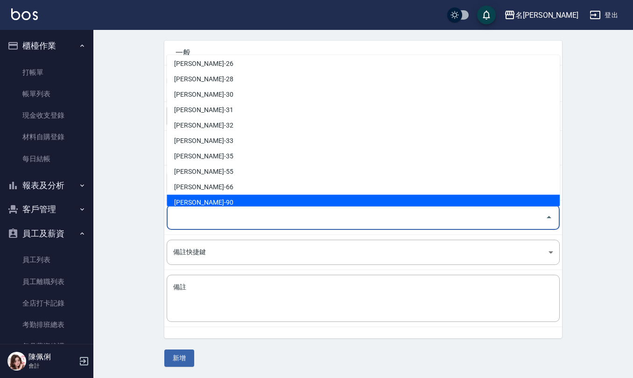
scroll to position [411, 0]
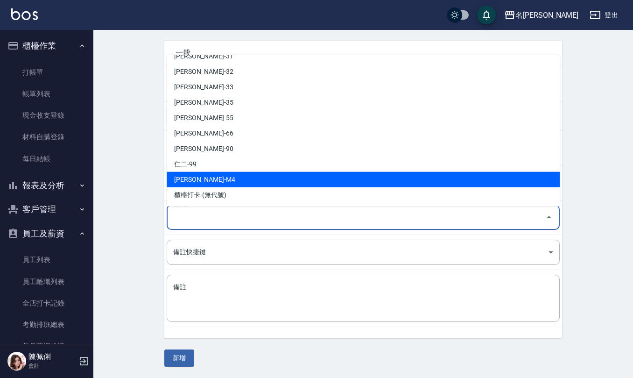
click at [223, 176] on li "[PERSON_NAME]-M4" at bounding box center [363, 179] width 393 height 15
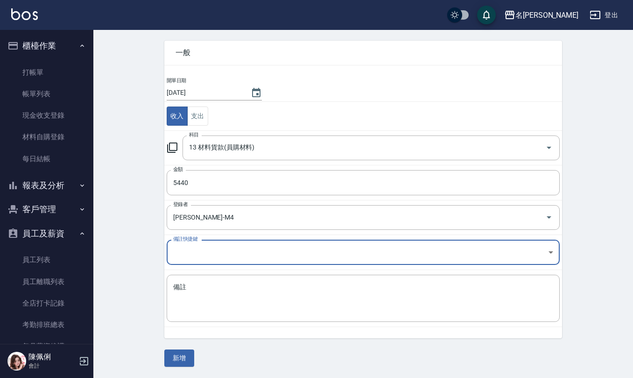
type input "[PERSON_NAME]-M4"
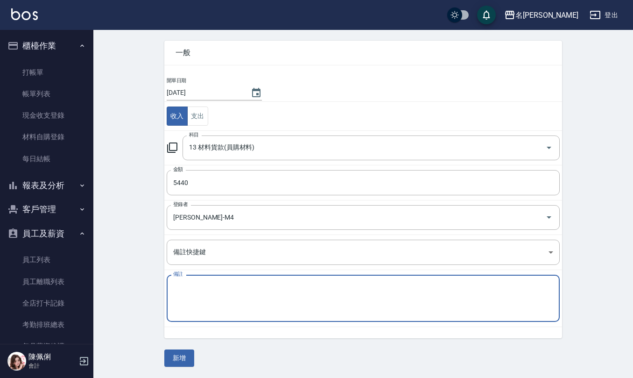
click at [200, 296] on textarea "備註" at bounding box center [363, 299] width 380 height 32
click at [326, 288] on textarea "([PERSON_NAME])中和200*8/is綠240*6/LS強橘400*6(語涵已付現)" at bounding box center [363, 299] width 380 height 32
type textarea "([PERSON_NAME])中和200*8/is綠240*6/LS強橘400*6(語涵已付現5440)"
click at [185, 363] on button "新增" at bounding box center [179, 357] width 30 height 17
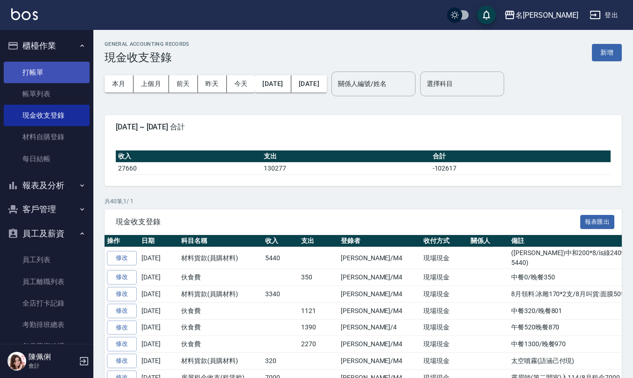
click at [43, 75] on link "打帳單" at bounding box center [47, 72] width 86 height 21
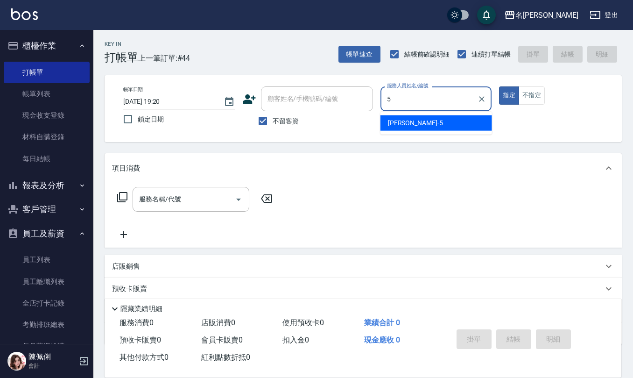
type input "[PERSON_NAME]5"
type button "true"
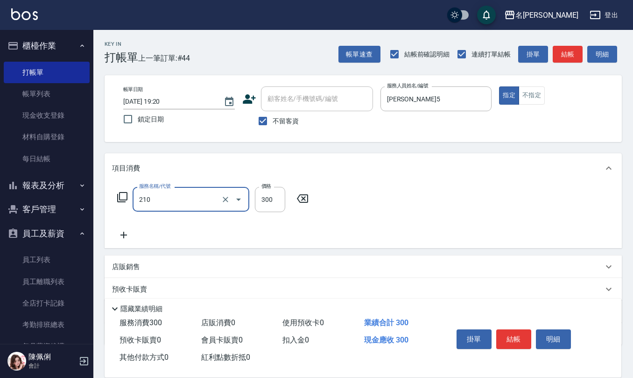
type input "[PERSON_NAME]洗髮精(210)"
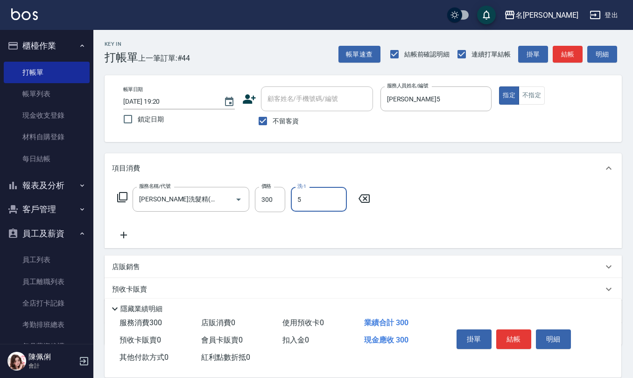
type input "[PERSON_NAME]5"
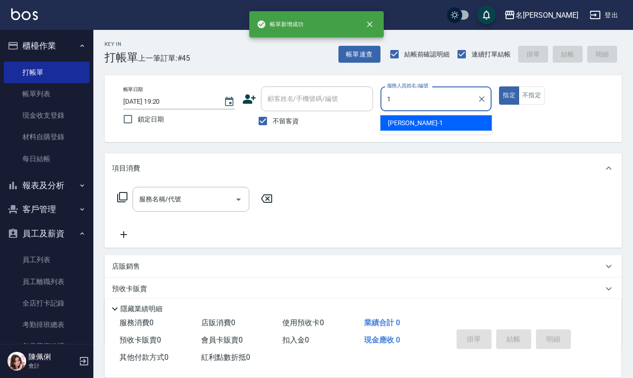
type input "[PERSON_NAME]1"
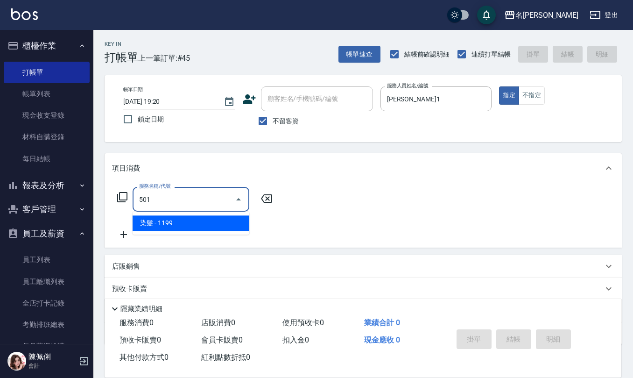
type input "染髮(501)"
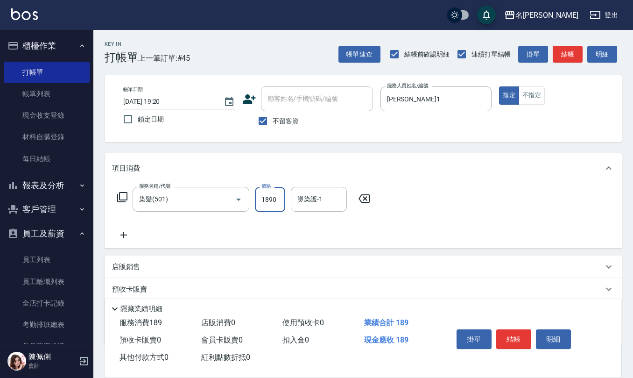
type input "1890"
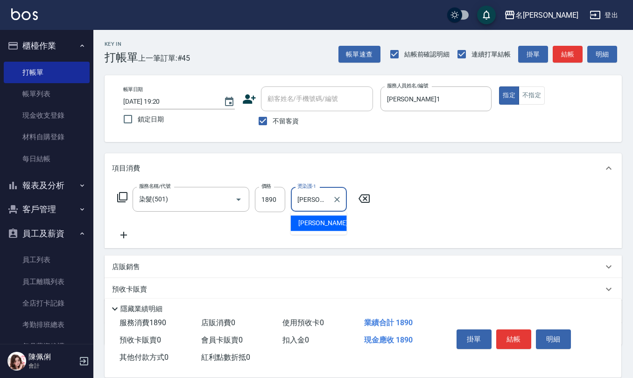
type input "[PERSON_NAME]-33"
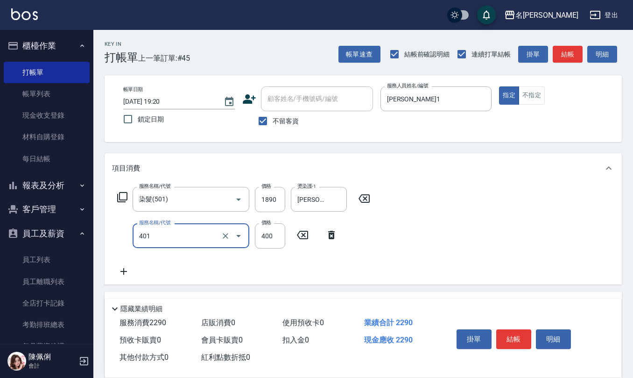
type input "剪髮(401)"
type input "360"
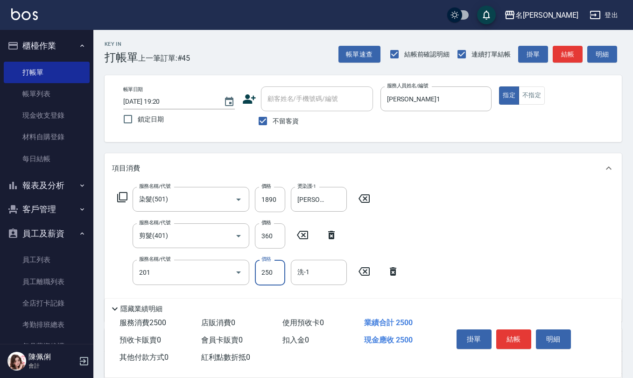
type input "洗髮(201)"
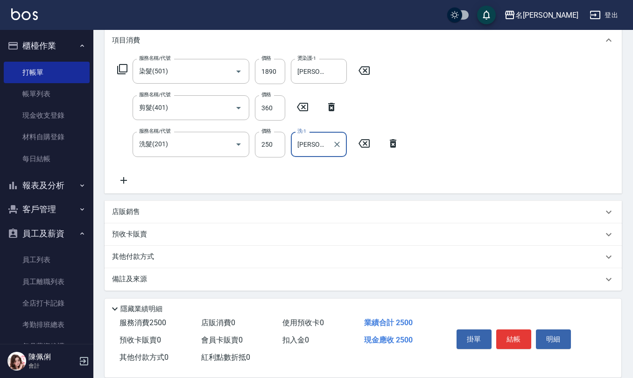
type input "[PERSON_NAME]-33"
click at [146, 279] on p "備註及來源" at bounding box center [129, 279] width 35 height 10
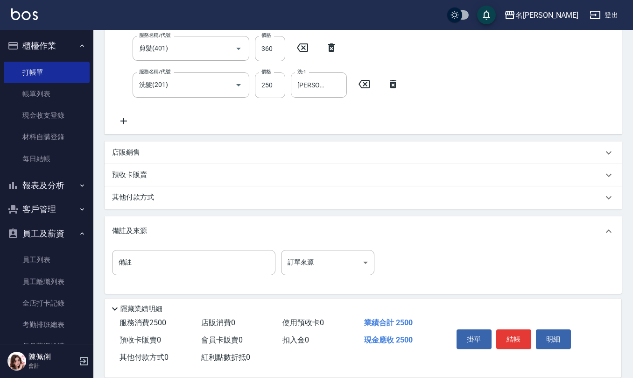
scroll to position [191, 0]
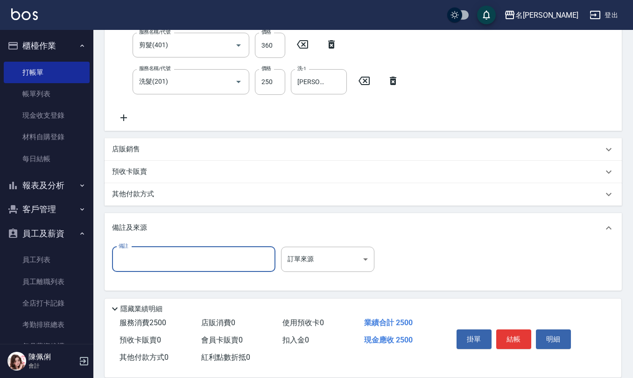
click at [172, 256] on input "備註" at bounding box center [193, 259] width 163 height 25
type input "生日面膜"
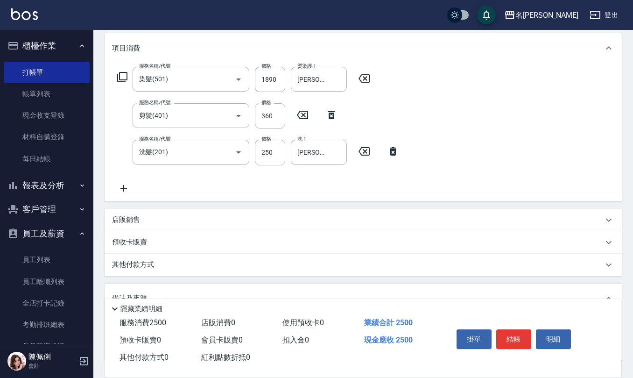
scroll to position [0, 0]
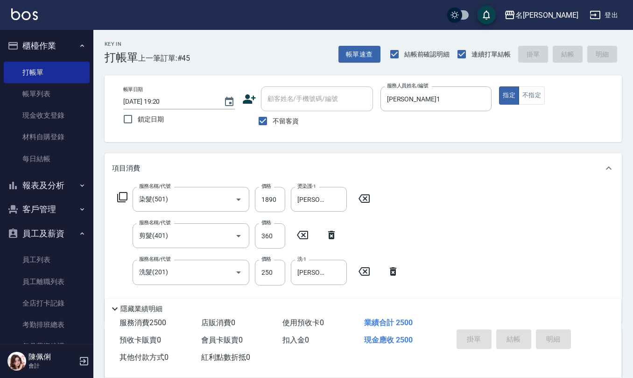
type input "[DATE] 19:21"
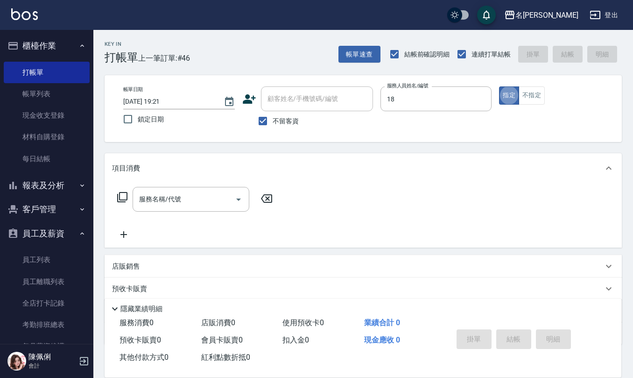
type input "[PERSON_NAME]-18"
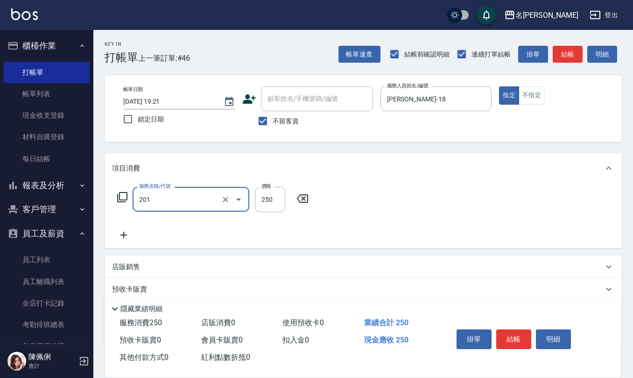
type input "洗髮(201)"
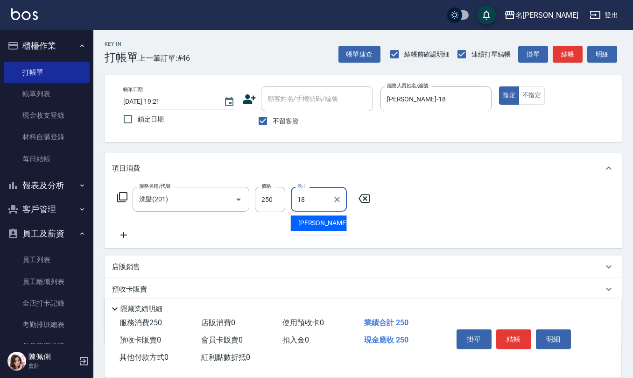
type input "[PERSON_NAME]-18"
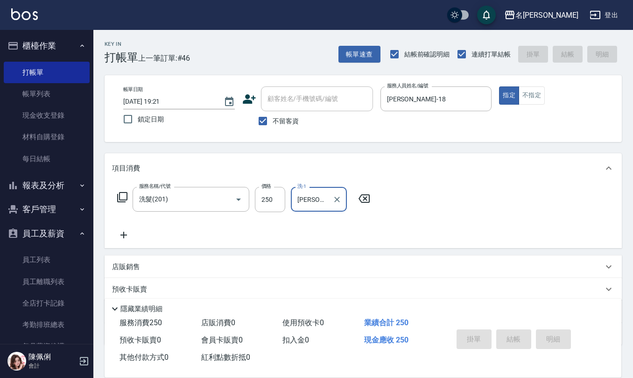
type input "[DATE] 19:27"
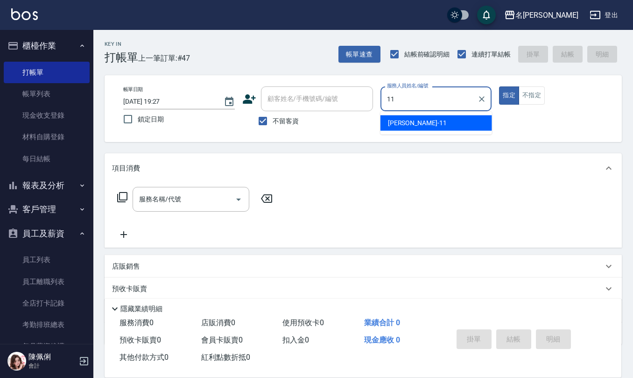
type input "[PERSON_NAME]-11"
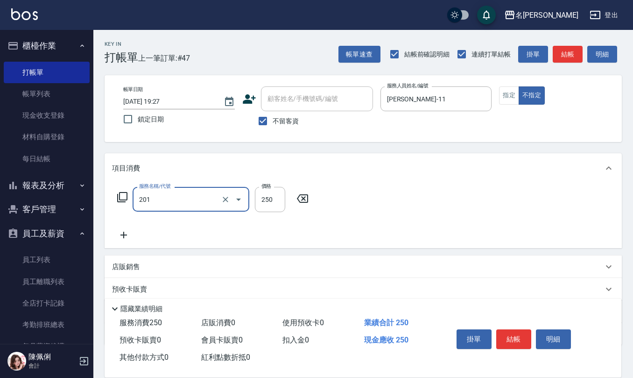
type input "洗髮(201)"
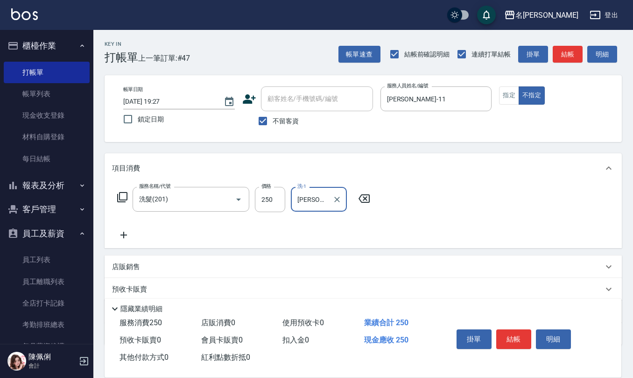
type input "[PERSON_NAME]-26"
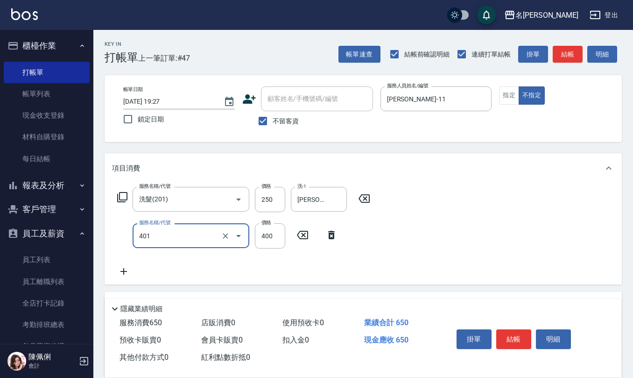
type input "剪髮(401)"
type input "200"
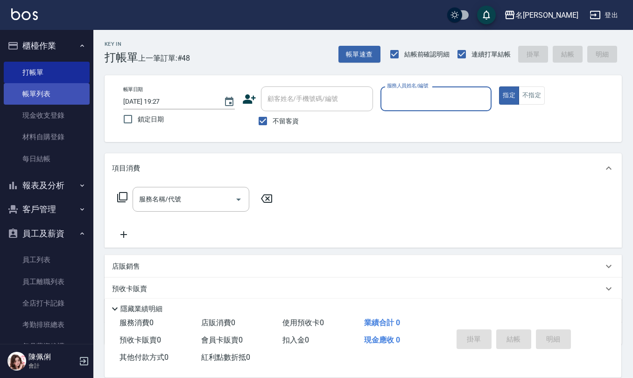
click at [38, 99] on link "帳單列表" at bounding box center [47, 93] width 86 height 21
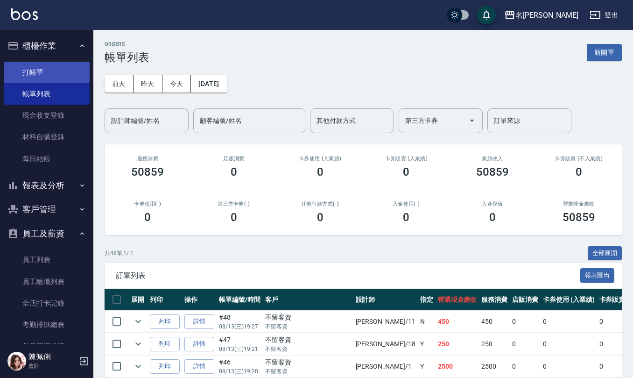
click at [41, 77] on link "打帳單" at bounding box center [47, 72] width 86 height 21
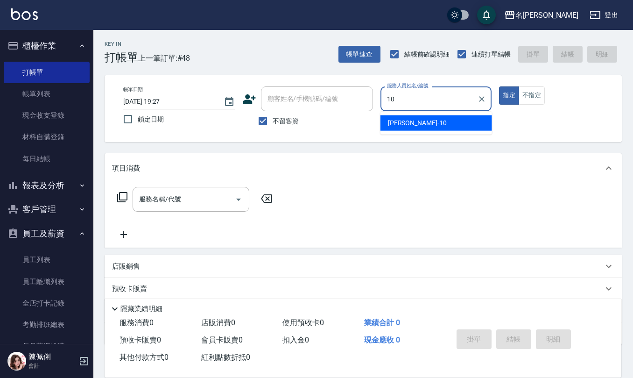
type input "[PERSON_NAME]-10"
type button "true"
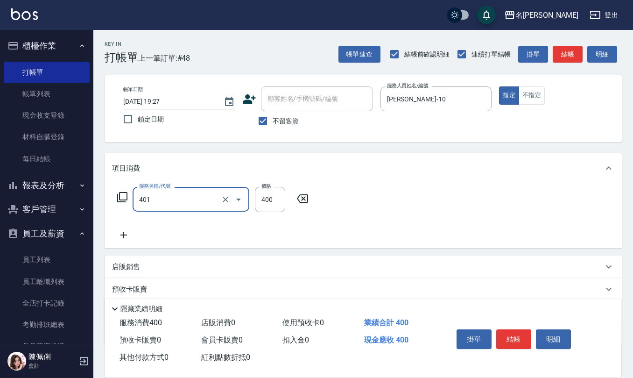
type input "剪髮(401)"
type input "405"
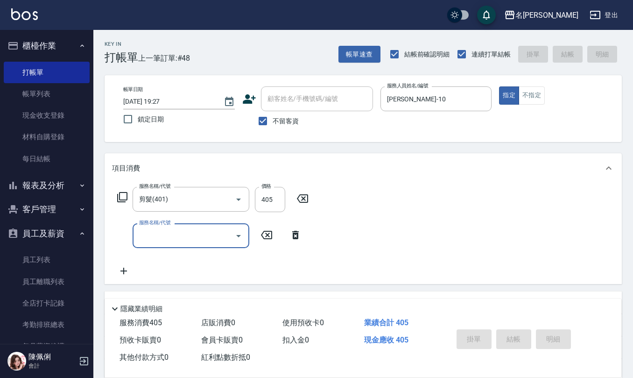
type input "[DATE] 19:33"
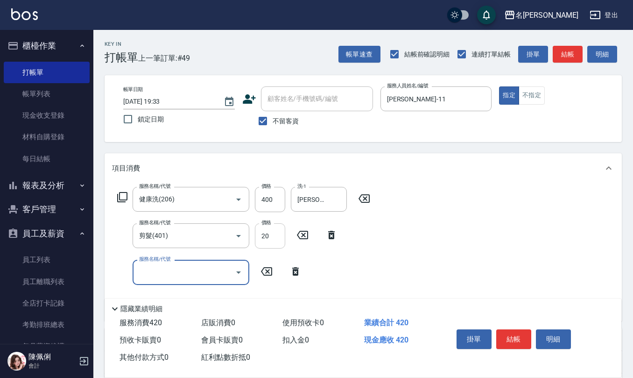
click at [275, 234] on input "20" at bounding box center [270, 235] width 30 height 25
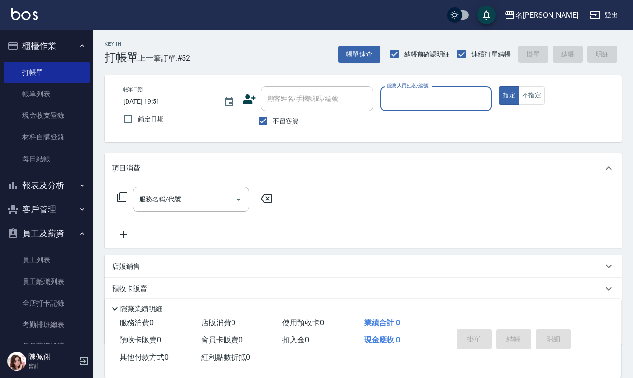
click at [426, 98] on input "服務人員姓名/編號" at bounding box center [436, 99] width 103 height 16
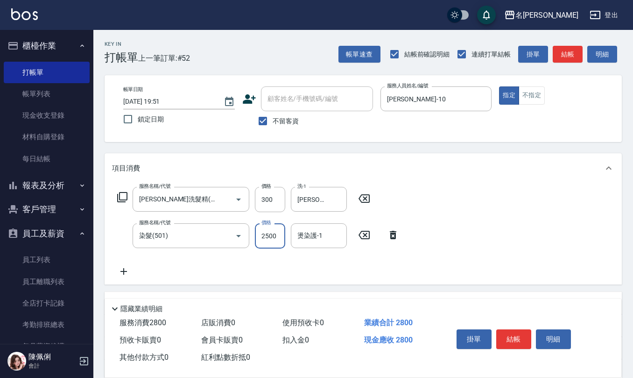
click at [278, 239] on input "2500" at bounding box center [270, 235] width 30 height 25
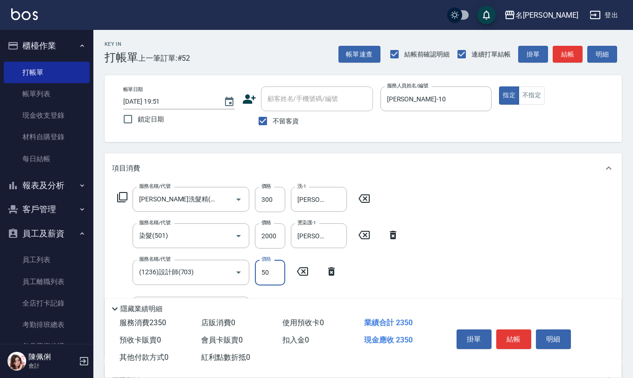
click at [277, 269] on input "50" at bounding box center [270, 272] width 30 height 25
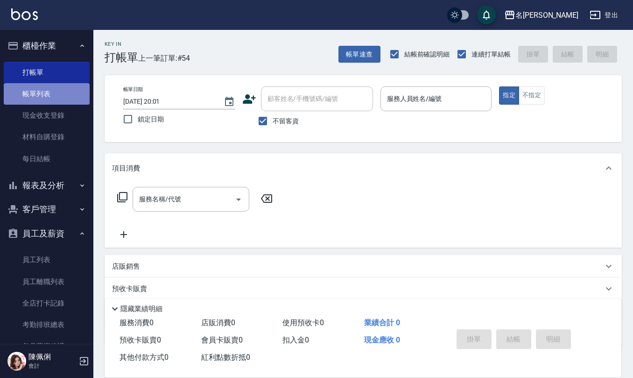
click at [58, 87] on link "帳單列表" at bounding box center [47, 93] width 86 height 21
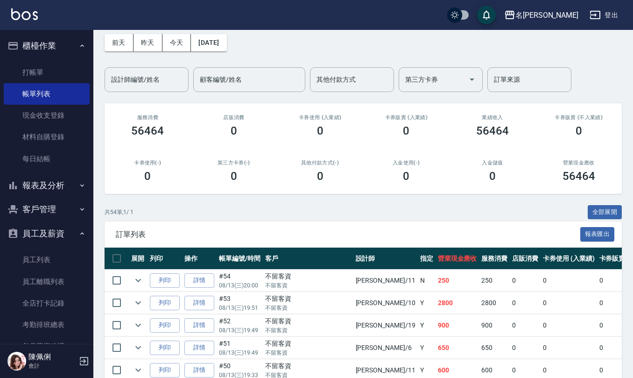
scroll to position [62, 0]
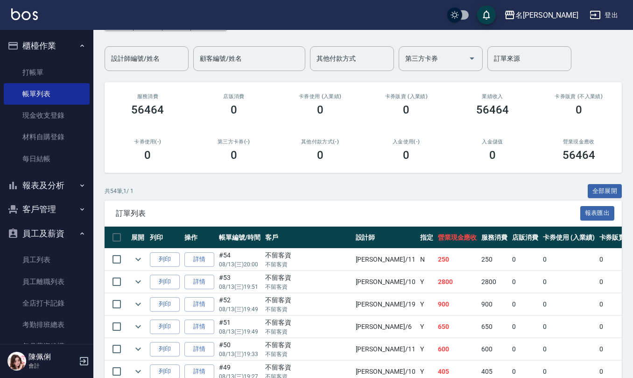
click at [57, 180] on button "報表及分析" at bounding box center [47, 185] width 86 height 24
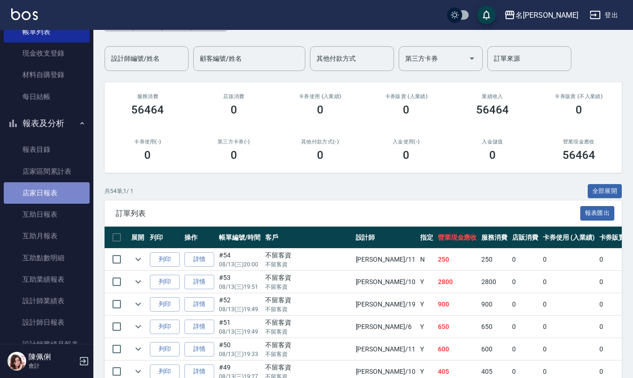
click at [54, 191] on link "店家日報表" at bounding box center [47, 192] width 86 height 21
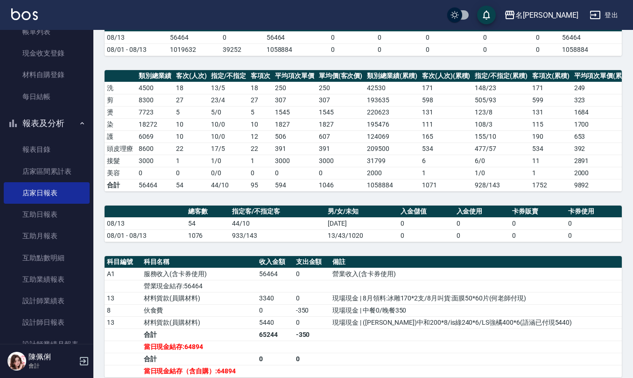
scroll to position [30, 0]
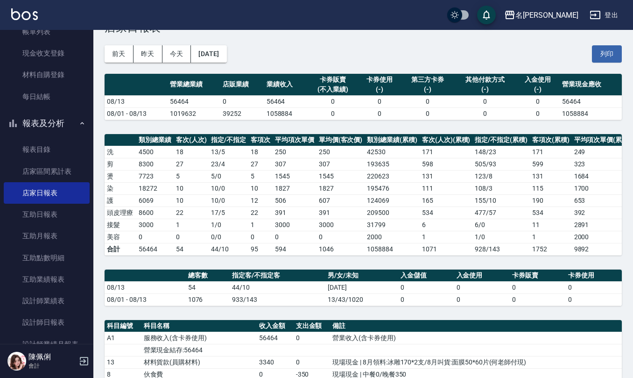
drag, startPoint x: 598, startPoint y: 56, endPoint x: 533, endPoint y: 330, distance: 281.2
click at [598, 56] on button "列印" at bounding box center [607, 53] width 30 height 17
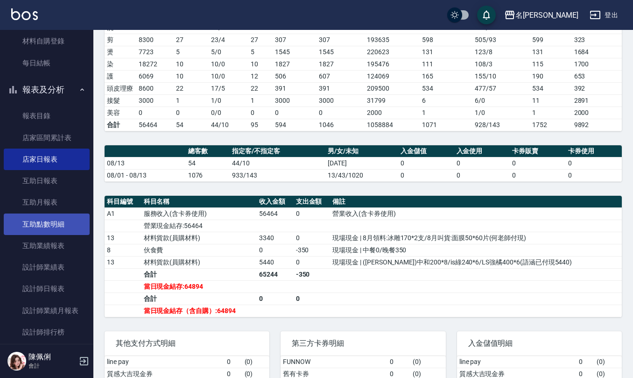
scroll to position [124, 0]
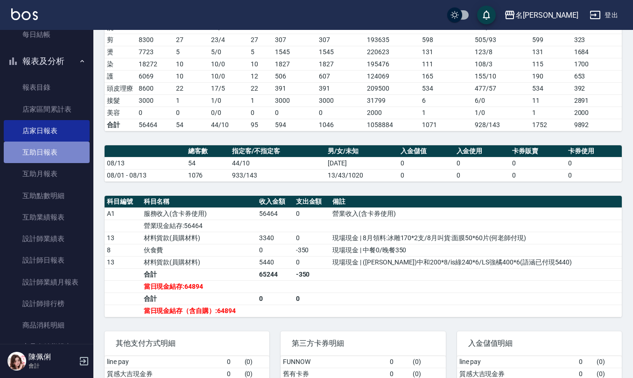
click at [66, 148] on link "互助日報表" at bounding box center [47, 151] width 86 height 21
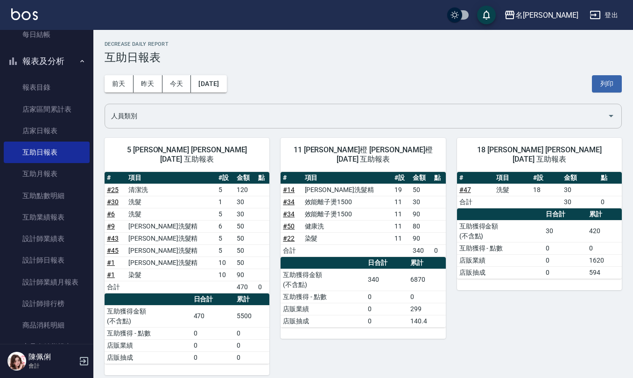
click at [163, 118] on input "人員類別" at bounding box center [356, 116] width 495 height 16
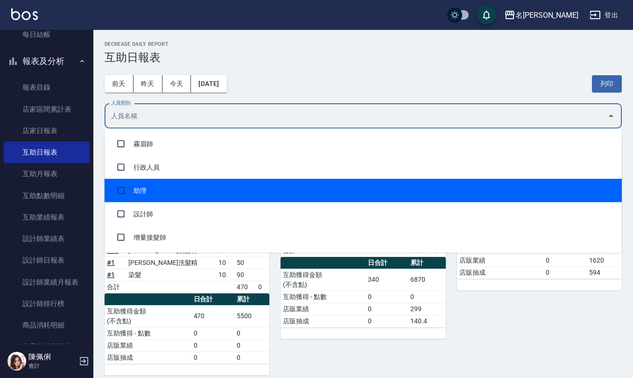
click at [146, 184] on li "助理" at bounding box center [363, 190] width 517 height 23
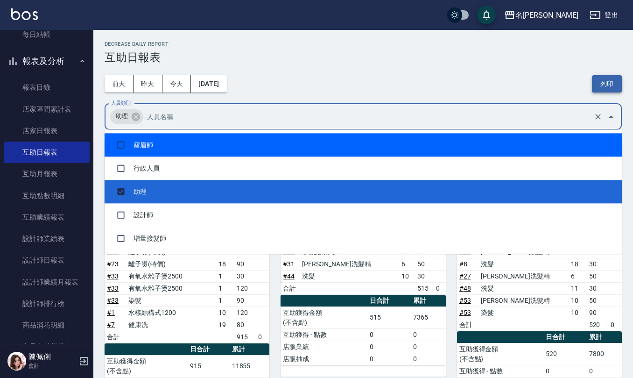
click at [594, 79] on button "列印" at bounding box center [607, 83] width 30 height 17
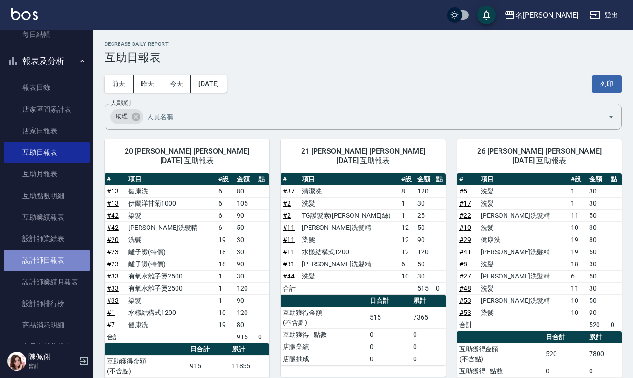
click at [49, 258] on link "設計師日報表" at bounding box center [47, 259] width 86 height 21
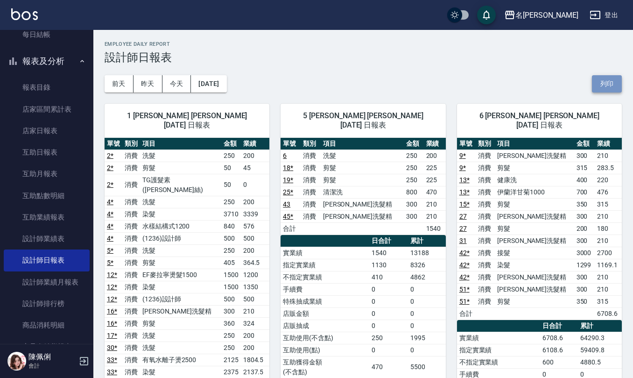
click at [606, 77] on button "列印" at bounding box center [607, 83] width 30 height 17
